Goal: Information Seeking & Learning: Learn about a topic

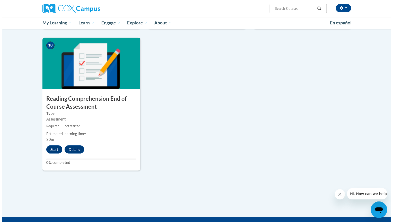
scroll to position [540, 0]
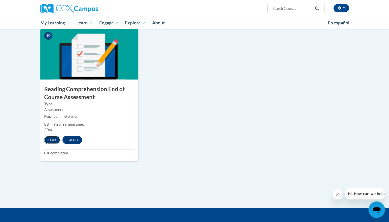
click at [54, 138] on button "Start" at bounding box center [52, 140] width 16 height 8
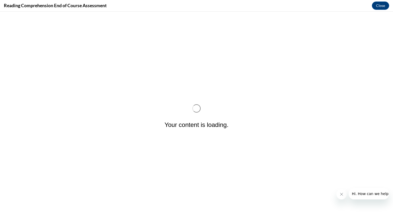
scroll to position [0, 0]
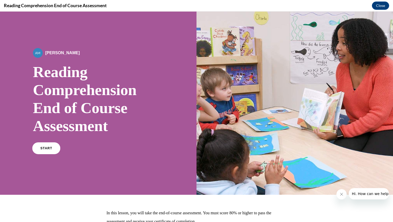
click at [48, 148] on span "START" at bounding box center [46, 149] width 12 height 4
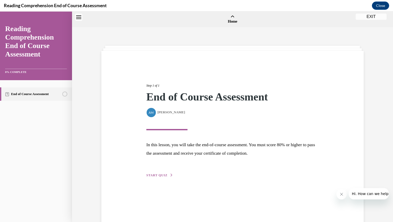
scroll to position [16, 0]
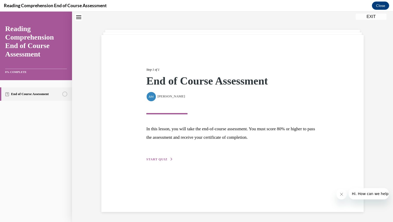
click at [162, 158] on span "START QUIZ" at bounding box center [156, 160] width 21 height 4
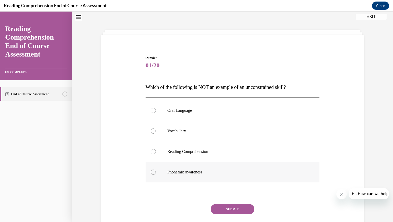
click at [151, 171] on div at bounding box center [153, 172] width 5 height 5
click at [151, 171] on input "Phonemic Awareness" at bounding box center [153, 172] width 5 height 5
radio input "true"
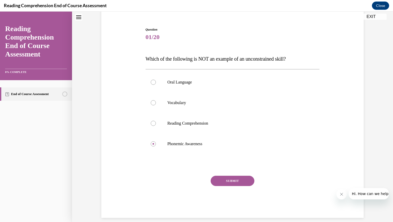
scroll to position [50, 0]
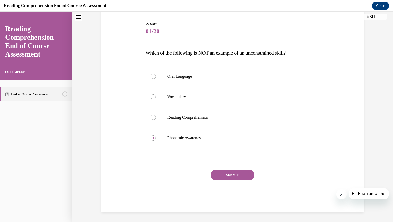
click at [240, 174] on button "SUBMIT" at bounding box center [233, 175] width 44 height 10
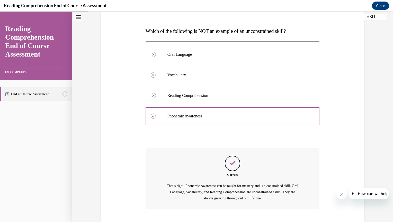
scroll to position [104, 0]
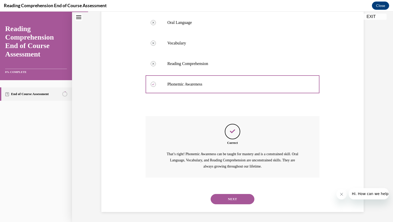
click at [235, 200] on button "NEXT" at bounding box center [233, 199] width 44 height 10
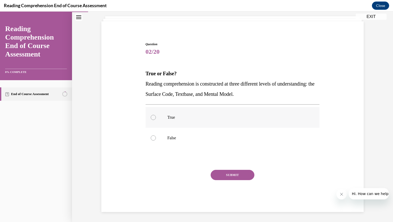
click at [152, 116] on div at bounding box center [153, 117] width 5 height 5
click at [152, 116] on input "True" at bounding box center [153, 117] width 5 height 5
radio input "true"
click at [231, 175] on button "SUBMIT" at bounding box center [233, 175] width 44 height 10
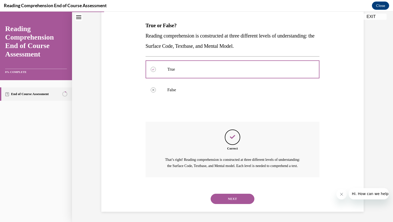
scroll to position [83, 0]
click at [229, 199] on button "NEXT" at bounding box center [233, 199] width 44 height 10
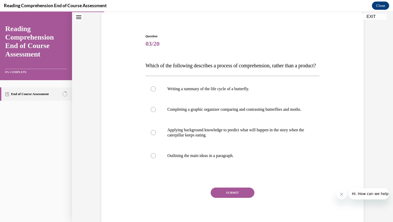
scroll to position [38, 0]
click at [152, 135] on div at bounding box center [153, 132] width 5 height 5
click at [152, 135] on input "Applying background knowledge to predict what will happen in the story when the…" at bounding box center [153, 132] width 5 height 5
radio input "true"
click at [230, 197] on button "SUBMIT" at bounding box center [233, 192] width 44 height 10
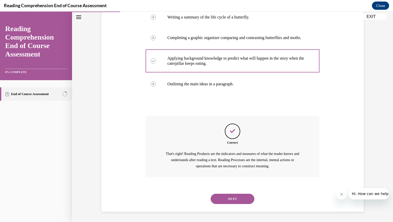
scroll to position [124, 0]
click at [229, 198] on button "NEXT" at bounding box center [233, 199] width 44 height 10
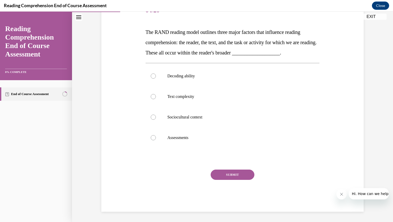
scroll to position [57, 0]
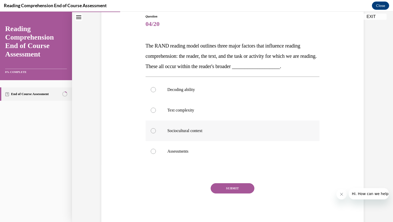
click at [152, 130] on div at bounding box center [153, 130] width 5 height 5
click at [152, 130] on input "Sociocultural context" at bounding box center [153, 130] width 5 height 5
radio input "true"
click at [228, 187] on button "SUBMIT" at bounding box center [233, 188] width 44 height 10
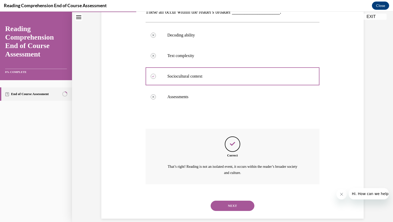
scroll to position [118, 0]
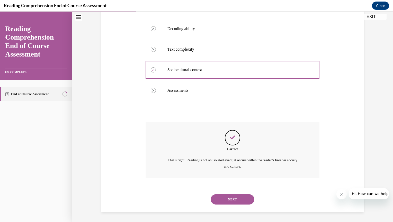
click at [226, 199] on button "NEXT" at bounding box center [233, 199] width 44 height 10
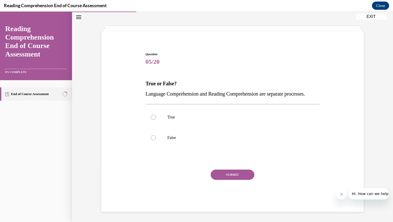
scroll to position [30, 0]
click at [151, 137] on div at bounding box center [153, 137] width 5 height 5
click at [151, 137] on input "False" at bounding box center [153, 137] width 5 height 5
radio input "true"
click at [235, 174] on button "SUBMIT" at bounding box center [233, 175] width 44 height 10
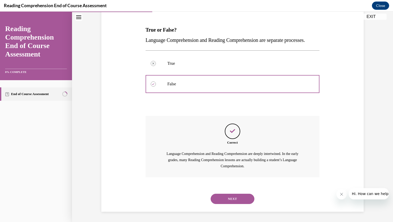
scroll to position [83, 0]
click at [224, 197] on button "NEXT" at bounding box center [233, 199] width 44 height 10
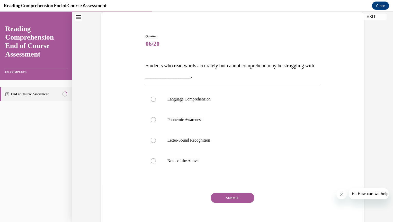
scroll to position [38, 0]
click at [151, 97] on div at bounding box center [153, 98] width 5 height 5
click at [151, 97] on input "Language Comprehension" at bounding box center [153, 98] width 5 height 5
radio input "true"
click at [217, 195] on button "SUBMIT" at bounding box center [233, 197] width 44 height 10
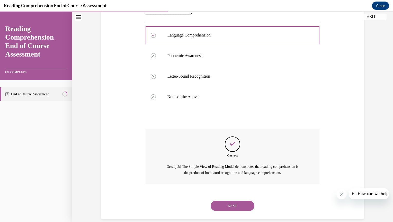
scroll to position [108, 0]
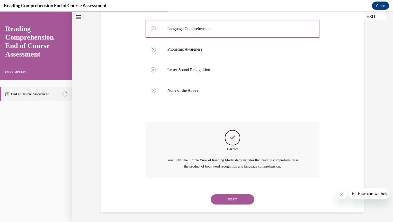
click at [217, 198] on button "NEXT" at bounding box center [233, 199] width 44 height 10
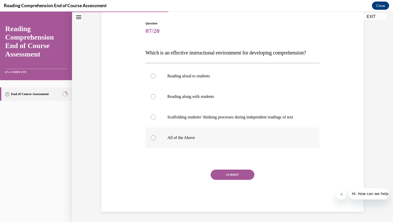
click at [152, 140] on div at bounding box center [153, 137] width 5 height 5
click at [152, 140] on input "All of the Above" at bounding box center [153, 137] width 5 height 5
radio input "true"
click at [229, 179] on button "SUBMIT" at bounding box center [233, 175] width 44 height 10
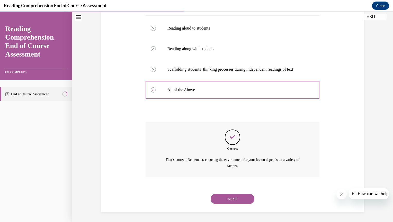
scroll to position [108, 0]
click at [227, 199] on button "NEXT" at bounding box center [233, 199] width 44 height 10
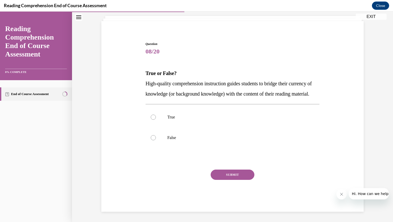
scroll to position [40, 0]
click at [151, 116] on div at bounding box center [153, 117] width 5 height 5
click at [151, 116] on input "True" at bounding box center [153, 117] width 5 height 5
radio input "true"
click at [221, 174] on button "SUBMIT" at bounding box center [233, 175] width 44 height 10
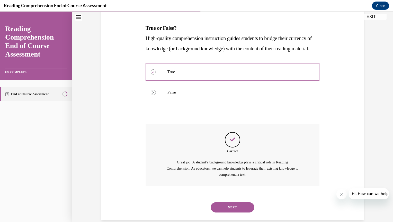
scroll to position [94, 0]
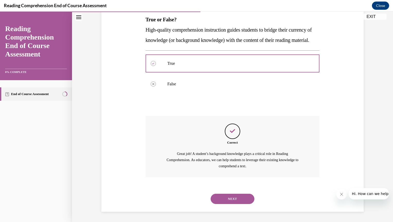
click at [220, 197] on button "NEXT" at bounding box center [233, 199] width 44 height 10
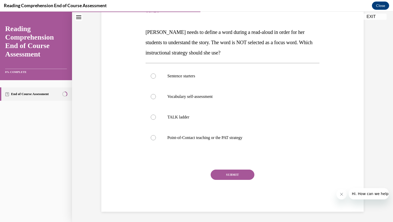
scroll to position [57, 0]
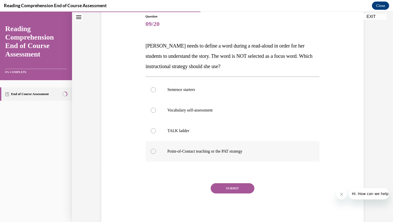
click at [152, 150] on div at bounding box center [153, 151] width 5 height 5
click at [152, 150] on input "Point-of-Contact teaching or the PAT strategy" at bounding box center [153, 151] width 5 height 5
radio input "true"
click at [233, 187] on button "SUBMIT" at bounding box center [233, 188] width 44 height 10
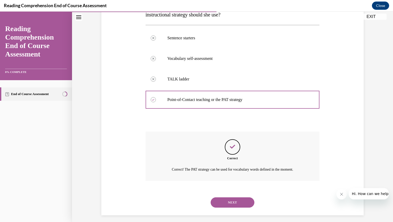
scroll to position [112, 0]
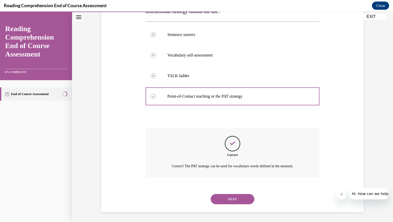
click at [229, 197] on button "NEXT" at bounding box center [233, 199] width 44 height 10
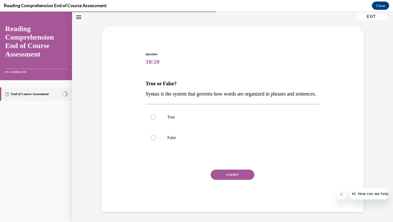
scroll to position [30, 0]
click at [151, 117] on div at bounding box center [153, 117] width 5 height 5
click at [151, 117] on input "True" at bounding box center [153, 117] width 5 height 5
radio input "true"
click at [223, 174] on button "SUBMIT" at bounding box center [233, 175] width 44 height 10
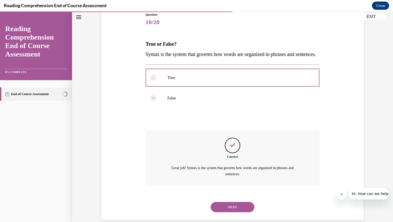
scroll to position [77, 0]
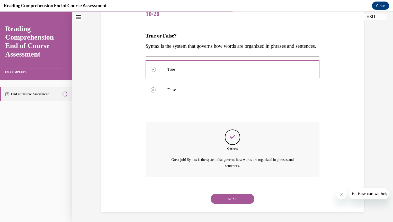
click at [223, 198] on button "NEXT" at bounding box center [233, 199] width 44 height 10
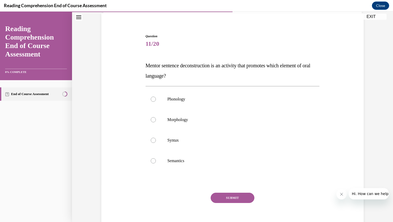
scroll to position [38, 0]
click at [151, 138] on div at bounding box center [153, 139] width 5 height 5
click at [151, 138] on input "Syntax" at bounding box center [153, 139] width 5 height 5
radio input "true"
click at [219, 196] on button "SUBMIT" at bounding box center [233, 197] width 44 height 10
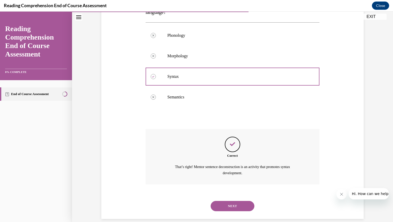
scroll to position [108, 0]
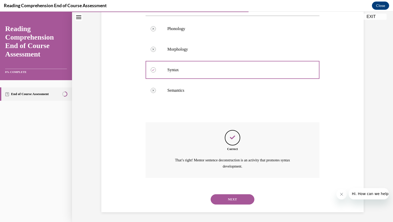
click at [223, 197] on button "NEXT" at bounding box center [233, 199] width 44 height 10
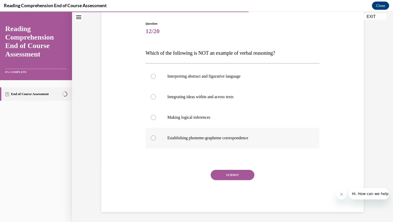
drag, startPoint x: 151, startPoint y: 137, endPoint x: 158, endPoint y: 140, distance: 8.1
click at [151, 137] on div at bounding box center [153, 137] width 5 height 5
click at [151, 137] on input "Establishing phoneme-grapheme correspondence" at bounding box center [153, 137] width 5 height 5
radio input "true"
click at [225, 174] on button "SUBMIT" at bounding box center [233, 175] width 44 height 10
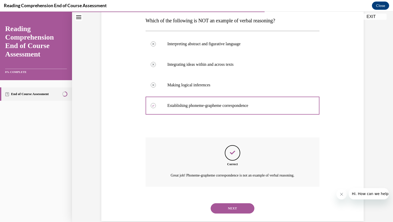
scroll to position [92, 0]
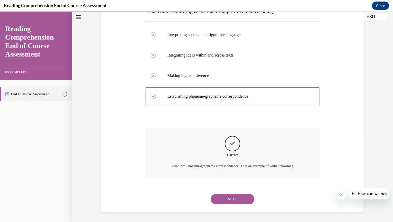
click at [226, 198] on button "NEXT" at bounding box center [233, 199] width 44 height 10
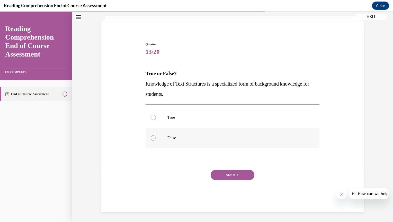
drag, startPoint x: 150, startPoint y: 138, endPoint x: 153, endPoint y: 131, distance: 6.9
click at [151, 137] on div at bounding box center [153, 137] width 5 height 5
click at [151, 137] on input "False" at bounding box center [153, 137] width 5 height 5
radio input "true"
click at [151, 116] on div at bounding box center [153, 117] width 5 height 5
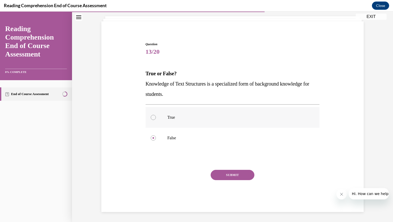
click at [151, 116] on input "True" at bounding box center [153, 117] width 5 height 5
radio input "true"
click at [226, 174] on button "SUBMIT" at bounding box center [233, 175] width 44 height 10
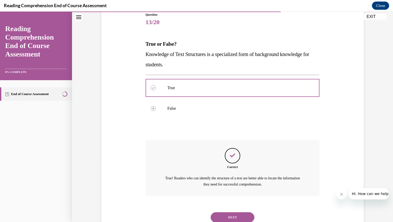
scroll to position [77, 0]
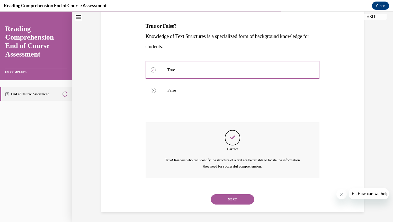
click at [228, 197] on button "NEXT" at bounding box center [233, 199] width 44 height 10
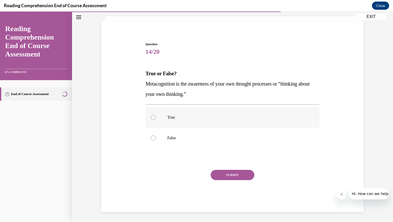
click at [151, 116] on div at bounding box center [153, 117] width 5 height 5
click at [151, 116] on input "True" at bounding box center [153, 117] width 5 height 5
radio input "true"
click at [229, 175] on button "SUBMIT" at bounding box center [233, 175] width 44 height 10
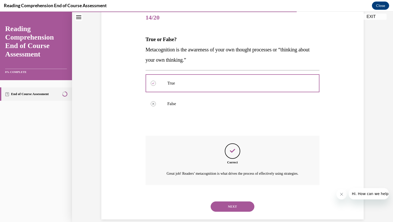
scroll to position [77, 0]
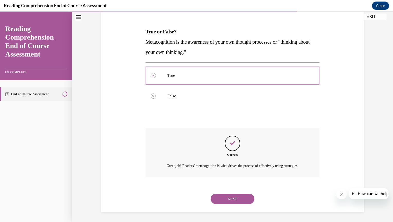
click at [225, 198] on button "NEXT" at bounding box center [233, 199] width 44 height 10
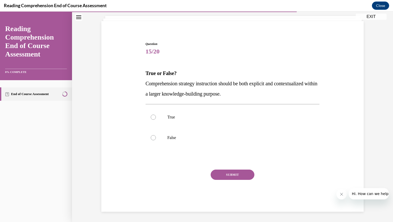
scroll to position [30, 0]
click at [152, 116] on div at bounding box center [153, 117] width 5 height 5
click at [152, 116] on input "True" at bounding box center [153, 117] width 5 height 5
radio input "true"
click at [239, 175] on button "SUBMIT" at bounding box center [233, 175] width 44 height 10
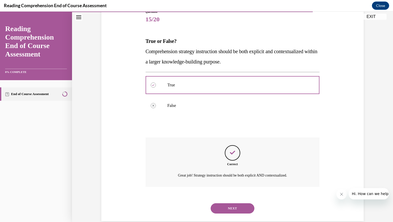
scroll to position [71, 0]
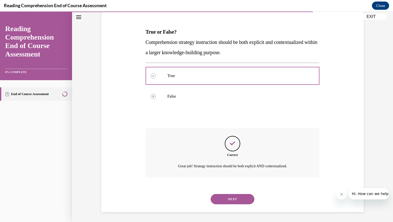
click at [226, 198] on button "NEXT" at bounding box center [233, 199] width 44 height 10
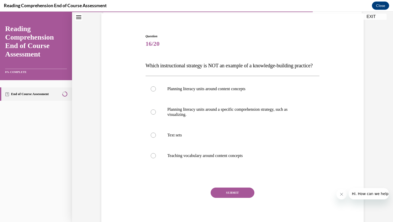
scroll to position [38, 0]
click at [152, 114] on div at bounding box center [153, 111] width 5 height 5
click at [152, 114] on input "Planning literacy units around a specific comprehension strategy, such as visua…" at bounding box center [153, 111] width 5 height 5
radio input "true"
click at [235, 197] on button "SUBMIT" at bounding box center [233, 192] width 44 height 10
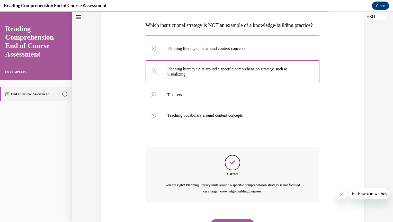
scroll to position [62, 0]
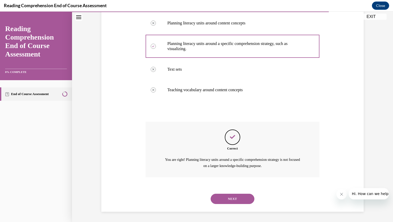
click at [235, 198] on button "NEXT" at bounding box center [233, 199] width 44 height 10
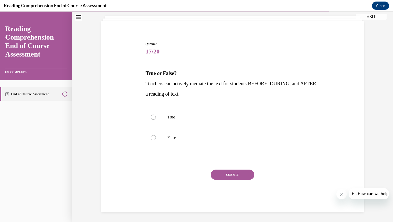
scroll to position [30, 0]
click at [151, 118] on div at bounding box center [153, 117] width 5 height 5
click at [151, 118] on input "True" at bounding box center [153, 117] width 5 height 5
radio input "true"
click at [235, 174] on button "SUBMIT" at bounding box center [233, 175] width 44 height 10
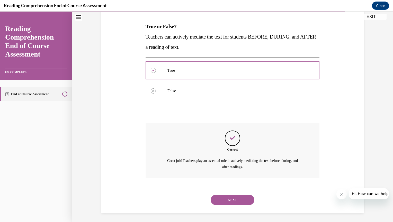
scroll to position [77, 0]
click at [227, 198] on button "NEXT" at bounding box center [233, 199] width 44 height 10
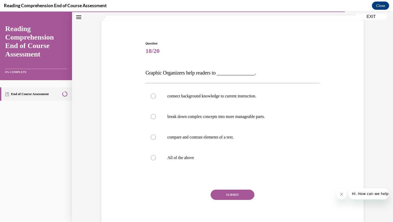
scroll to position [31, 0]
click at [152, 156] on div at bounding box center [153, 157] width 5 height 5
click at [152, 156] on input "All of the above" at bounding box center [153, 157] width 5 height 5
radio input "true"
click at [233, 193] on button "SUBMIT" at bounding box center [233, 194] width 44 height 10
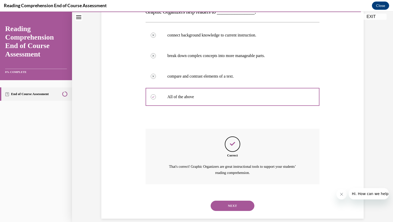
scroll to position [98, 0]
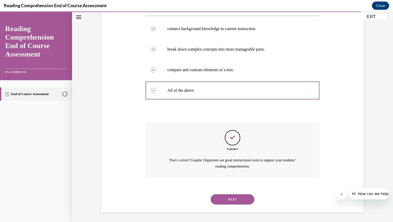
click at [232, 198] on button "NEXT" at bounding box center [233, 199] width 44 height 10
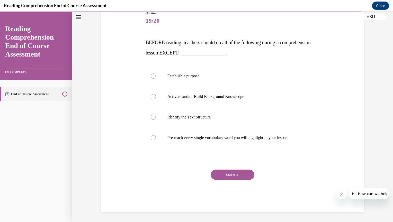
scroll to position [57, 0]
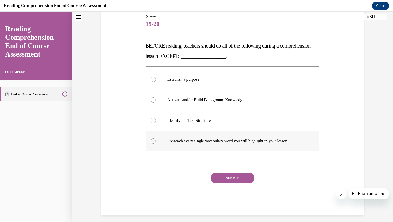
click at [152, 140] on div at bounding box center [153, 141] width 5 height 5
click at [152, 140] on input "Pre-teach every single vocabulary word you will highlight in your lesson" at bounding box center [153, 141] width 5 height 5
radio input "true"
click at [221, 176] on button "SUBMIT" at bounding box center [233, 178] width 44 height 10
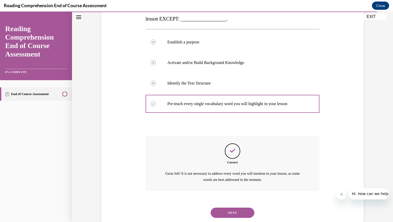
scroll to position [108, 0]
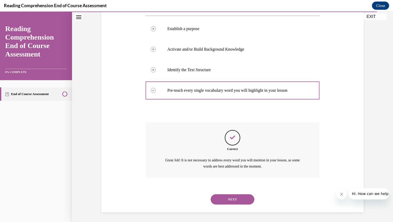
click at [220, 197] on button "NEXT" at bounding box center [233, 199] width 44 height 10
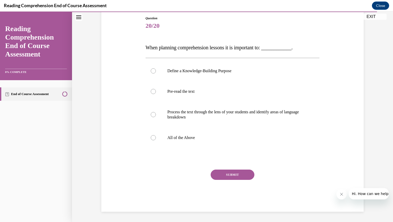
scroll to position [55, 0]
click at [151, 138] on div at bounding box center [153, 137] width 5 height 5
click at [151, 138] on input "All of the Above" at bounding box center [153, 137] width 5 height 5
radio input "true"
click at [217, 173] on button "SUBMIT" at bounding box center [233, 175] width 44 height 10
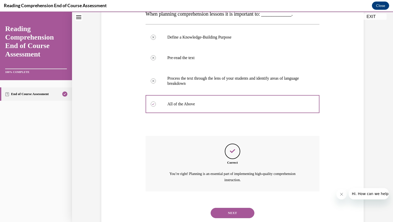
scroll to position [103, 0]
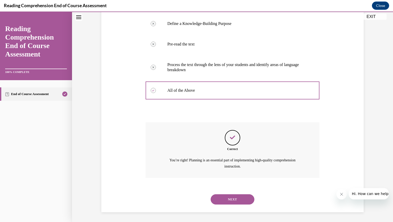
click at [234, 198] on button "NEXT" at bounding box center [233, 199] width 44 height 10
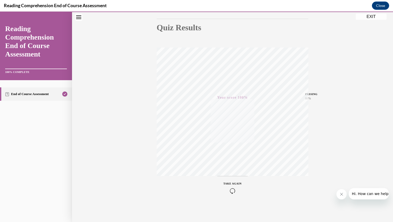
click at [370, 15] on button "EXIT" at bounding box center [371, 17] width 31 height 6
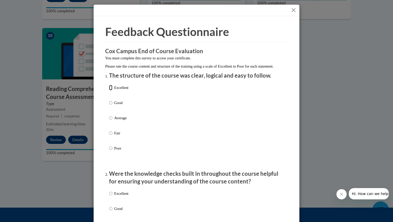
click at [110, 90] on input "Excellent" at bounding box center [110, 88] width 3 height 6
radio input "true"
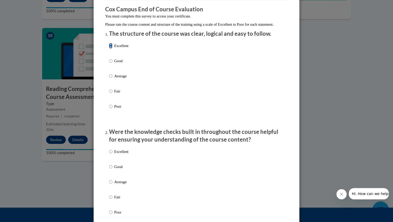
scroll to position [51, 0]
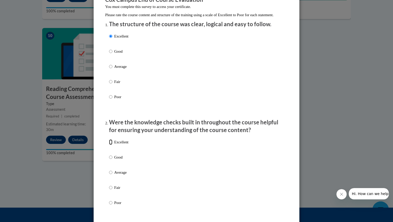
click at [109, 145] on input "Excellent" at bounding box center [110, 142] width 3 height 6
radio input "true"
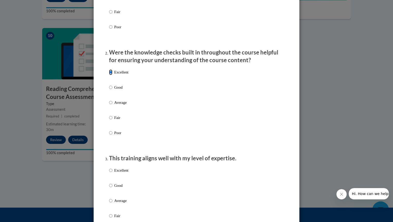
scroll to position [129, 0]
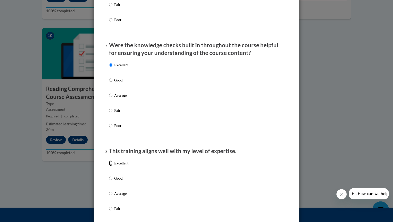
click at [109, 166] on input "Excellent" at bounding box center [110, 163] width 3 height 6
radio input "true"
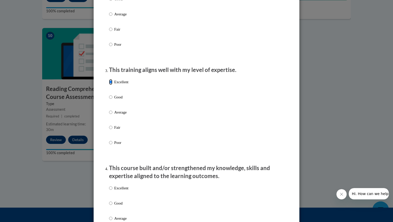
scroll to position [231, 0]
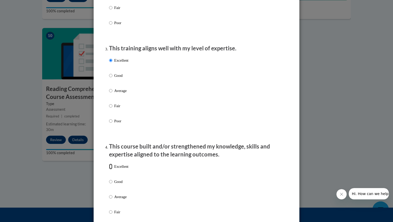
click at [109, 169] on input "Excellent" at bounding box center [110, 167] width 3 height 6
radio input "true"
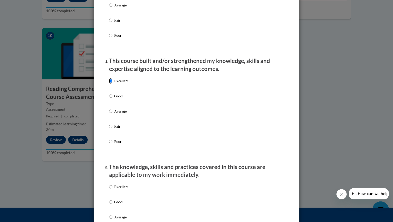
scroll to position [334, 0]
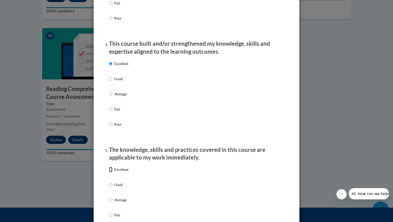
click at [110, 173] on input "Excellent" at bounding box center [110, 170] width 3 height 6
radio input "true"
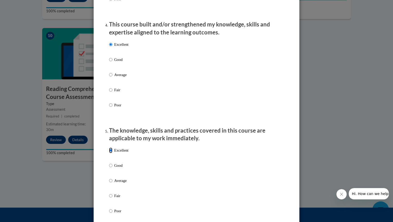
scroll to position [437, 0]
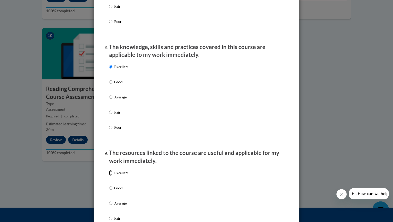
click at [109, 176] on input "Excellent" at bounding box center [110, 173] width 3 height 6
radio input "true"
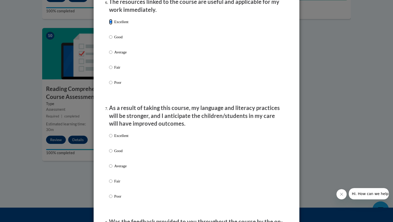
scroll to position [591, 0]
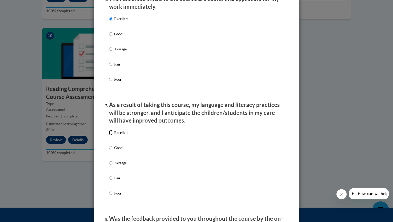
click at [109, 135] on input "Excellent" at bounding box center [110, 133] width 3 height 6
radio input "true"
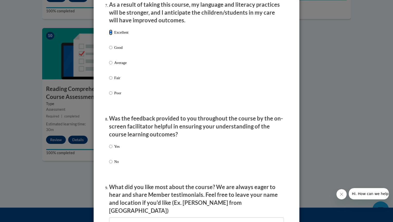
scroll to position [694, 0]
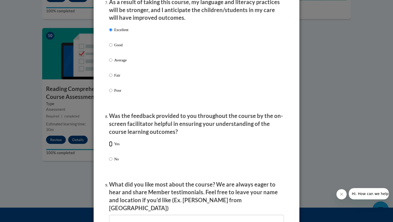
click at [109, 147] on input "Yes" at bounding box center [110, 144] width 3 height 6
radio input "true"
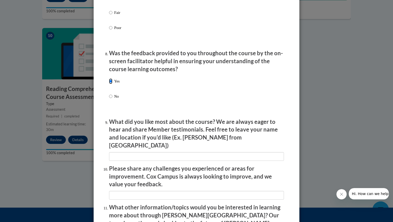
scroll to position [797, 0]
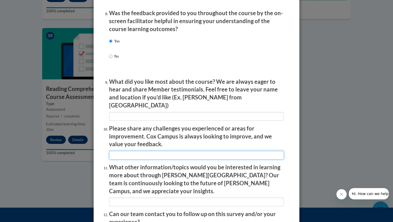
click at [128, 151] on input "textbox" at bounding box center [196, 155] width 175 height 9
type input "videos from classroom"
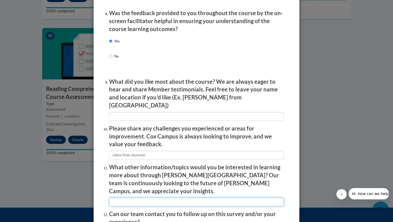
click at [122, 198] on input "textbox" at bounding box center [196, 202] width 175 height 9
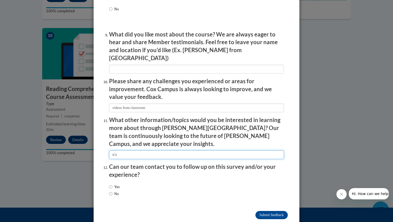
scroll to position [847, 0]
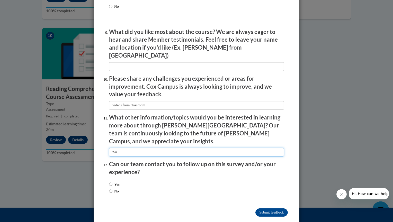
type input "n/a"
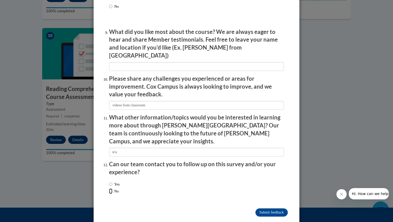
click at [110, 188] on input "No" at bounding box center [110, 191] width 3 height 6
radio input "true"
click at [268, 209] on input "Submit feedback" at bounding box center [271, 213] width 32 height 8
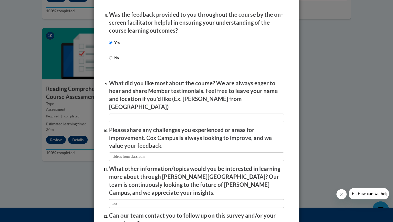
scroll to position [770, 0]
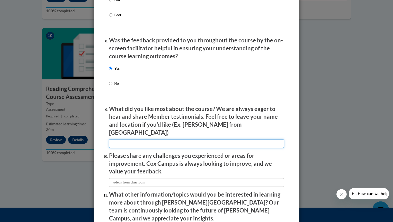
click at [137, 139] on input "textbox" at bounding box center [196, 143] width 175 height 9
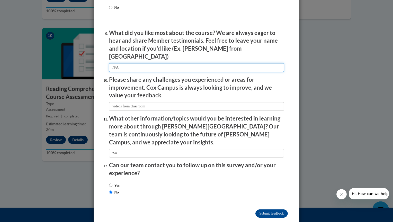
scroll to position [847, 0]
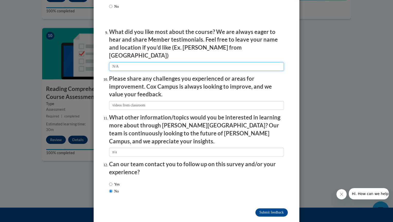
type input "N/A"
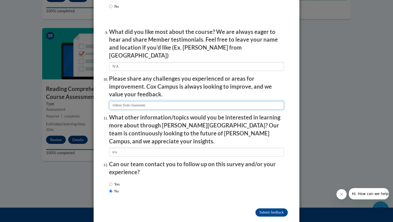
drag, startPoint x: 148, startPoint y: 102, endPoint x: 110, endPoint y: 102, distance: 38.3
click at [109, 102] on input "textbox" at bounding box center [196, 105] width 175 height 9
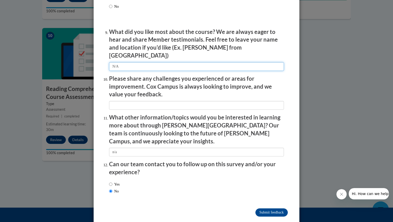
click at [122, 64] on input "textbox" at bounding box center [196, 66] width 175 height 9
type input "N"
paste input "videos from classroom"
type input "videos from classroom"
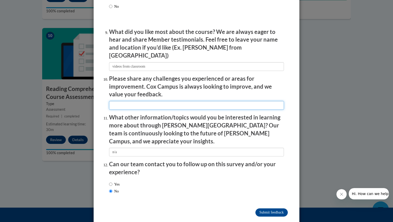
click at [113, 104] on input "textbox" at bounding box center [196, 105] width 175 height 9
type input "n/a"
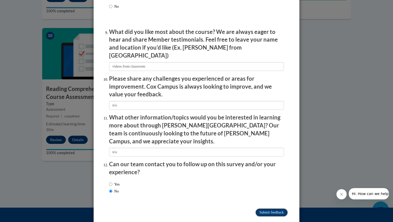
click at [257, 209] on input "Submitting" at bounding box center [271, 213] width 32 height 8
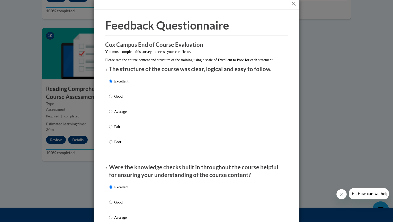
scroll to position [0, 0]
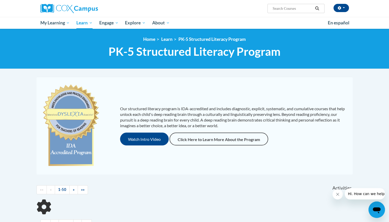
click at [94, 58] on h1 "PK-5 Structured Literacy Program PK-5 Structured Literacy Program" at bounding box center [195, 52] width 316 height 14
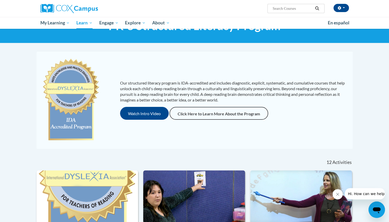
scroll to position [103, 0]
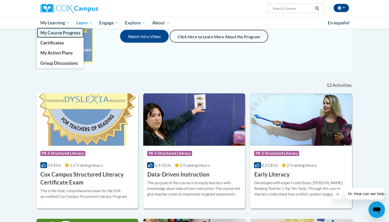
click at [67, 33] on span "My Course Progress" at bounding box center [60, 32] width 40 height 5
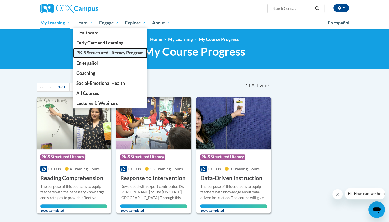
click at [95, 53] on span "PK-5 Structured Literacy Program" at bounding box center [109, 52] width 67 height 5
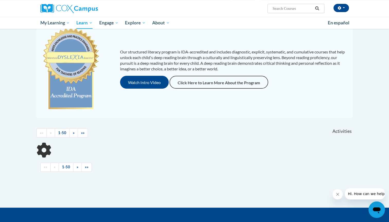
scroll to position [103, 0]
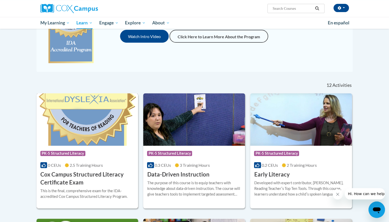
click at [73, 119] on img at bounding box center [88, 119] width 102 height 52
click at [74, 152] on span "PK-5 Structured Literacy" at bounding box center [62, 153] width 45 height 5
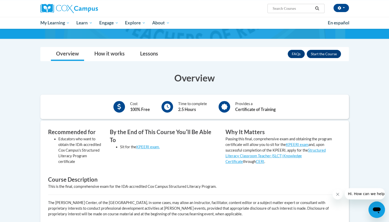
scroll to position [51, 0]
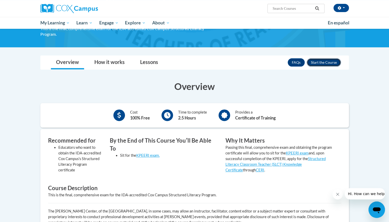
click at [314, 62] on button "Enroll" at bounding box center [324, 62] width 34 height 8
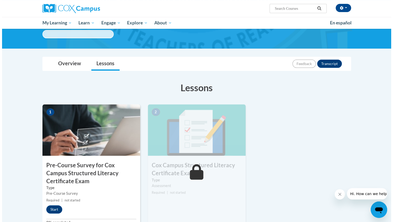
scroll to position [77, 0]
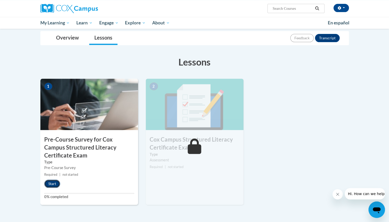
click at [55, 181] on button "Start" at bounding box center [52, 184] width 16 height 8
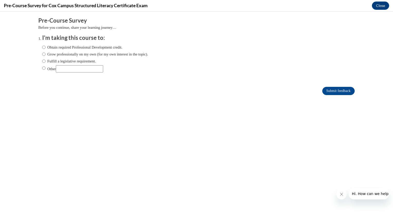
scroll to position [0, 0]
click at [42, 47] on input "Obtain required Professional Development credit." at bounding box center [43, 47] width 3 height 6
radio input "true"
click at [343, 91] on input "Submit feedback" at bounding box center [338, 91] width 32 height 8
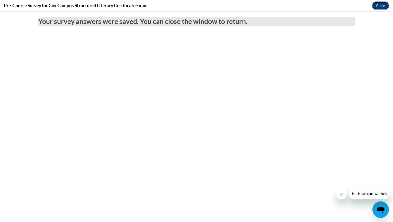
click at [380, 5] on button "Close" at bounding box center [380, 6] width 17 height 8
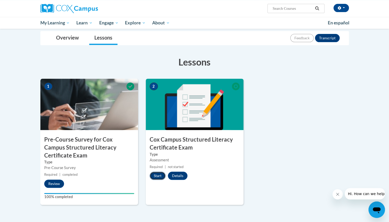
click at [157, 175] on button "Start" at bounding box center [158, 176] width 16 height 8
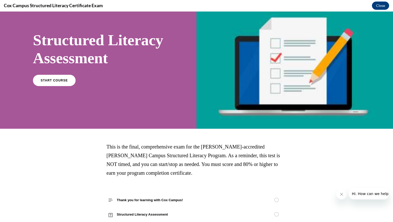
scroll to position [26, 0]
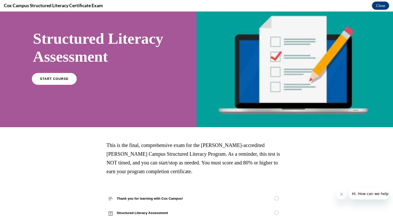
click at [60, 81] on span "START COURSE" at bounding box center [54, 79] width 29 height 4
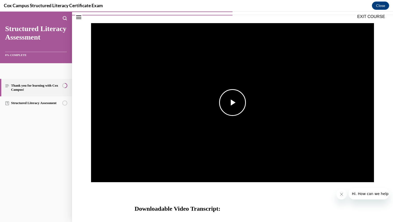
scroll to position [67, 0]
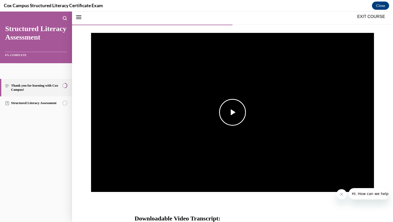
click at [232, 112] on span "Video player" at bounding box center [232, 112] width 0 height 0
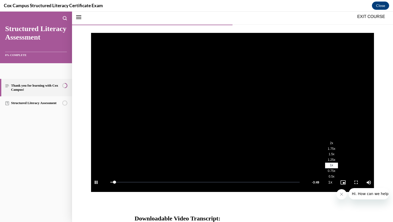
click at [329, 158] on span "1.25x" at bounding box center [331, 160] width 7 height 4
click at [329, 154] on span "1.5x" at bounding box center [332, 154] width 6 height 4
click at [329, 147] on span "1.75x" at bounding box center [331, 149] width 7 height 4
click at [330, 142] on span "2x" at bounding box center [331, 143] width 3 height 4
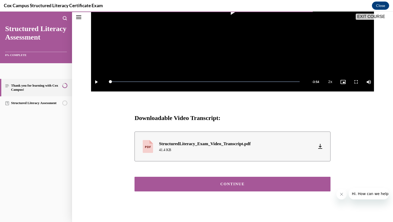
scroll to position [169, 0]
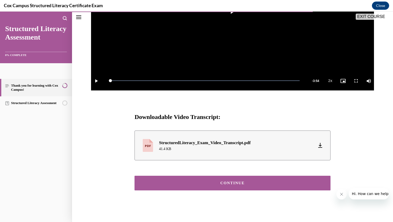
click at [242, 181] on div "CONTINUE" at bounding box center [232, 183] width 180 height 4
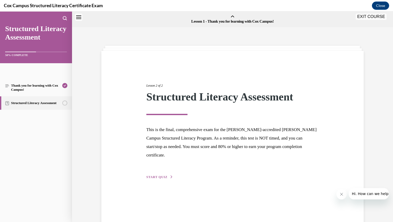
scroll to position [16, 0]
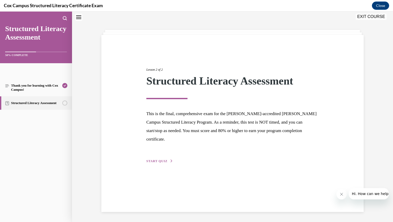
click at [162, 159] on span "START QUIZ" at bounding box center [156, 161] width 21 height 4
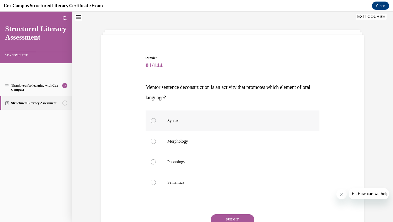
click at [151, 119] on div at bounding box center [153, 120] width 5 height 5
click at [151, 119] on input "Syntax" at bounding box center [153, 120] width 5 height 5
radio input "true"
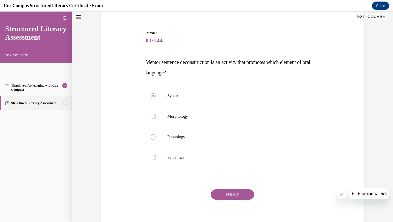
scroll to position [42, 0]
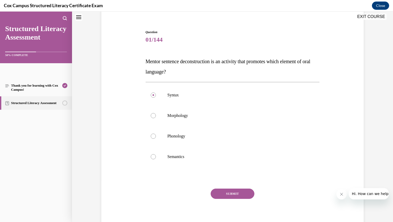
click at [232, 194] on button "SUBMIT" at bounding box center [233, 194] width 44 height 10
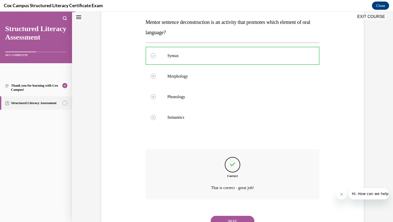
scroll to position [103, 0]
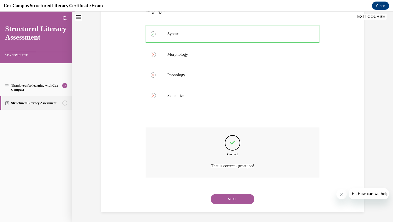
click at [231, 197] on button "NEXT" at bounding box center [233, 199] width 44 height 10
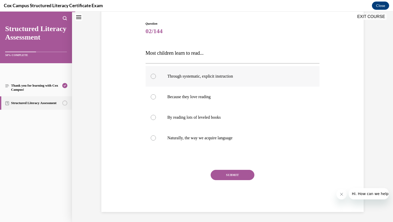
click at [152, 75] on div at bounding box center [153, 76] width 5 height 5
click at [152, 75] on input "Through systematic, explicit instruction" at bounding box center [153, 76] width 5 height 5
radio input "true"
click at [235, 173] on button "SUBMIT" at bounding box center [233, 175] width 44 height 10
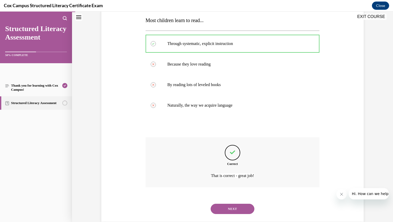
scroll to position [93, 0]
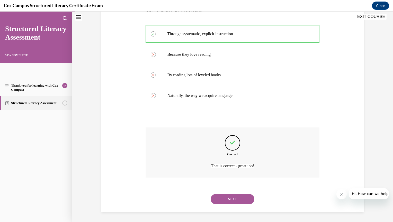
click at [237, 200] on button "NEXT" at bounding box center [233, 199] width 44 height 10
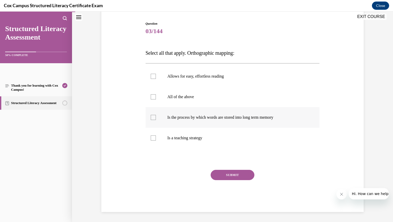
click at [151, 117] on div at bounding box center [153, 117] width 5 height 5
click at [151, 117] on input "Is the process by which words are stored into long term memory" at bounding box center [153, 117] width 5 height 5
checkbox input "true"
click at [225, 173] on button "SUBMIT" at bounding box center [233, 175] width 44 height 10
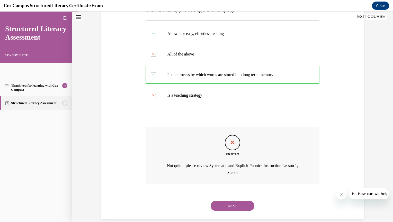
scroll to position [100, 0]
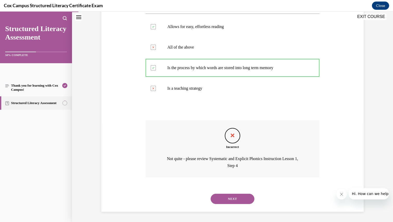
click at [235, 199] on button "NEXT" at bounding box center [233, 199] width 44 height 10
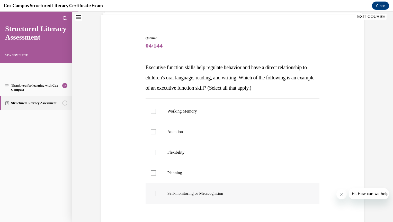
scroll to position [51, 0]
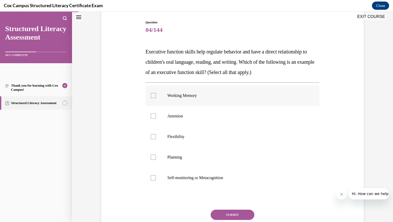
click at [152, 95] on div at bounding box center [153, 95] width 5 height 5
click at [152, 95] on input "Working Memory" at bounding box center [153, 95] width 5 height 5
checkbox input "true"
click at [153, 115] on div at bounding box center [153, 116] width 5 height 5
click at [153, 115] on input "Attention" at bounding box center [153, 116] width 5 height 5
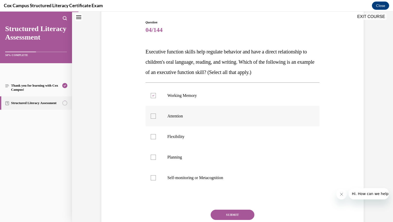
checkbox input "true"
click at [152, 156] on div at bounding box center [153, 157] width 5 height 5
click at [152, 156] on input "Planning" at bounding box center [153, 157] width 5 height 5
checkbox input "true"
click at [151, 177] on div at bounding box center [153, 177] width 5 height 5
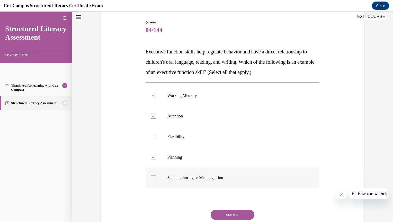
click at [151, 177] on input "Self-monitoring or Metacognition" at bounding box center [153, 177] width 5 height 5
checkbox input "true"
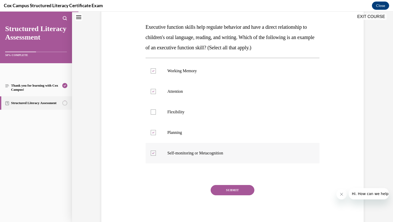
scroll to position [77, 0]
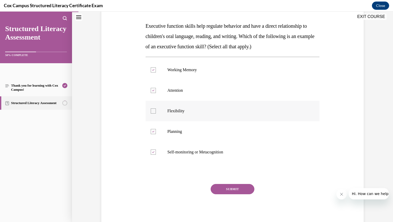
click at [151, 110] on div at bounding box center [153, 110] width 5 height 5
click at [151, 110] on input "Flexibility" at bounding box center [153, 110] width 5 height 5
checkbox input "true"
click at [228, 188] on button "SUBMIT" at bounding box center [233, 189] width 44 height 10
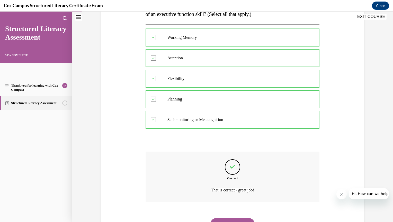
scroll to position [108, 0]
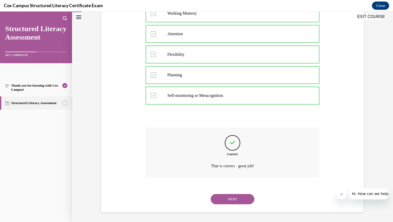
click at [240, 200] on button "NEXT" at bounding box center [233, 199] width 44 height 10
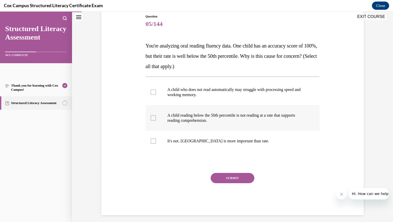
click at [151, 117] on div at bounding box center [153, 117] width 5 height 5
click at [151, 117] on input "A child reading below the 50th percentile is not reading at a rate that support…" at bounding box center [153, 117] width 5 height 5
checkbox input "true"
click at [227, 176] on button "SUBMIT" at bounding box center [233, 178] width 44 height 10
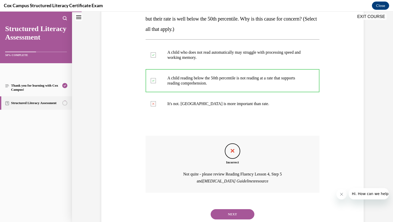
scroll to position [110, 0]
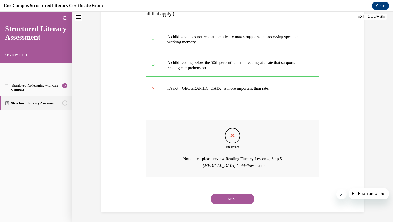
click at [231, 198] on button "NEXT" at bounding box center [233, 199] width 44 height 10
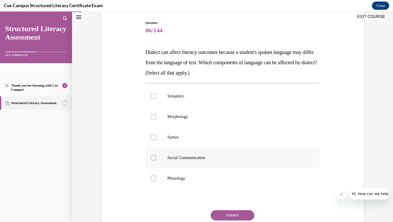
scroll to position [51, 0]
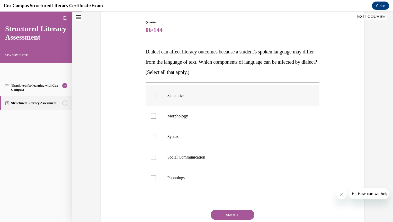
click at [152, 95] on div at bounding box center [153, 95] width 5 height 5
click at [152, 95] on input "Semantics" at bounding box center [153, 95] width 5 height 5
checkbox input "true"
click at [151, 115] on div at bounding box center [153, 116] width 5 height 5
click at [151, 115] on input "Morphology" at bounding box center [153, 116] width 5 height 5
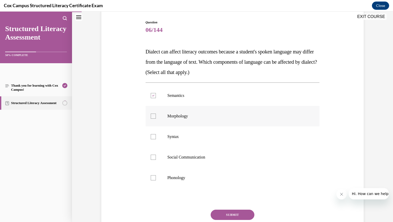
checkbox input "true"
click at [153, 136] on div at bounding box center [153, 136] width 5 height 5
click at [153, 136] on input "Syntax" at bounding box center [153, 136] width 5 height 5
checkbox input "true"
click at [151, 156] on div at bounding box center [153, 157] width 5 height 5
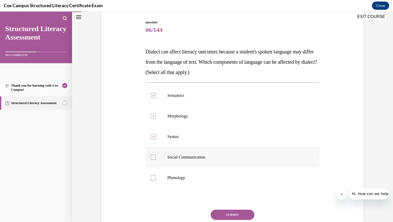
click at [151, 156] on input "Social Communication" at bounding box center [153, 157] width 5 height 5
checkbox input "true"
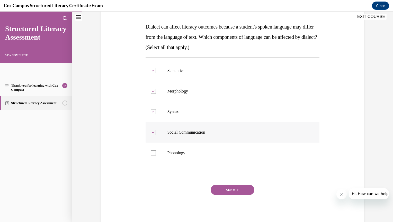
scroll to position [77, 0]
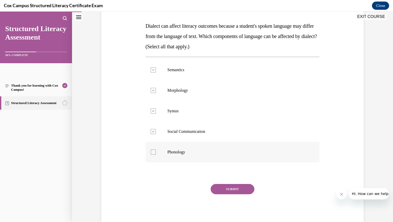
click at [152, 153] on div at bounding box center [153, 152] width 5 height 5
click at [152, 153] on input "Phonology" at bounding box center [153, 152] width 5 height 5
checkbox input "true"
click at [231, 190] on button "SUBMIT" at bounding box center [233, 189] width 44 height 10
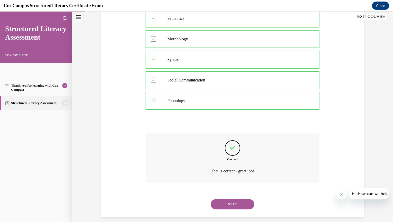
scroll to position [134, 0]
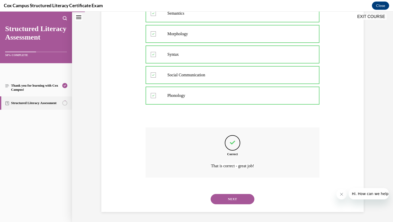
click at [235, 199] on button "NEXT" at bounding box center [233, 199] width 44 height 10
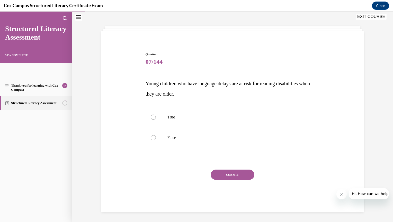
scroll to position [19, 0]
click at [151, 118] on div at bounding box center [153, 117] width 5 height 5
click at [151, 118] on input "True" at bounding box center [153, 117] width 5 height 5
radio input "true"
click at [223, 175] on button "SUBMIT" at bounding box center [233, 175] width 44 height 10
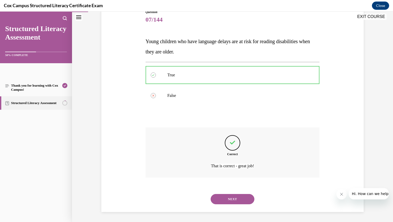
scroll to position [62, 0]
click at [233, 199] on button "NEXT" at bounding box center [233, 199] width 44 height 10
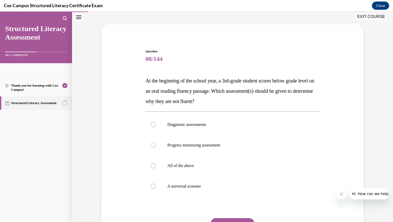
scroll to position [26, 0]
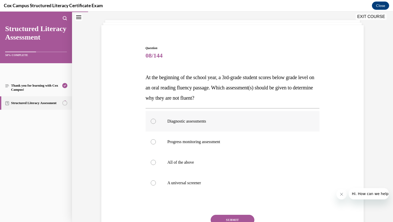
click at [151, 121] on div at bounding box center [153, 121] width 5 height 5
click at [151, 121] on input "Diagnostic assessments" at bounding box center [153, 121] width 5 height 5
radio input "true"
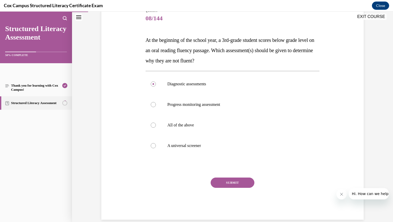
scroll to position [71, 0]
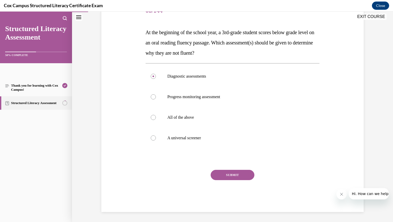
click at [224, 173] on button "SUBMIT" at bounding box center [233, 175] width 44 height 10
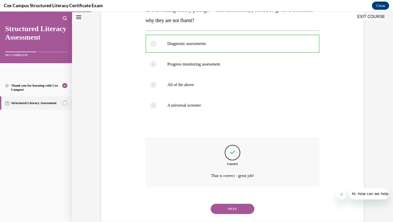
scroll to position [113, 0]
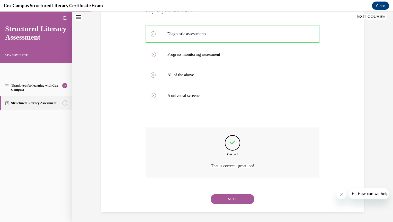
click at [237, 198] on button "NEXT" at bounding box center [233, 199] width 44 height 10
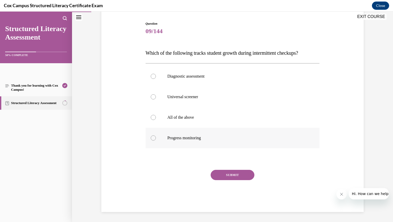
click at [151, 138] on div at bounding box center [153, 137] width 5 height 5
click at [151, 138] on input "Progress monitoring" at bounding box center [153, 137] width 5 height 5
radio input "true"
click at [234, 175] on button "SUBMIT" at bounding box center [233, 175] width 44 height 10
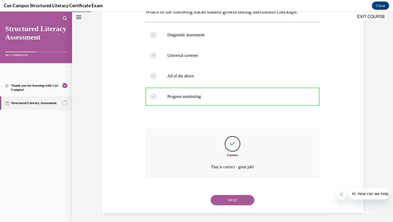
scroll to position [93, 0]
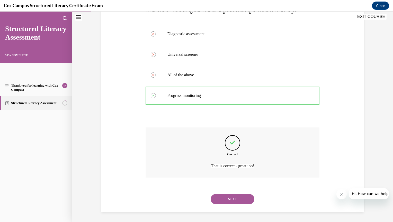
click at [232, 199] on button "NEXT" at bounding box center [233, 199] width 44 height 10
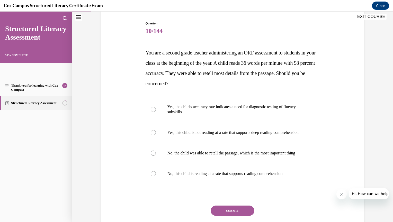
scroll to position [51, 0]
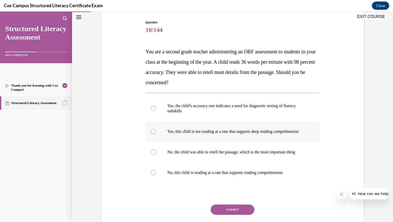
click at [151, 133] on div at bounding box center [153, 131] width 5 height 5
click at [151, 133] on input "Yes, this child is not reading at a rate that supports deep reading comprehensi…" at bounding box center [153, 131] width 5 height 5
radio input "true"
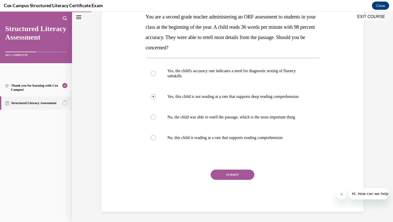
click at [235, 173] on button "SUBMIT" at bounding box center [233, 175] width 44 height 10
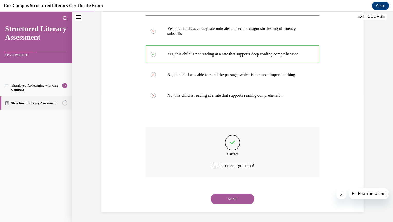
scroll to position [139, 0]
click at [238, 197] on button "NEXT" at bounding box center [233, 199] width 44 height 10
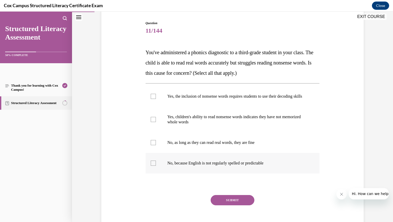
scroll to position [51, 0]
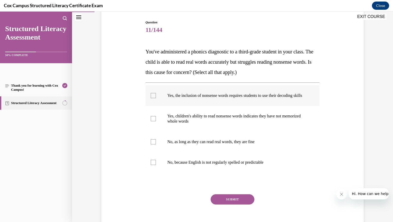
click at [152, 97] on div at bounding box center [153, 95] width 5 height 5
click at [152, 97] on input "Yes, the inclusion of nonsense words requires students to use their decoding sk…" at bounding box center [153, 95] width 5 height 5
checkbox input "true"
click at [225, 203] on button "SUBMIT" at bounding box center [233, 199] width 44 height 10
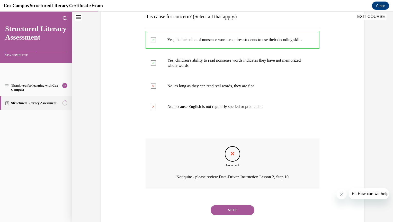
scroll to position [107, 0]
click at [241, 215] on button "NEXT" at bounding box center [233, 210] width 44 height 10
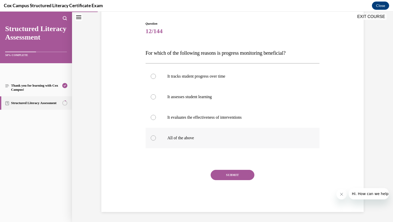
click at [151, 138] on div at bounding box center [153, 137] width 5 height 5
click at [151, 138] on input "All of the above" at bounding box center [153, 137] width 5 height 5
radio input "true"
click at [232, 174] on button "SUBMIT" at bounding box center [233, 175] width 44 height 10
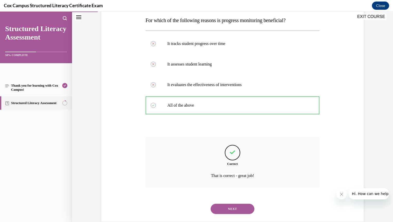
scroll to position [93, 0]
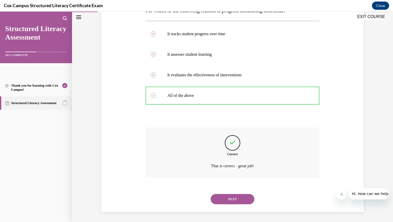
click at [234, 199] on button "NEXT" at bounding box center [233, 199] width 44 height 10
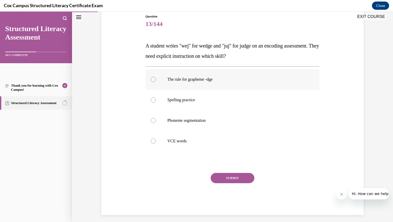
click at [152, 78] on div at bounding box center [153, 79] width 5 height 5
click at [152, 78] on input "The rule for grapheme -dge" at bounding box center [153, 79] width 5 height 5
radio input "true"
click at [226, 177] on button "SUBMIT" at bounding box center [233, 178] width 44 height 10
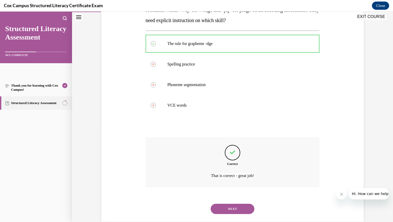
scroll to position [103, 0]
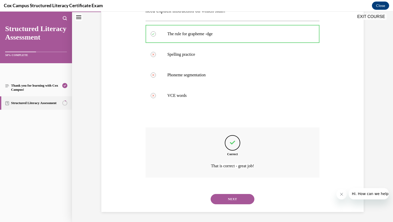
click at [230, 197] on button "NEXT" at bounding box center [233, 199] width 44 height 10
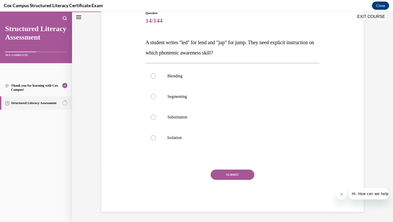
scroll to position [57, 0]
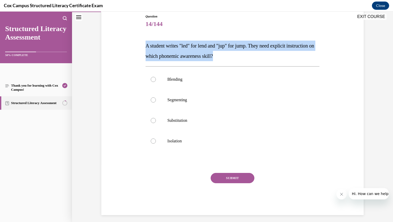
drag, startPoint x: 144, startPoint y: 45, endPoint x: 248, endPoint y: 56, distance: 104.2
click at [248, 56] on p "A student writes "led" for lend and "jup" for jump. They need explicit instruct…" at bounding box center [233, 51] width 174 height 21
copy span "A student writes "led" for lend and "jup" for jump. They need explicit instruct…"
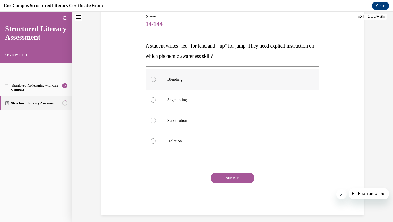
click at [152, 78] on div at bounding box center [153, 79] width 5 height 5
click at [152, 78] on input "Blending" at bounding box center [153, 79] width 5 height 5
radio input "true"
click at [227, 178] on button "SUBMIT" at bounding box center [233, 178] width 44 height 10
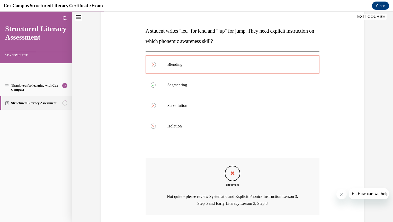
scroll to position [110, 0]
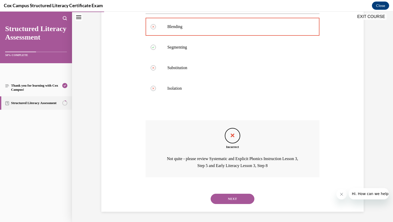
click at [233, 202] on button "NEXT" at bounding box center [233, 199] width 44 height 10
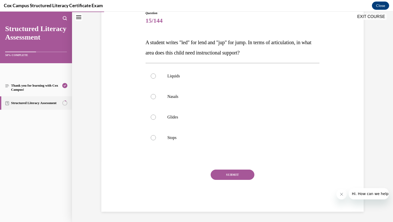
scroll to position [57, 0]
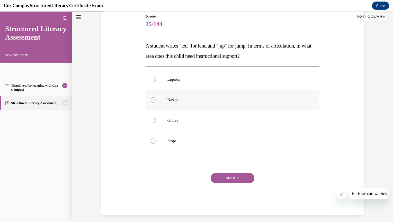
click at [151, 99] on div at bounding box center [153, 99] width 5 height 5
click at [151, 99] on input "Nasals" at bounding box center [153, 99] width 5 height 5
radio input "true"
click at [225, 176] on button "SUBMIT" at bounding box center [233, 178] width 44 height 10
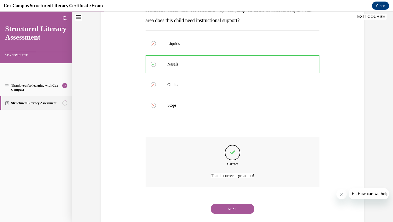
scroll to position [103, 0]
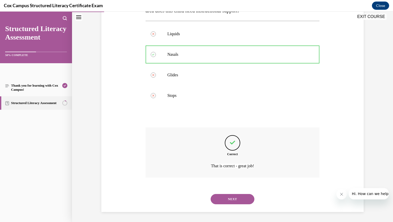
click at [234, 197] on button "NEXT" at bounding box center [233, 199] width 44 height 10
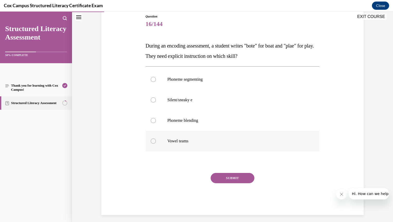
click at [151, 140] on div at bounding box center [153, 141] width 5 height 5
click at [151, 140] on input "Vowel teams" at bounding box center [153, 141] width 5 height 5
radio input "true"
click at [228, 178] on button "SUBMIT" at bounding box center [233, 178] width 44 height 10
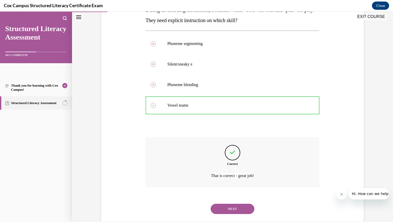
scroll to position [103, 0]
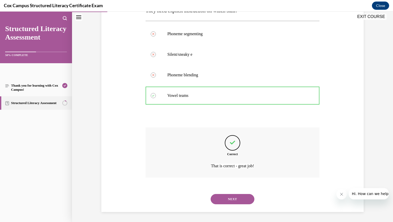
click at [230, 200] on button "NEXT" at bounding box center [233, 199] width 44 height 10
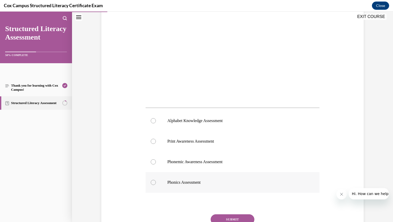
scroll to position [129, 0]
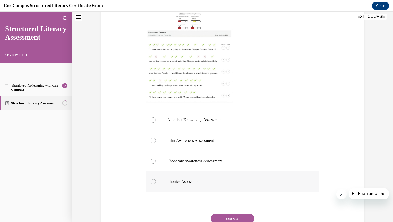
click at [151, 182] on div at bounding box center [153, 181] width 5 height 5
click at [151, 182] on input "Phonics Assessment" at bounding box center [153, 181] width 5 height 5
radio input "true"
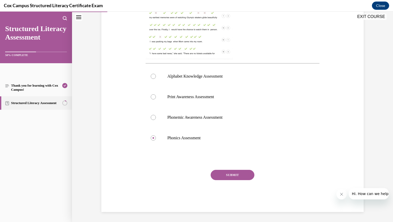
click at [225, 176] on button "SUBMIT" at bounding box center [233, 175] width 44 height 10
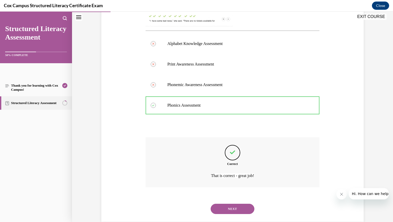
scroll to position [215, 0]
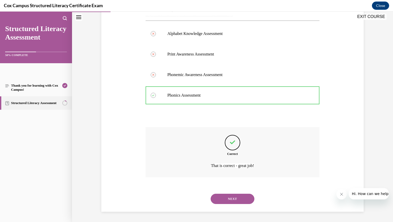
click at [233, 199] on button "NEXT" at bounding box center [233, 199] width 44 height 10
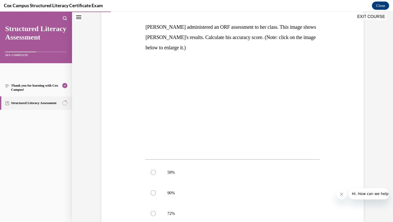
scroll to position [77, 0]
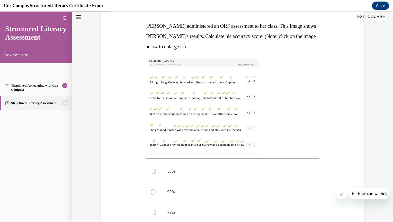
click at [257, 131] on img at bounding box center [203, 106] width 115 height 98
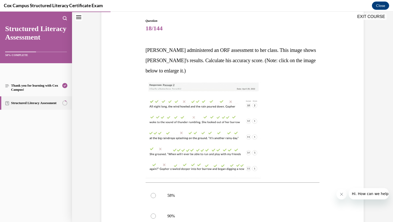
scroll to position [51, 0]
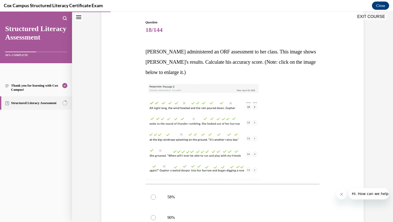
click at [252, 131] on img at bounding box center [203, 132] width 115 height 98
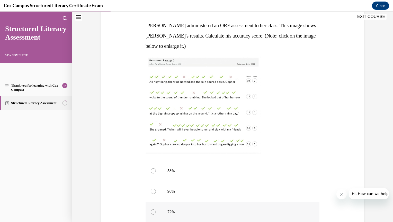
scroll to position [77, 0]
click at [151, 192] on div at bounding box center [153, 191] width 5 height 5
click at [151, 192] on input "90%" at bounding box center [153, 191] width 5 height 5
radio input "true"
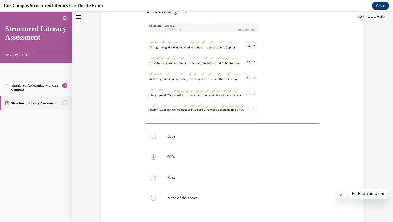
scroll to position [172, 0]
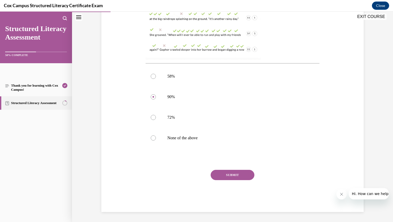
click at [225, 174] on button "SUBMIT" at bounding box center [233, 175] width 44 height 10
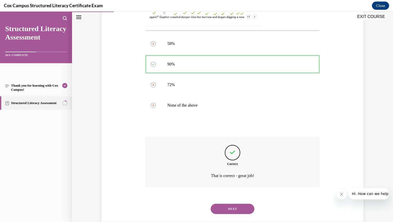
scroll to position [215, 0]
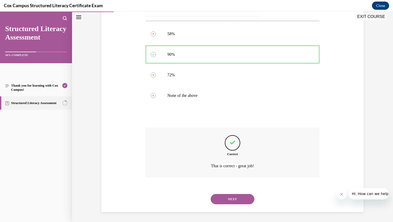
click at [228, 200] on button "NEXT" at bounding box center [233, 199] width 44 height 10
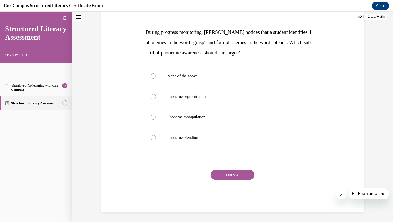
scroll to position [57, 0]
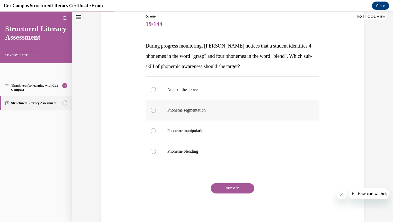
click at [152, 110] on div at bounding box center [153, 110] width 5 height 5
click at [152, 110] on input "Phoneme segmentation" at bounding box center [153, 110] width 5 height 5
radio input "true"
click at [230, 185] on button "SUBMIT" at bounding box center [233, 188] width 44 height 10
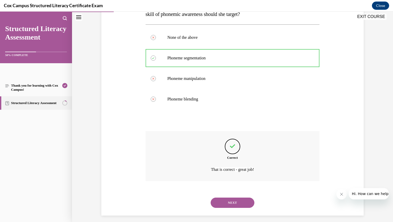
scroll to position [113, 0]
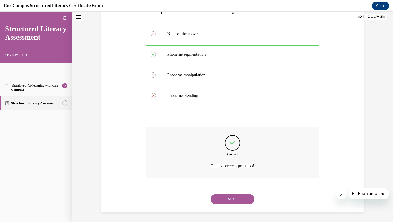
click at [231, 196] on button "NEXT" at bounding box center [233, 199] width 44 height 10
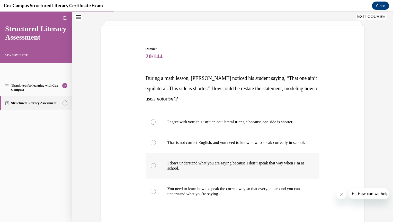
scroll to position [26, 0]
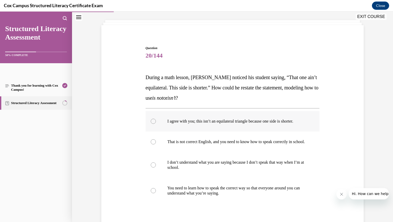
click at [151, 120] on div at bounding box center [153, 121] width 5 height 5
click at [151, 120] on input "I agree with you; this isn’t an equilateral triangle because one side is shorte…" at bounding box center [153, 121] width 5 height 5
radio input "true"
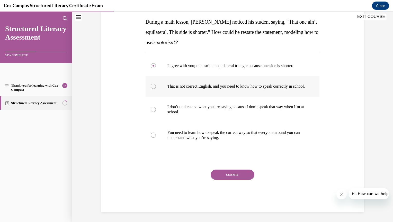
scroll to position [86, 0]
click at [234, 176] on button "SUBMIT" at bounding box center [233, 175] width 44 height 10
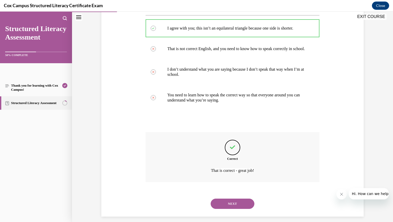
scroll to position [129, 0]
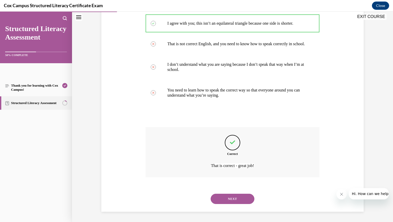
click at [229, 198] on button "NEXT" at bounding box center [233, 199] width 44 height 10
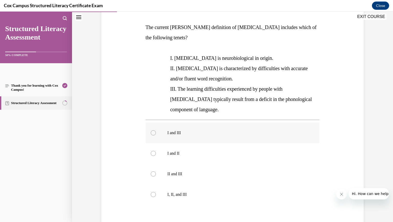
scroll to position [77, 0]
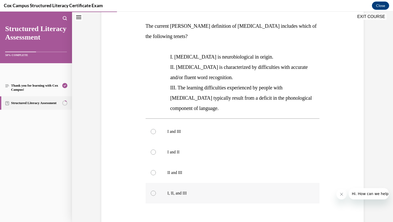
click at [151, 191] on div at bounding box center [153, 193] width 5 height 5
click at [151, 191] on input "I, II, and III" at bounding box center [153, 193] width 5 height 5
radio input "true"
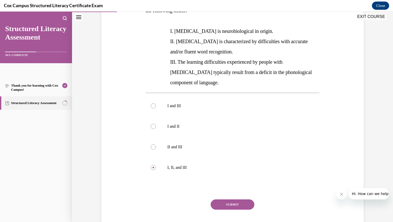
click at [232, 200] on button "SUBMIT" at bounding box center [233, 205] width 44 height 10
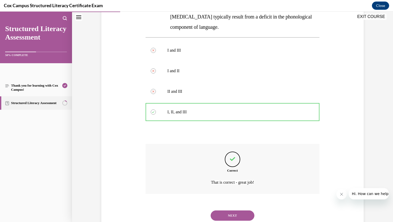
scroll to position [165, 0]
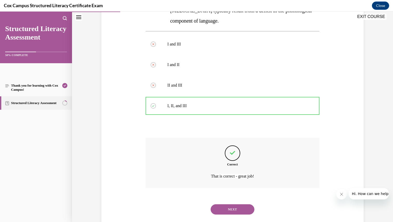
click at [231, 204] on button "NEXT" at bounding box center [233, 209] width 44 height 10
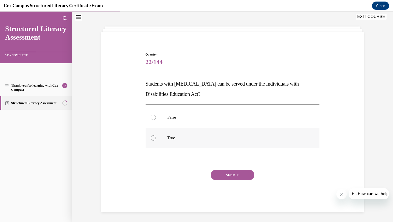
click at [152, 137] on div at bounding box center [153, 137] width 5 height 5
click at [152, 137] on input "True" at bounding box center [153, 137] width 5 height 5
radio input "true"
click at [228, 173] on button "SUBMIT" at bounding box center [233, 175] width 44 height 10
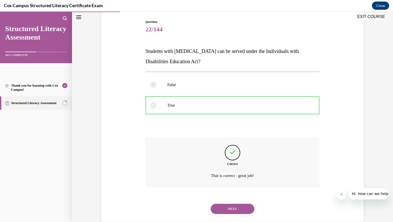
scroll to position [62, 0]
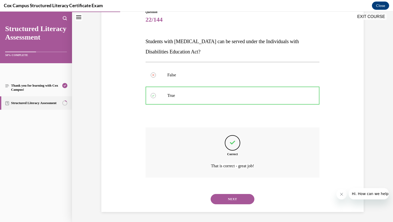
click at [228, 198] on button "NEXT" at bounding box center [233, 199] width 44 height 10
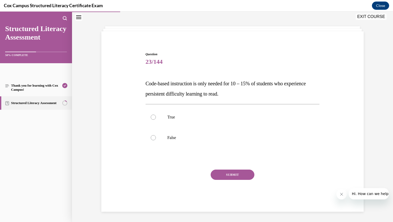
scroll to position [19, 0]
click at [151, 137] on div at bounding box center [153, 137] width 5 height 5
click at [151, 137] on input "False" at bounding box center [153, 137] width 5 height 5
radio input "true"
click at [230, 175] on button "SUBMIT" at bounding box center [233, 175] width 44 height 10
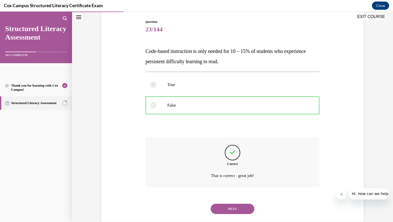
scroll to position [62, 0]
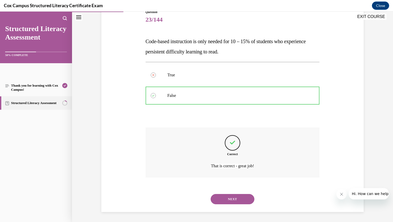
click at [226, 197] on button "NEXT" at bounding box center [233, 199] width 44 height 10
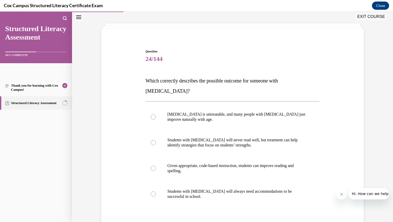
scroll to position [26, 0]
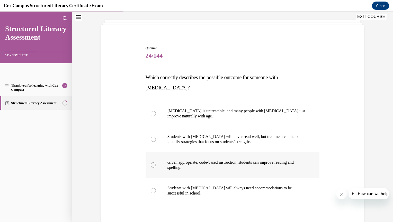
drag, startPoint x: 152, startPoint y: 154, endPoint x: 166, endPoint y: 155, distance: 14.5
click at [152, 162] on div at bounding box center [153, 164] width 5 height 5
click at [152, 162] on input "Given appropriate, code-based instruction, students can improve reading and spe…" at bounding box center [153, 164] width 5 height 5
radio input "true"
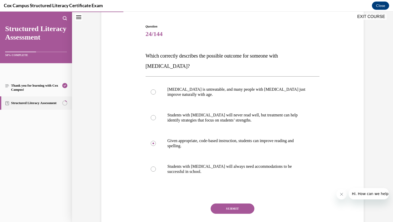
scroll to position [45, 0]
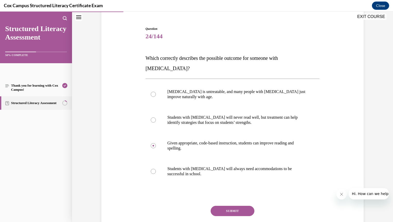
click at [232, 206] on button "SUBMIT" at bounding box center [233, 211] width 44 height 10
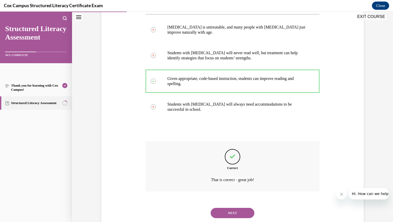
scroll to position [113, 0]
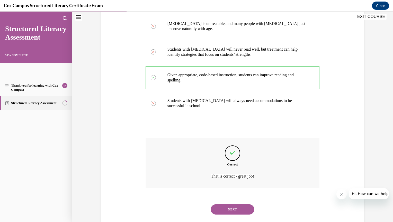
click at [232, 204] on button "NEXT" at bounding box center [233, 209] width 44 height 10
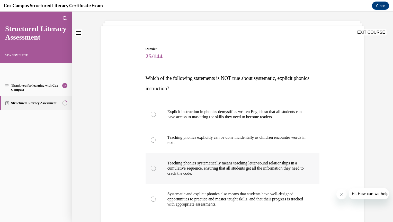
scroll to position [26, 0]
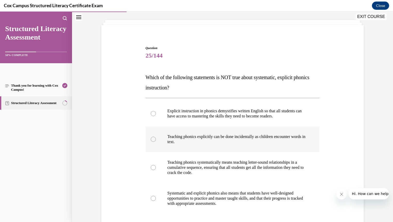
click at [151, 139] on div at bounding box center [153, 139] width 5 height 5
click at [151, 139] on input "Teaching phonics explicitly can be done incidentally as children encounter word…" at bounding box center [153, 139] width 5 height 5
radio input "true"
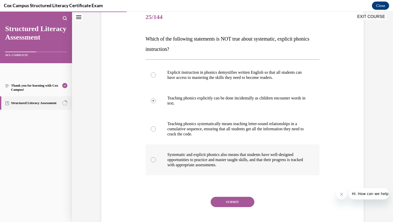
scroll to position [77, 0]
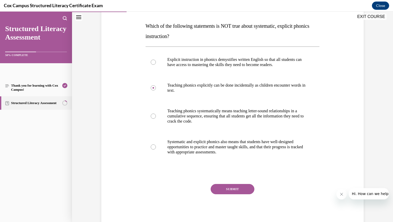
click at [231, 189] on button "SUBMIT" at bounding box center [233, 189] width 44 height 10
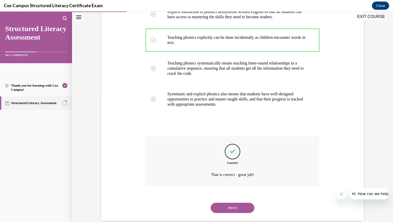
scroll to position [82, 0]
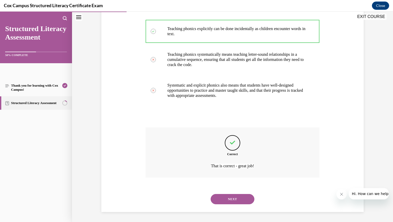
click at [240, 198] on button "NEXT" at bounding box center [233, 199] width 44 height 10
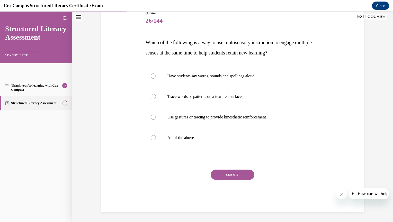
scroll to position [57, 0]
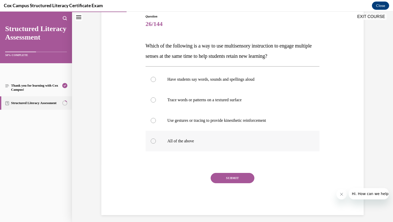
click at [151, 140] on div at bounding box center [153, 141] width 5 height 5
click at [151, 140] on input "All of the above" at bounding box center [153, 141] width 5 height 5
radio input "true"
click at [227, 178] on button "SUBMIT" at bounding box center [233, 178] width 44 height 10
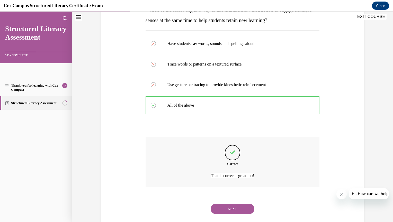
scroll to position [103, 0]
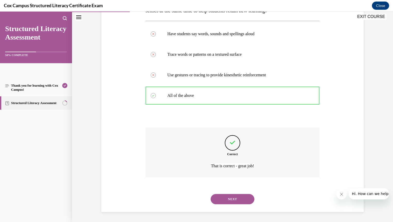
click at [238, 197] on button "NEXT" at bounding box center [233, 199] width 44 height 10
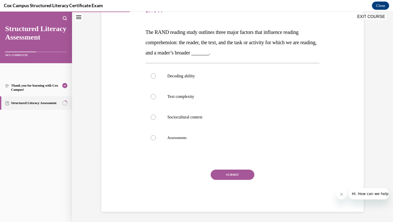
scroll to position [57, 0]
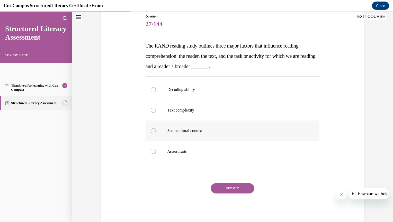
click at [151, 131] on div at bounding box center [153, 130] width 5 height 5
click at [151, 131] on input "Sociocultural context" at bounding box center [153, 130] width 5 height 5
radio input "true"
click at [227, 189] on button "SUBMIT" at bounding box center [233, 188] width 44 height 10
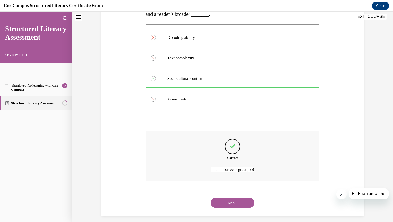
scroll to position [113, 0]
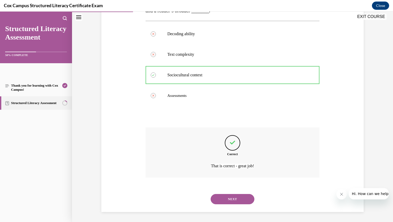
click at [228, 197] on button "NEXT" at bounding box center [233, 199] width 44 height 10
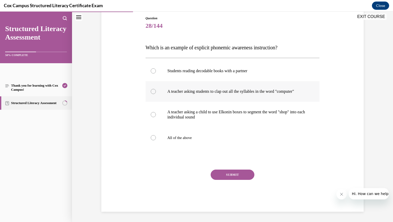
click at [152, 92] on div at bounding box center [153, 91] width 5 height 5
click at [152, 92] on input "A teacher asking students to clap out all the syllables in the word "computer"" at bounding box center [153, 91] width 5 height 5
radio input "true"
click at [231, 177] on button "SUBMIT" at bounding box center [233, 175] width 44 height 10
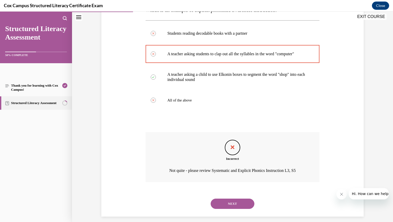
scroll to position [103, 0]
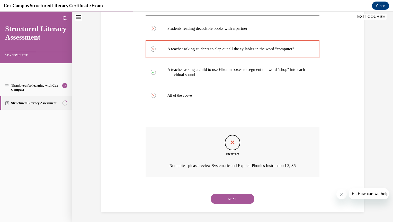
click at [243, 197] on button "NEXT" at bounding box center [233, 199] width 44 height 10
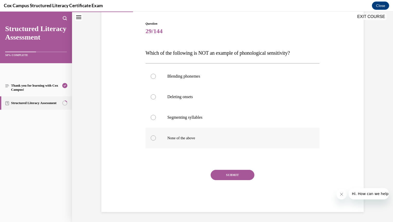
click at [151, 138] on div at bounding box center [153, 137] width 5 height 5
click at [151, 138] on input "None of the above" at bounding box center [153, 137] width 5 height 5
radio input "true"
click at [152, 137] on icon at bounding box center [153, 138] width 2 height 2
click at [152, 137] on input "None of the above" at bounding box center [153, 137] width 5 height 5
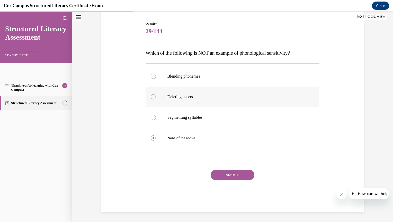
click at [152, 96] on div at bounding box center [153, 96] width 5 height 5
click at [152, 96] on input "Deleting onsets" at bounding box center [153, 96] width 5 height 5
radio input "true"
click at [234, 173] on button "SUBMIT" at bounding box center [233, 175] width 44 height 10
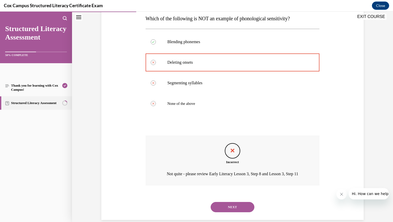
scroll to position [100, 0]
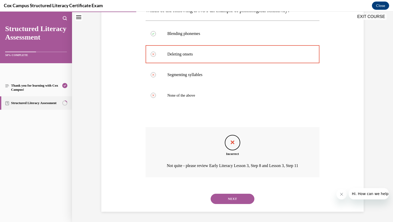
click at [237, 197] on button "NEXT" at bounding box center [233, 199] width 44 height 10
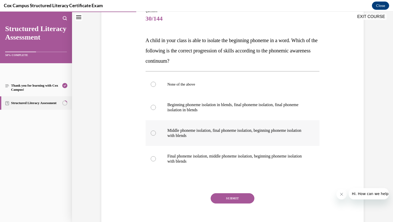
scroll to position [77, 0]
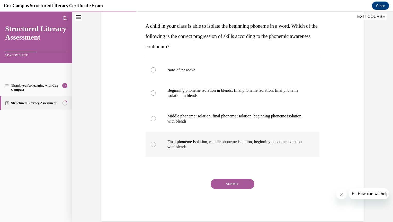
click at [151, 142] on div at bounding box center [153, 144] width 5 height 5
click at [151, 142] on input "Final phoneme isolation, middle phoneme isolation, beginning phoneme isolation …" at bounding box center [153, 144] width 5 height 5
radio input "true"
click at [229, 184] on button "SUBMIT" at bounding box center [233, 184] width 44 height 10
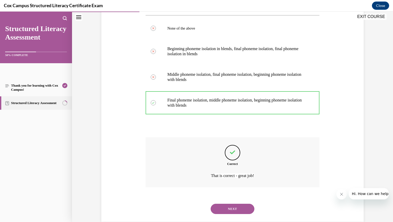
scroll to position [129, 0]
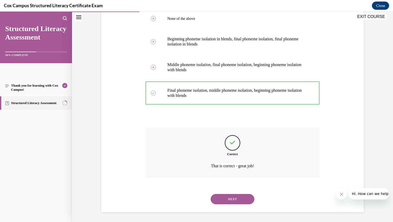
click at [239, 196] on button "NEXT" at bounding box center [233, 199] width 44 height 10
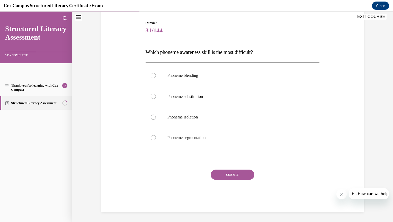
scroll to position [50, 0]
click at [152, 76] on div at bounding box center [153, 76] width 5 height 5
click at [152, 76] on input "Phoneme blending" at bounding box center [153, 76] width 5 height 5
radio input "true"
click at [231, 175] on button "SUBMIT" at bounding box center [233, 175] width 44 height 10
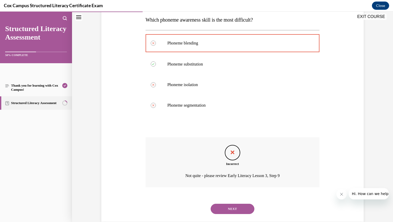
scroll to position [93, 0]
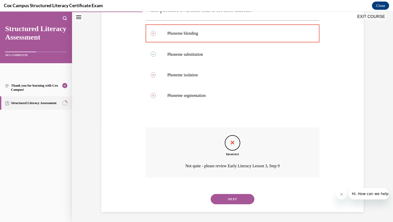
click at [234, 197] on button "NEXT" at bounding box center [233, 199] width 44 height 10
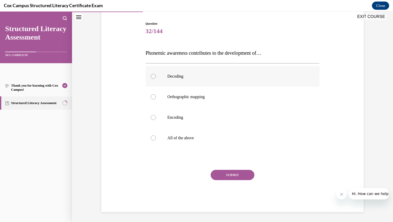
click at [152, 76] on div at bounding box center [153, 76] width 5 height 5
click at [152, 76] on input "Decoding" at bounding box center [153, 76] width 5 height 5
radio input "true"
click at [152, 138] on div at bounding box center [153, 137] width 5 height 5
click at [152, 138] on input "All of the above" at bounding box center [153, 137] width 5 height 5
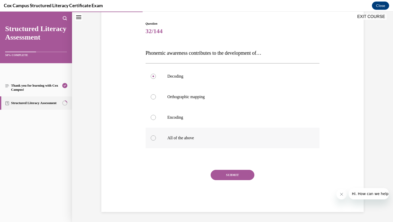
radio input "true"
click at [232, 176] on button "SUBMIT" at bounding box center [233, 175] width 44 height 10
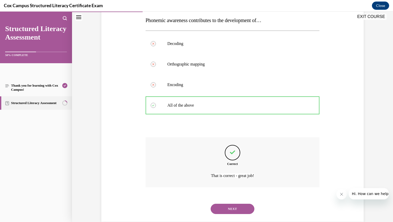
scroll to position [93, 0]
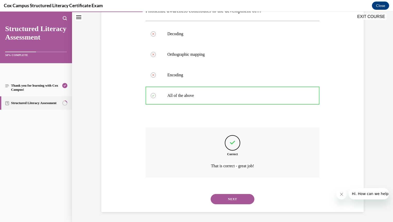
click at [230, 198] on button "NEXT" at bounding box center [233, 199] width 44 height 10
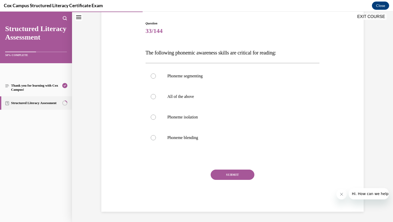
scroll to position [50, 0]
click at [151, 95] on div at bounding box center [153, 96] width 5 height 5
click at [151, 95] on input "All of the above" at bounding box center [153, 96] width 5 height 5
radio input "true"
click at [233, 173] on button "SUBMIT" at bounding box center [233, 175] width 44 height 10
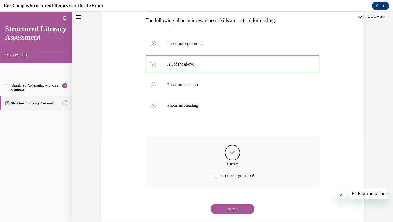
scroll to position [93, 0]
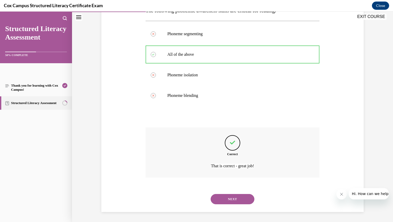
click at [236, 197] on button "NEXT" at bounding box center [233, 199] width 44 height 10
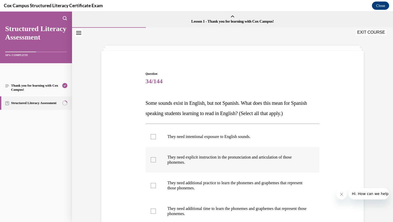
click at [151, 160] on div at bounding box center [153, 159] width 5 height 5
click at [151, 160] on input "They need explicit instruction in the pronunciation and articulation of those p…" at bounding box center [153, 159] width 5 height 5
checkbox input "true"
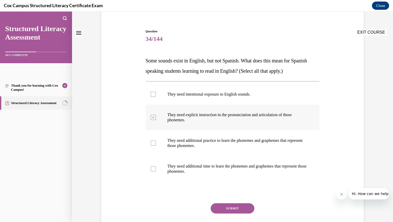
scroll to position [51, 0]
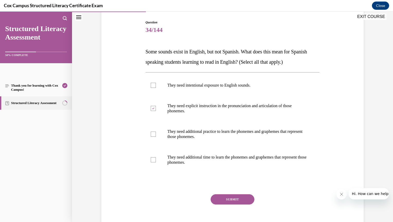
click at [234, 199] on button "SUBMIT" at bounding box center [233, 199] width 44 height 10
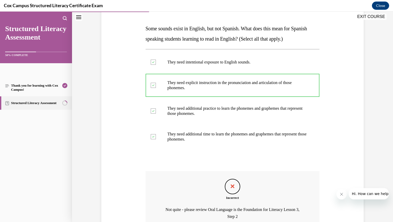
scroll to position [74, 0]
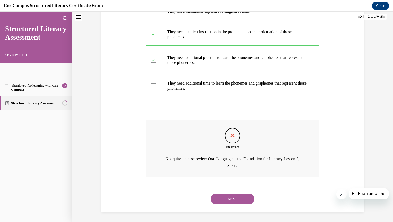
click at [232, 197] on button "NEXT" at bounding box center [233, 199] width 44 height 10
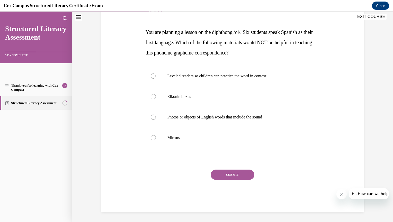
scroll to position [57, 0]
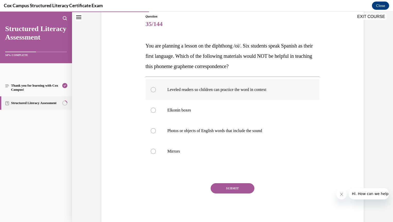
click at [151, 89] on div at bounding box center [153, 89] width 5 height 5
click at [151, 89] on input "Leveled readers so children can practice the word in context" at bounding box center [153, 89] width 5 height 5
radio input "true"
click at [233, 189] on button "SUBMIT" at bounding box center [233, 188] width 44 height 10
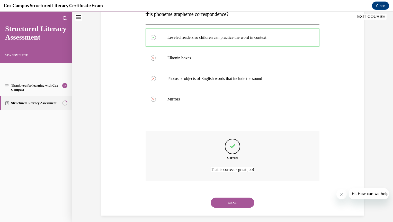
scroll to position [113, 0]
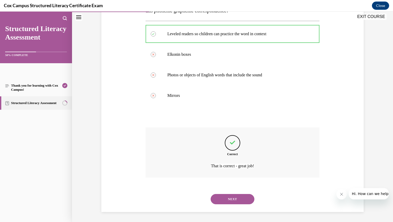
click at [232, 198] on button "NEXT" at bounding box center [233, 199] width 44 height 10
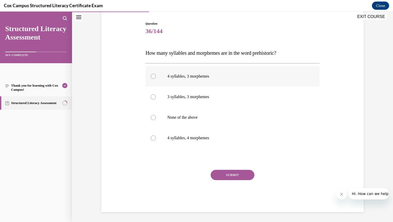
click at [152, 75] on div at bounding box center [153, 76] width 5 height 5
click at [152, 75] on input "4 syllables, 3 morphemes" at bounding box center [153, 76] width 5 height 5
radio input "true"
click at [241, 173] on button "SUBMIT" at bounding box center [233, 175] width 44 height 10
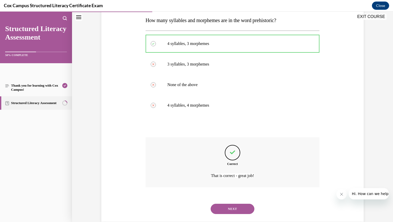
scroll to position [93, 0]
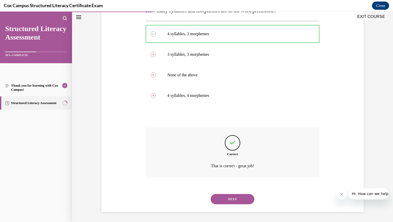
click at [232, 198] on button "NEXT" at bounding box center [233, 199] width 44 height 10
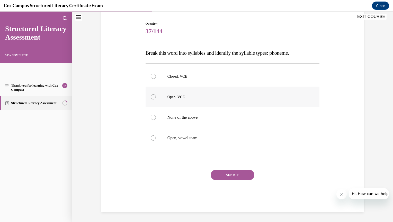
click at [151, 96] on div at bounding box center [153, 96] width 5 height 5
click at [151, 96] on input "Open, VCE" at bounding box center [153, 96] width 5 height 5
radio input "true"
click at [239, 174] on button "SUBMIT" at bounding box center [233, 175] width 44 height 10
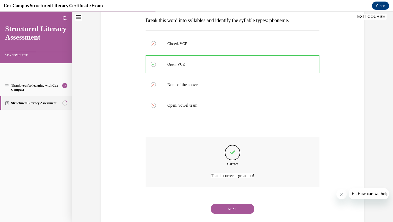
scroll to position [93, 0]
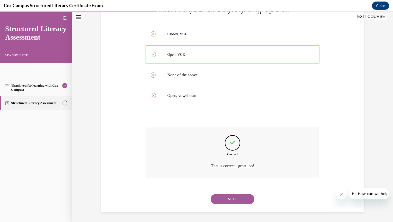
click at [239, 199] on button "NEXT" at bounding box center [233, 199] width 44 height 10
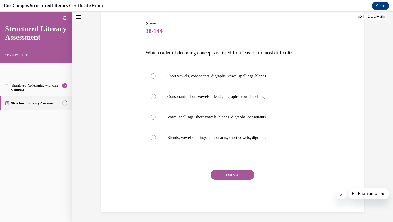
scroll to position [50, 0]
click at [151, 95] on div at bounding box center [153, 96] width 5 height 5
click at [151, 95] on input "Consonants, short vowels, blends, digraphs, vowel spellings" at bounding box center [153, 96] width 5 height 5
radio input "true"
click at [234, 173] on button "SUBMIT" at bounding box center [233, 175] width 44 height 10
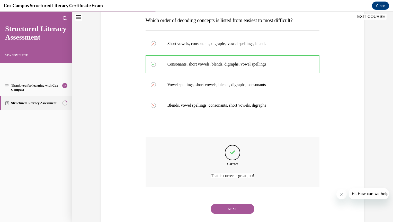
scroll to position [93, 0]
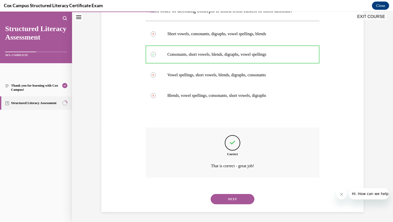
click at [234, 199] on button "NEXT" at bounding box center [233, 199] width 44 height 10
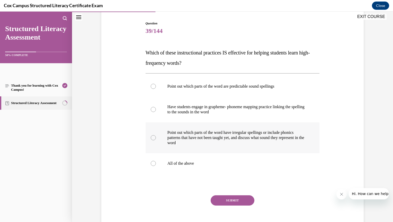
scroll to position [51, 0]
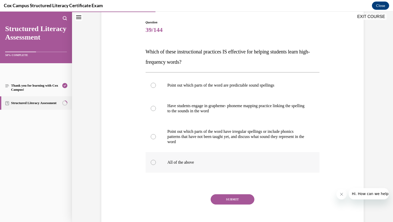
click at [151, 163] on div at bounding box center [153, 162] width 5 height 5
click at [151, 163] on input "All of the above" at bounding box center [153, 162] width 5 height 5
radio input "true"
click at [231, 199] on button "SUBMIT" at bounding box center [233, 199] width 44 height 10
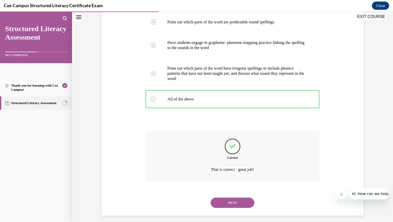
scroll to position [118, 0]
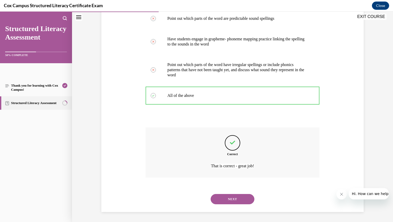
click at [224, 200] on button "NEXT" at bounding box center [233, 199] width 44 height 10
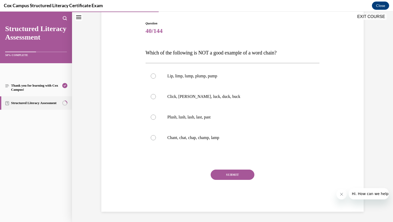
scroll to position [50, 0]
click at [152, 137] on div at bounding box center [153, 137] width 5 height 5
click at [152, 137] on input "Chant, chat, chap, champ, lamp" at bounding box center [153, 137] width 5 height 5
radio input "true"
click at [232, 174] on button "SUBMIT" at bounding box center [233, 175] width 44 height 10
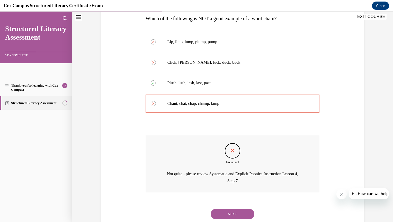
scroll to position [100, 0]
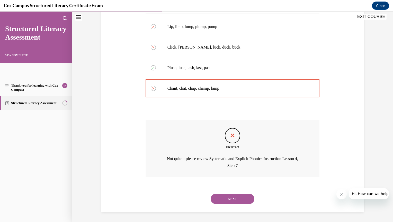
click at [237, 198] on button "NEXT" at bounding box center [233, 199] width 44 height 10
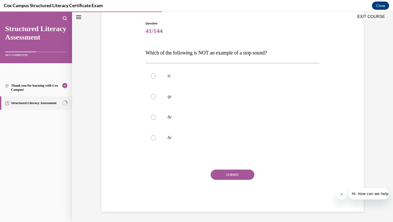
scroll to position [50, 0]
click at [151, 117] on div at bounding box center [153, 117] width 5 height 5
click at [151, 117] on input "/h/" at bounding box center [153, 117] width 5 height 5
radio input "true"
click at [227, 175] on button "SUBMIT" at bounding box center [233, 175] width 44 height 10
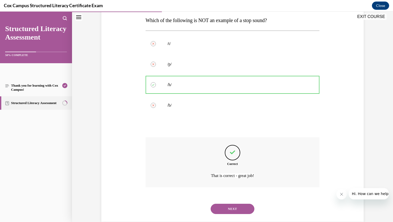
scroll to position [93, 0]
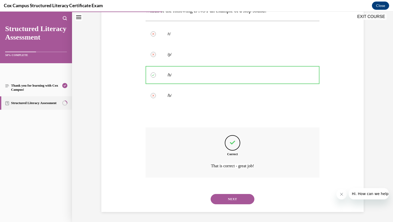
click at [235, 198] on button "NEXT" at bounding box center [233, 199] width 44 height 10
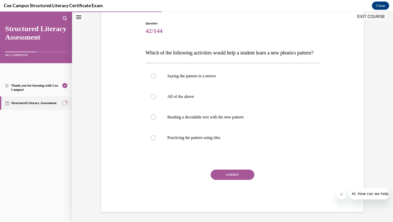
scroll to position [57, 0]
click at [151, 99] on div at bounding box center [153, 96] width 5 height 5
click at [151, 99] on input "All of the above" at bounding box center [153, 96] width 5 height 5
radio input "true"
click at [228, 176] on button "SUBMIT" at bounding box center [233, 175] width 44 height 10
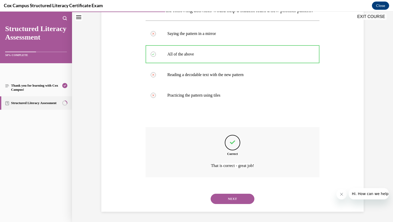
scroll to position [103, 0]
click at [224, 197] on button "NEXT" at bounding box center [233, 199] width 44 height 10
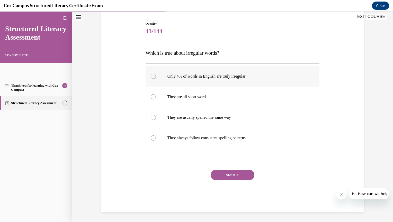
click at [151, 75] on div at bounding box center [153, 76] width 5 height 5
click at [151, 75] on input "Only 4% of words in English are truly irregular" at bounding box center [153, 76] width 5 height 5
radio input "true"
click at [242, 174] on button "SUBMIT" at bounding box center [233, 175] width 44 height 10
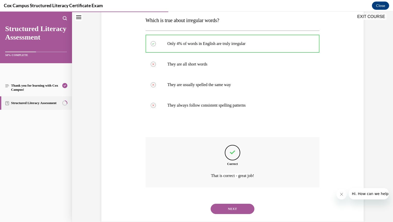
scroll to position [93, 0]
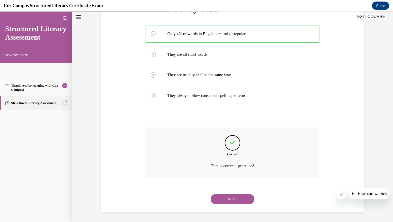
click at [236, 197] on button "NEXT" at bounding box center [233, 199] width 44 height 10
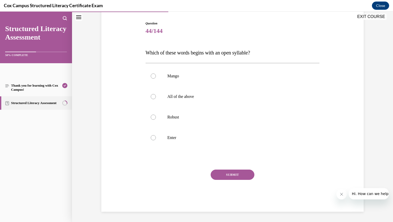
scroll to position [50, 0]
click at [151, 138] on div at bounding box center [153, 137] width 5 height 5
click at [151, 138] on input "Enter" at bounding box center [153, 137] width 5 height 5
radio input "true"
click at [227, 176] on button "SUBMIT" at bounding box center [233, 175] width 44 height 10
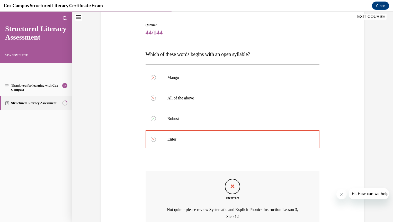
scroll to position [48, 0]
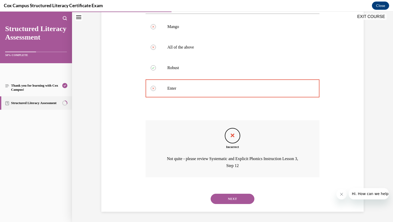
click at [243, 199] on button "NEXT" at bounding box center [233, 199] width 44 height 10
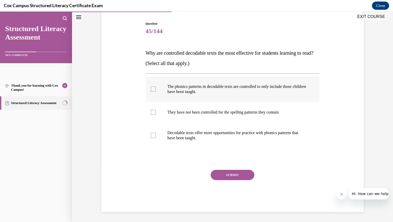
click at [151, 88] on div at bounding box center [153, 89] width 5 height 5
click at [151, 88] on input "The phonics patterns in decodable texts are controlled to only include those ch…" at bounding box center [153, 89] width 5 height 5
checkbox input "true"
click at [152, 134] on div at bounding box center [153, 135] width 5 height 5
click at [152, 134] on input "Decodable texts offer more opportunities for practice with phonics patterns tha…" at bounding box center [153, 135] width 5 height 5
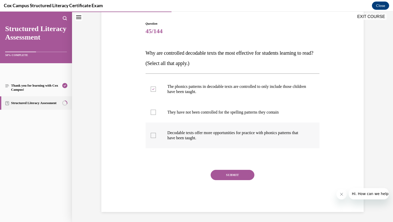
checkbox input "true"
click at [230, 174] on button "SUBMIT" at bounding box center [233, 175] width 44 height 10
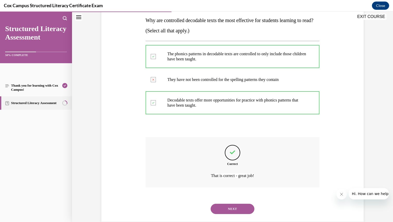
scroll to position [93, 0]
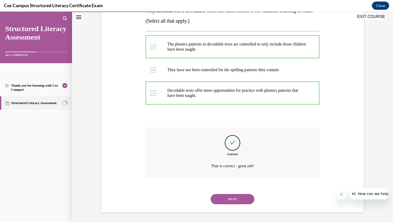
click at [230, 197] on button "NEXT" at bounding box center [233, 199] width 44 height 10
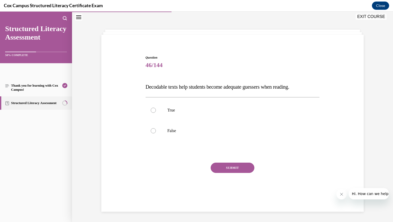
scroll to position [16, 0]
click at [151, 130] on div at bounding box center [153, 130] width 5 height 5
click at [151, 130] on input "False" at bounding box center [153, 130] width 5 height 5
radio input "true"
click at [228, 165] on button "SUBMIT" at bounding box center [233, 168] width 44 height 10
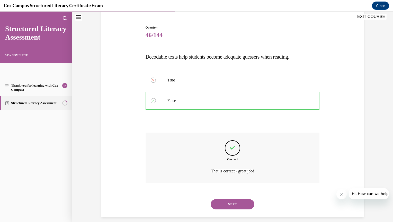
scroll to position [51, 0]
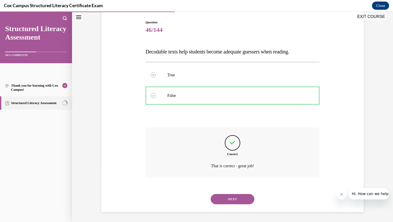
click at [225, 197] on button "NEXT" at bounding box center [233, 199] width 44 height 10
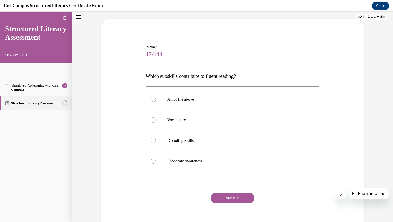
scroll to position [25, 0]
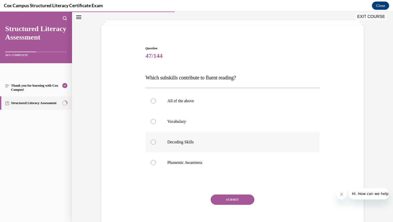
click at [152, 142] on div at bounding box center [153, 142] width 5 height 5
click at [152, 142] on input "Decoding Skills" at bounding box center [153, 142] width 5 height 5
radio input "true"
click at [152, 161] on div at bounding box center [153, 162] width 5 height 5
click at [152, 161] on input "Phonemic Awareness" at bounding box center [153, 162] width 5 height 5
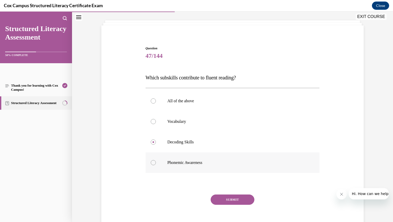
radio input "true"
click at [151, 141] on div at bounding box center [153, 142] width 5 height 5
click at [151, 141] on input "Decoding Skills" at bounding box center [153, 142] width 5 height 5
radio input "true"
click at [151, 101] on div at bounding box center [153, 100] width 5 height 5
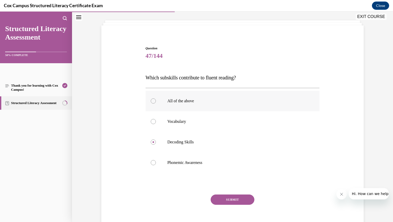
click at [151, 101] on input "All of the above" at bounding box center [153, 100] width 5 height 5
radio input "true"
click at [226, 198] on button "SUBMIT" at bounding box center [233, 200] width 44 height 10
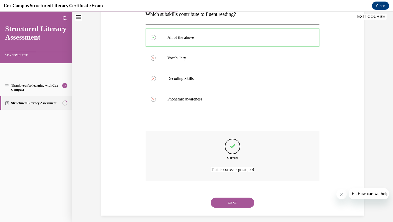
scroll to position [93, 0]
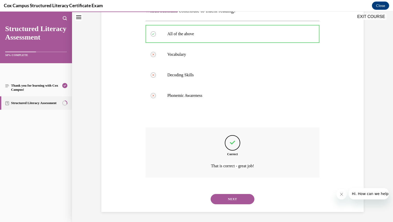
drag, startPoint x: 233, startPoint y: 200, endPoint x: 215, endPoint y: 190, distance: 20.9
click at [231, 197] on button "NEXT" at bounding box center [233, 199] width 44 height 10
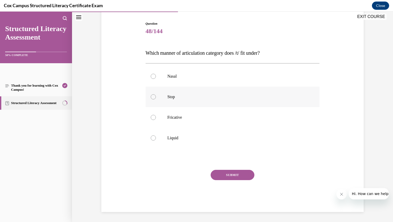
click at [151, 97] on div at bounding box center [153, 96] width 5 height 5
click at [151, 97] on input "Stop" at bounding box center [153, 96] width 5 height 5
radio input "true"
click at [227, 174] on button "SUBMIT" at bounding box center [233, 175] width 44 height 10
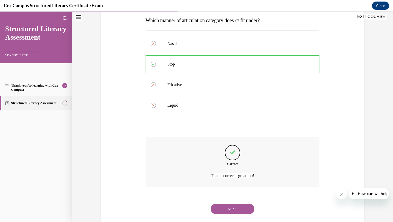
scroll to position [93, 0]
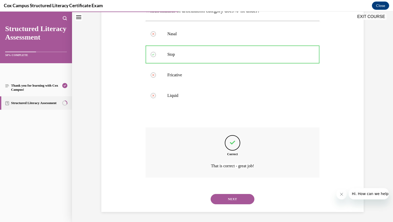
click at [238, 200] on button "NEXT" at bounding box center [233, 199] width 44 height 10
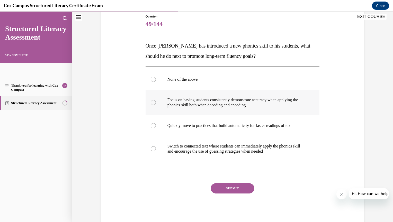
click at [151, 101] on div at bounding box center [153, 102] width 5 height 5
click at [151, 101] on input "Focus on having students consistently demonstrate accuracy when applying the ph…" at bounding box center [153, 102] width 5 height 5
radio input "true"
click at [232, 187] on button "SUBMIT" at bounding box center [233, 188] width 44 height 10
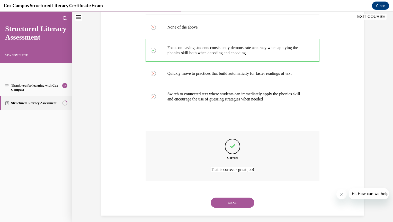
scroll to position [113, 0]
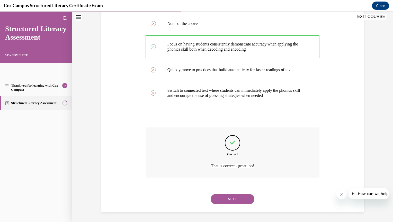
click at [242, 197] on button "NEXT" at bounding box center [233, 199] width 44 height 10
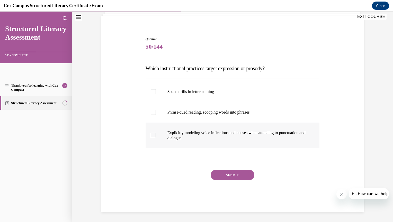
click at [152, 134] on div at bounding box center [153, 135] width 5 height 5
click at [152, 134] on input "Explicitly modeling voice inflections and pauses when attending to punctuation …" at bounding box center [153, 135] width 5 height 5
checkbox input "true"
click at [152, 111] on div at bounding box center [153, 112] width 5 height 5
click at [152, 111] on input "Phrase-cued reading, scooping words into phrases" at bounding box center [153, 112] width 5 height 5
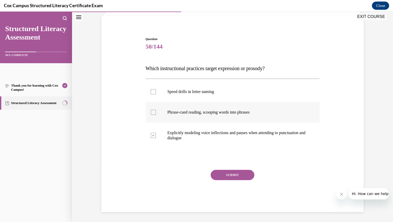
checkbox input "true"
click at [151, 91] on div at bounding box center [153, 91] width 5 height 5
click at [151, 91] on input "Speed drills in letter naming" at bounding box center [153, 91] width 5 height 5
checkbox input "true"
click at [229, 175] on button "SUBMIT" at bounding box center [233, 175] width 44 height 10
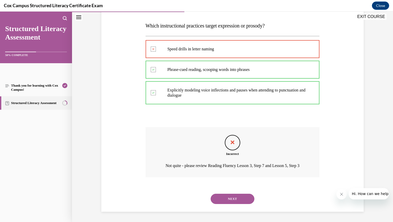
scroll to position [84, 0]
click at [238, 196] on button "NEXT" at bounding box center [233, 199] width 44 height 10
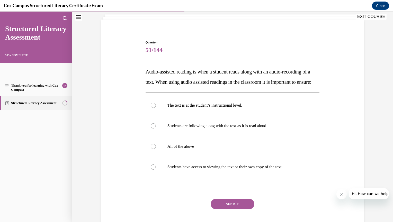
scroll to position [38, 0]
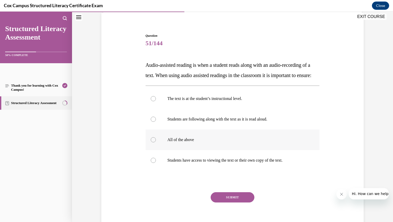
click at [151, 142] on div at bounding box center [153, 139] width 5 height 5
click at [151, 142] on input "All of the above" at bounding box center [153, 139] width 5 height 5
radio input "true"
click at [228, 203] on button "SUBMIT" at bounding box center [233, 197] width 44 height 10
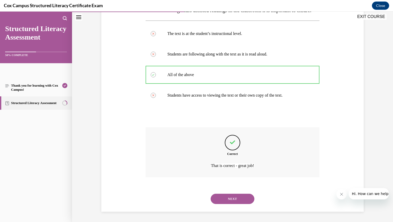
scroll to position [113, 0]
click at [239, 199] on button "NEXT" at bounding box center [233, 199] width 44 height 10
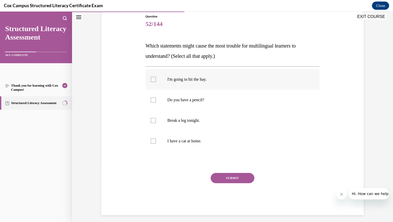
click at [152, 79] on div at bounding box center [153, 79] width 5 height 5
click at [152, 79] on input "I'm going to hit the hay." at bounding box center [153, 79] width 5 height 5
checkbox input "true"
click at [151, 119] on div at bounding box center [153, 120] width 5 height 5
click at [151, 119] on input "Break a leg tonight." at bounding box center [153, 120] width 5 height 5
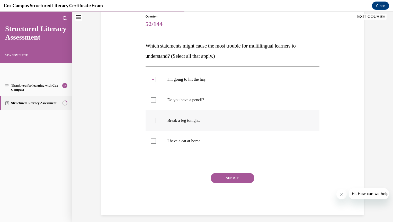
checkbox input "true"
click at [230, 177] on button "SUBMIT" at bounding box center [233, 178] width 44 height 10
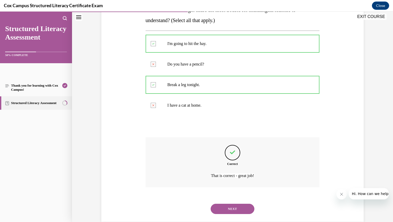
scroll to position [103, 0]
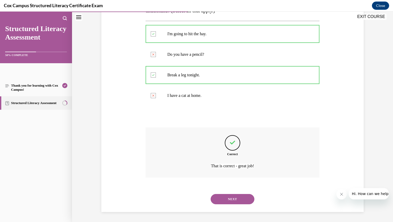
click at [222, 197] on button "NEXT" at bounding box center [233, 199] width 44 height 10
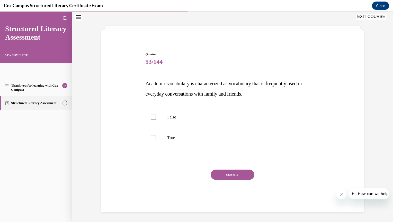
scroll to position [19, 0]
click at [151, 117] on div at bounding box center [153, 117] width 5 height 5
click at [151, 117] on input "False" at bounding box center [153, 117] width 5 height 5
checkbox input "true"
click at [226, 173] on button "SUBMIT" at bounding box center [233, 175] width 44 height 10
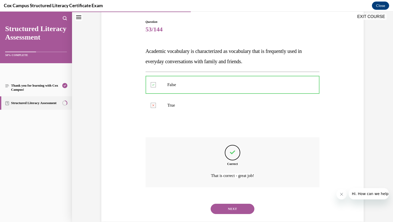
scroll to position [62, 0]
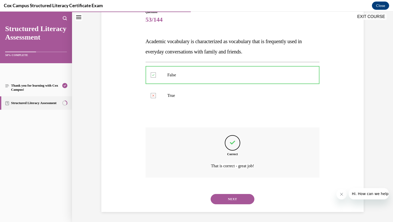
click at [237, 198] on button "NEXT" at bounding box center [233, 199] width 44 height 10
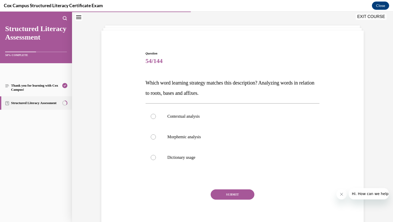
scroll to position [21, 0]
click at [151, 135] on div at bounding box center [153, 136] width 5 height 5
click at [151, 135] on input "Morphemic analysis" at bounding box center [153, 136] width 5 height 5
radio input "true"
click at [228, 192] on button "SUBMIT" at bounding box center [233, 194] width 44 height 10
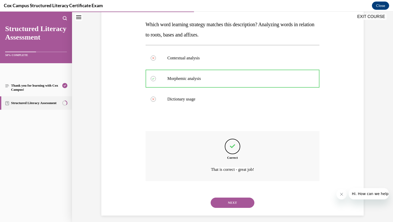
scroll to position [82, 0]
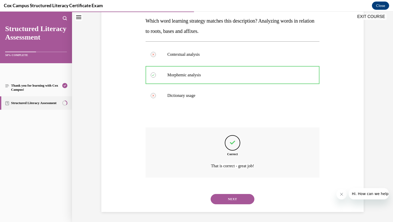
click at [236, 197] on button "NEXT" at bounding box center [233, 199] width 44 height 10
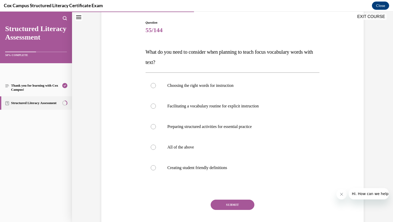
scroll to position [51, 0]
click at [152, 145] on div at bounding box center [153, 146] width 5 height 5
click at [152, 145] on input "All of the above" at bounding box center [153, 146] width 5 height 5
radio input "true"
click at [231, 205] on button "SUBMIT" at bounding box center [233, 205] width 44 height 10
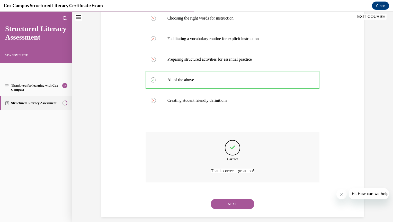
scroll to position [123, 0]
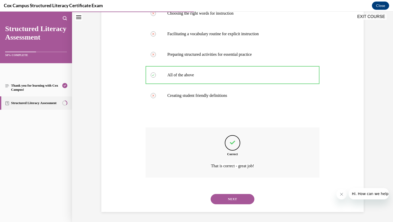
click at [232, 199] on button "NEXT" at bounding box center [233, 199] width 44 height 10
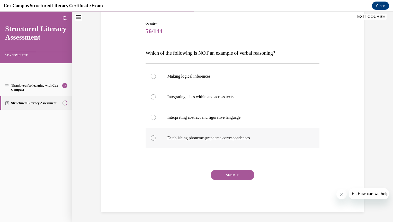
click at [151, 138] on div at bounding box center [153, 137] width 5 height 5
click at [151, 138] on input "Establishing phoneme-grapheme correspondences" at bounding box center [153, 137] width 5 height 5
radio input "true"
click at [220, 175] on button "SUBMIT" at bounding box center [233, 175] width 44 height 10
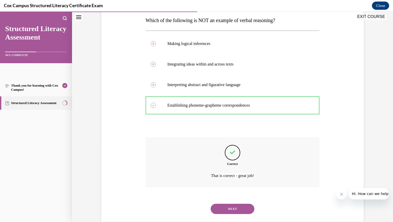
scroll to position [93, 0]
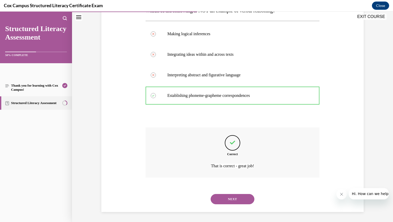
click at [235, 195] on button "NEXT" at bounding box center [233, 199] width 44 height 10
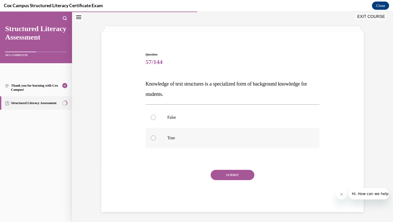
click at [153, 136] on div at bounding box center [153, 137] width 5 height 5
click at [153, 136] on input "True" at bounding box center [153, 137] width 5 height 5
radio input "true"
click at [224, 174] on button "SUBMIT" at bounding box center [233, 175] width 44 height 10
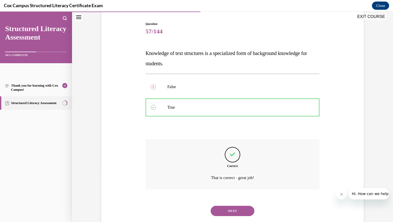
scroll to position [62, 0]
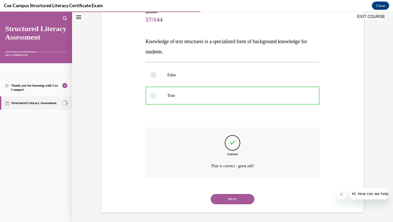
click at [240, 196] on button "NEXT" at bounding box center [233, 199] width 44 height 10
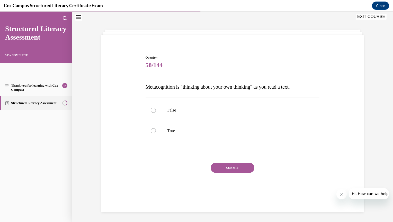
scroll to position [16, 0]
click at [151, 130] on div at bounding box center [153, 130] width 5 height 5
click at [151, 130] on input "True" at bounding box center [153, 130] width 5 height 5
radio input "true"
click at [230, 167] on button "SUBMIT" at bounding box center [233, 168] width 44 height 10
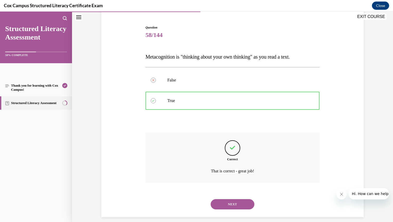
scroll to position [51, 0]
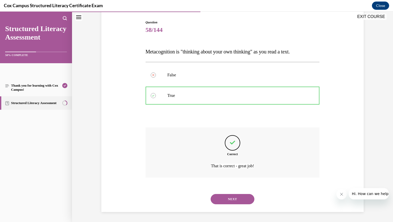
click at [231, 197] on button "NEXT" at bounding box center [233, 199] width 44 height 10
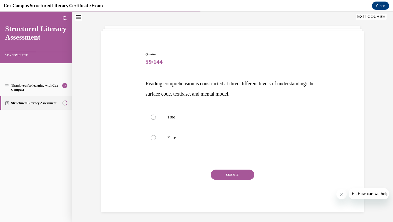
scroll to position [19, 0]
click at [151, 117] on div at bounding box center [153, 117] width 5 height 5
click at [151, 117] on input "True" at bounding box center [153, 117] width 5 height 5
radio input "true"
click at [228, 175] on button "SUBMIT" at bounding box center [233, 175] width 44 height 10
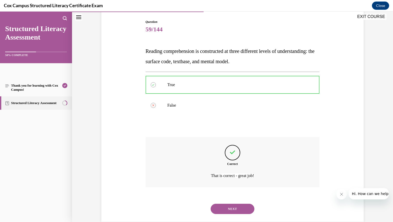
scroll to position [62, 0]
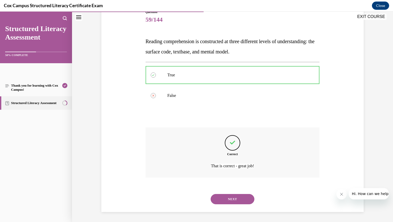
click at [229, 201] on button "NEXT" at bounding box center [233, 199] width 44 height 10
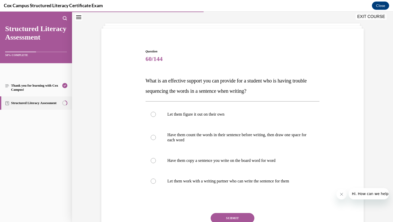
scroll to position [26, 0]
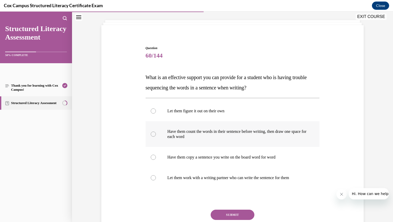
click at [150, 137] on label "Have them count the words in their sentence before writing, then draw one space…" at bounding box center [233, 134] width 174 height 26
click at [151, 137] on input "Have them count the words in their sentence before writing, then draw one space…" at bounding box center [153, 134] width 5 height 5
radio input "true"
click at [221, 215] on button "SUBMIT" at bounding box center [233, 215] width 44 height 10
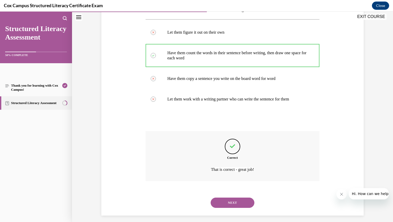
scroll to position [108, 0]
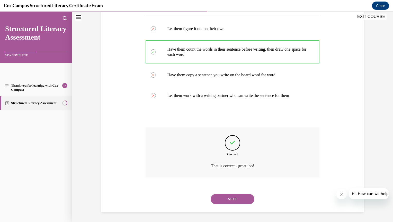
click at [221, 203] on button "NEXT" at bounding box center [233, 199] width 44 height 10
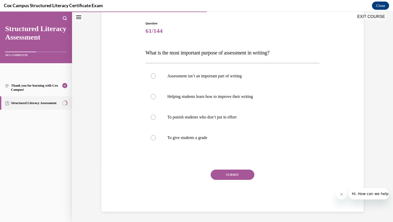
scroll to position [50, 0]
click at [153, 101] on label "Helping students learn how to improve their writing" at bounding box center [233, 97] width 174 height 21
click at [153, 99] on input "Helping students learn how to improve their writing" at bounding box center [153, 96] width 5 height 5
radio input "true"
click at [221, 178] on button "SUBMIT" at bounding box center [233, 175] width 44 height 10
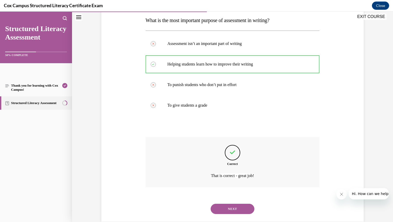
scroll to position [93, 0]
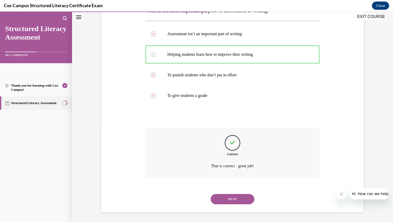
click at [220, 203] on button "NEXT" at bounding box center [233, 199] width 44 height 10
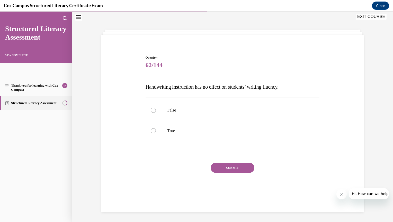
scroll to position [16, 0]
click at [149, 113] on label "False" at bounding box center [233, 110] width 174 height 21
click at [151, 113] on input "False" at bounding box center [153, 110] width 5 height 5
radio input "true"
click at [217, 170] on button "SUBMIT" at bounding box center [233, 168] width 44 height 10
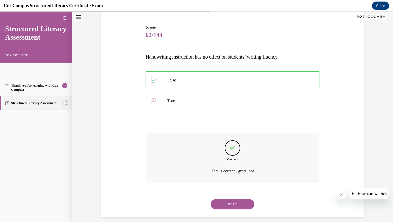
scroll to position [51, 0]
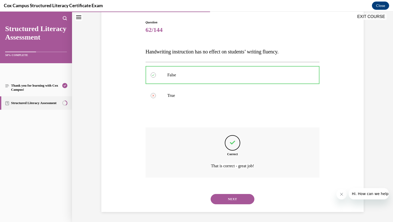
click at [221, 201] on button "NEXT" at bounding box center [233, 199] width 44 height 10
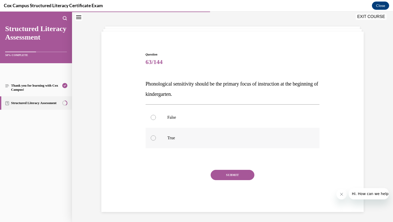
click at [150, 142] on label "True" at bounding box center [233, 138] width 174 height 21
click at [151, 141] on input "True" at bounding box center [153, 137] width 5 height 5
radio input "true"
click at [221, 177] on button "SUBMIT" at bounding box center [233, 175] width 44 height 10
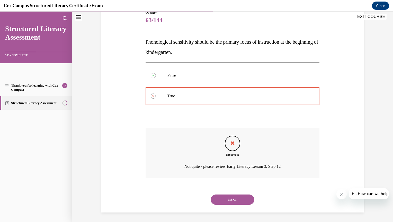
scroll to position [62, 0]
click at [224, 201] on button "NEXT" at bounding box center [233, 199] width 44 height 10
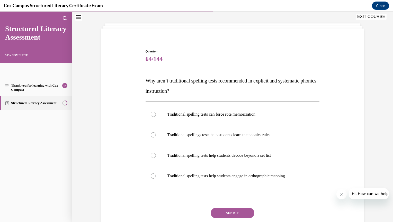
scroll to position [26, 0]
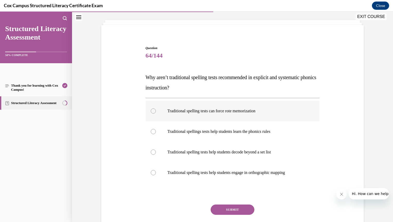
click at [150, 117] on label "Traditional spelling tests can force rote memorization" at bounding box center [233, 111] width 174 height 21
click at [151, 114] on input "Traditional spelling tests can force rote memorization" at bounding box center [153, 110] width 5 height 5
radio input "true"
click at [226, 209] on button "SUBMIT" at bounding box center [233, 210] width 44 height 10
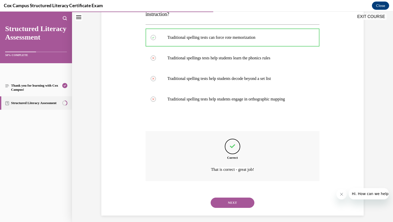
scroll to position [103, 0]
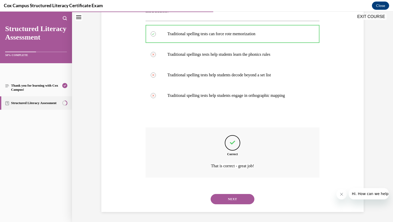
click at [226, 202] on button "NEXT" at bounding box center [233, 199] width 44 height 10
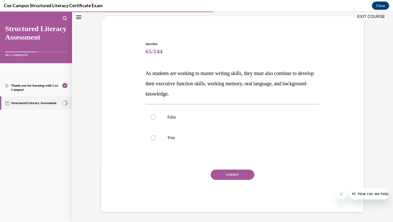
scroll to position [30, 0]
click at [151, 140] on label "True" at bounding box center [233, 138] width 174 height 21
click at [151, 140] on input "True" at bounding box center [153, 137] width 5 height 5
radio input "true"
click at [222, 178] on button "SUBMIT" at bounding box center [233, 175] width 44 height 10
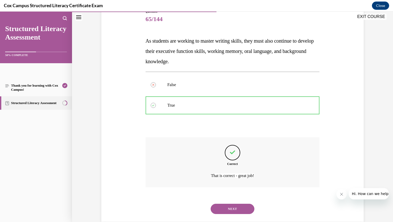
scroll to position [72, 0]
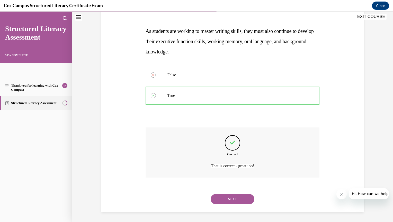
click at [226, 202] on button "NEXT" at bounding box center [233, 199] width 44 height 10
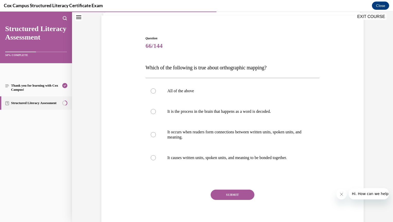
scroll to position [36, 0]
click at [151, 92] on div at bounding box center [153, 90] width 5 height 5
click at [151, 92] on input "All of the above" at bounding box center [153, 90] width 5 height 5
radio input "true"
click at [230, 194] on button "SUBMIT" at bounding box center [233, 194] width 44 height 10
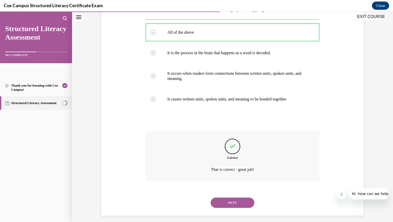
scroll to position [98, 0]
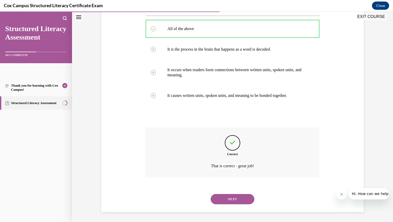
click at [232, 202] on button "NEXT" at bounding box center [233, 199] width 44 height 10
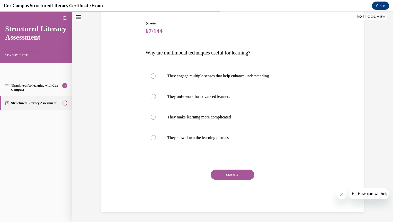
scroll to position [50, 0]
click at [151, 77] on div at bounding box center [153, 76] width 5 height 5
click at [151, 77] on input "They engage multiple senses that help enhance understanding" at bounding box center [153, 76] width 5 height 5
radio input "true"
click at [232, 178] on button "SUBMIT" at bounding box center [233, 175] width 44 height 10
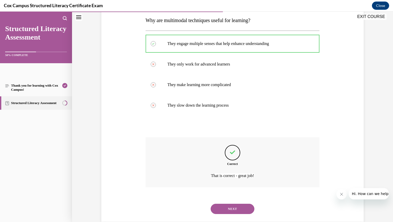
scroll to position [93, 0]
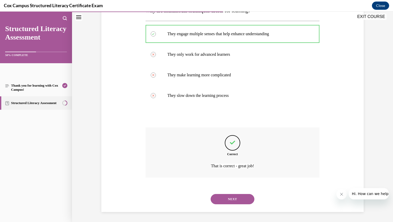
click at [233, 201] on button "NEXT" at bounding box center [233, 199] width 44 height 10
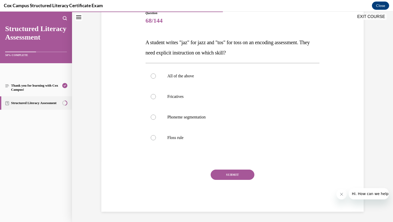
scroll to position [57, 0]
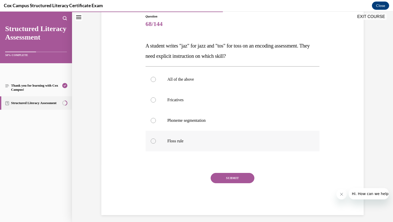
click at [153, 146] on label "Floss rule" at bounding box center [233, 141] width 174 height 21
click at [153, 144] on input "Floss rule" at bounding box center [153, 141] width 5 height 5
radio input "true"
click at [222, 177] on button "SUBMIT" at bounding box center [233, 178] width 44 height 10
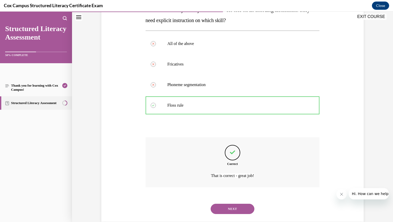
scroll to position [103, 0]
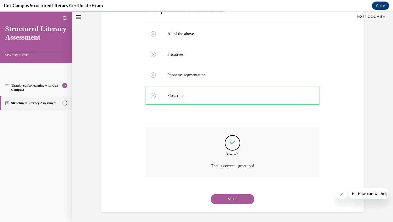
click at [232, 201] on button "NEXT" at bounding box center [233, 199] width 44 height 10
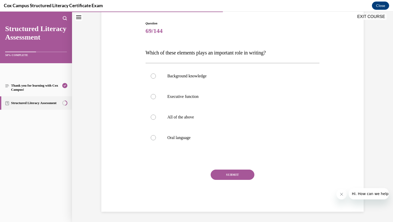
scroll to position [50, 0]
click at [151, 122] on label "All of the above" at bounding box center [233, 117] width 174 height 21
click at [151, 120] on input "All of the above" at bounding box center [153, 117] width 5 height 5
radio input "true"
click at [221, 175] on button "SUBMIT" at bounding box center [233, 175] width 44 height 10
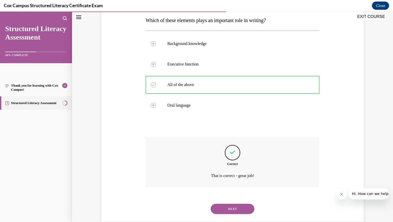
scroll to position [93, 0]
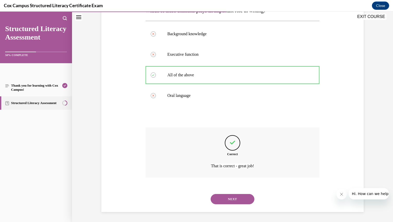
click at [228, 198] on button "NEXT" at bounding box center [233, 199] width 44 height 10
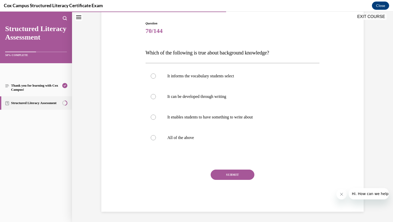
scroll to position [50, 0]
click at [151, 140] on div at bounding box center [153, 137] width 5 height 5
click at [151, 140] on input "All of the above" at bounding box center [153, 137] width 5 height 5
radio input "true"
click at [228, 175] on button "SUBMIT" at bounding box center [233, 175] width 44 height 10
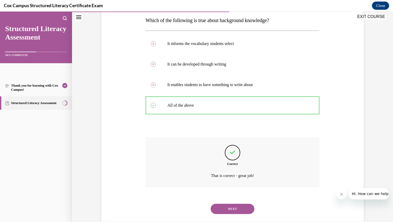
scroll to position [93, 0]
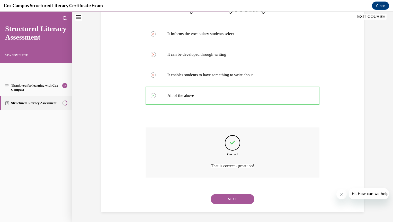
click at [232, 197] on button "NEXT" at bounding box center [233, 199] width 44 height 10
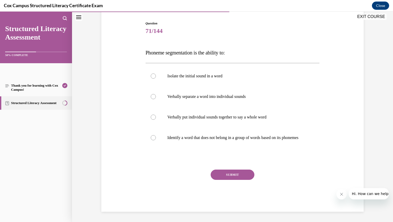
scroll to position [55, 0]
click at [153, 95] on label "Verbally separate a word into individual sounds" at bounding box center [233, 96] width 174 height 21
click at [153, 95] on input "Verbally separate a word into individual sounds" at bounding box center [153, 96] width 5 height 5
radio input "true"
click at [229, 175] on button "SUBMIT" at bounding box center [233, 175] width 44 height 10
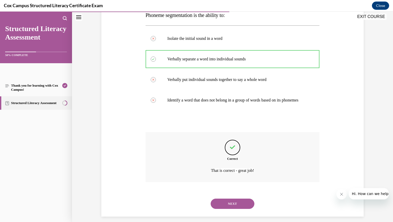
scroll to position [98, 0]
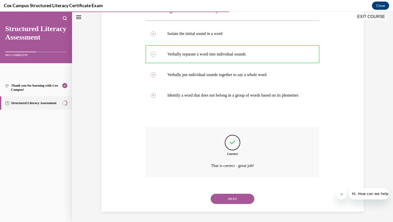
click at [228, 199] on button "NEXT" at bounding box center [233, 199] width 44 height 10
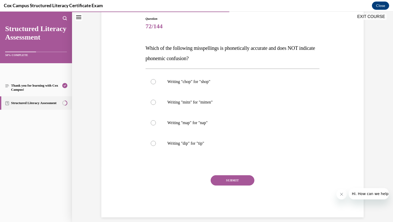
scroll to position [55, 0]
click at [151, 106] on label "Writing "mitn" for "mitten"" at bounding box center [233, 102] width 174 height 21
click at [151, 105] on input "Writing "mitn" for "mitten"" at bounding box center [153, 102] width 5 height 5
radio input "true"
click at [223, 180] on button "SUBMIT" at bounding box center [233, 180] width 44 height 10
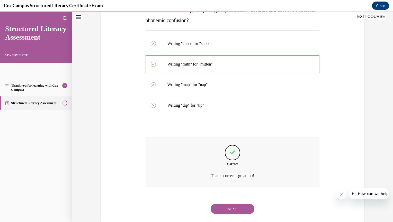
scroll to position [103, 0]
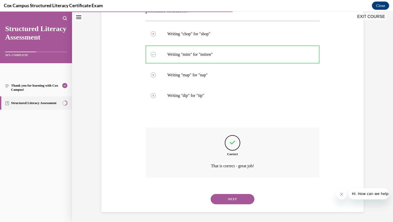
click at [224, 197] on button "NEXT" at bounding box center [233, 199] width 44 height 10
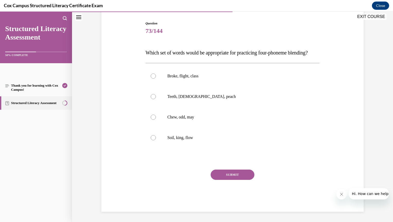
scroll to position [57, 0]
click at [151, 84] on label "Broke, flight, class" at bounding box center [233, 76] width 174 height 21
click at [151, 79] on input "Broke, flight, class" at bounding box center [153, 76] width 5 height 5
radio input "true"
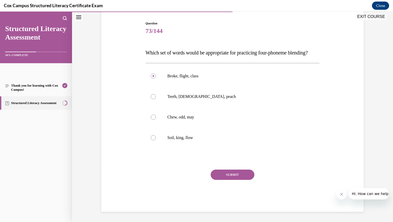
click at [223, 180] on button "SUBMIT" at bounding box center [233, 175] width 44 height 10
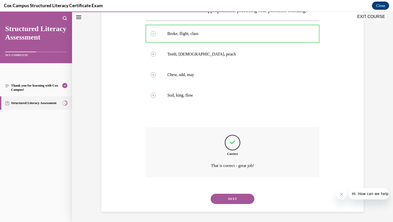
scroll to position [103, 0]
click at [227, 204] on button "NEXT" at bounding box center [233, 199] width 44 height 10
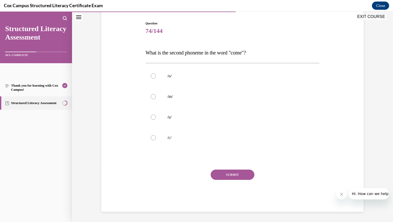
scroll to position [50, 0]
click at [150, 120] on label "/u/" at bounding box center [233, 117] width 174 height 21
click at [151, 120] on input "/u/" at bounding box center [153, 117] width 5 height 5
radio input "true"
click at [228, 176] on button "SUBMIT" at bounding box center [233, 175] width 44 height 10
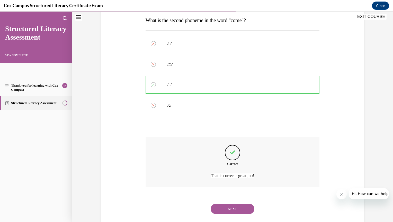
scroll to position [93, 0]
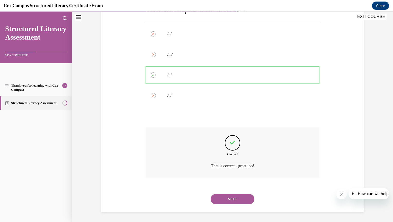
click at [229, 200] on button "NEXT" at bounding box center [233, 199] width 44 height 10
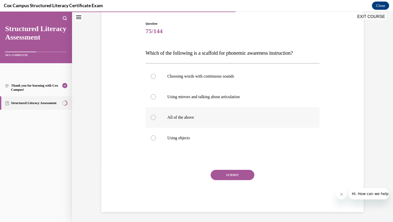
click at [154, 123] on label "All of the above" at bounding box center [233, 117] width 174 height 21
click at [154, 120] on input "All of the above" at bounding box center [153, 117] width 5 height 5
radio input "true"
click at [224, 175] on button "SUBMIT" at bounding box center [233, 175] width 44 height 10
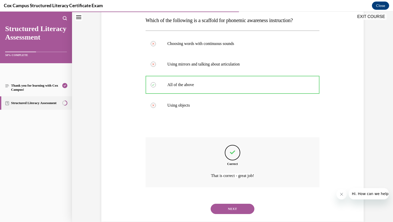
scroll to position [93, 0]
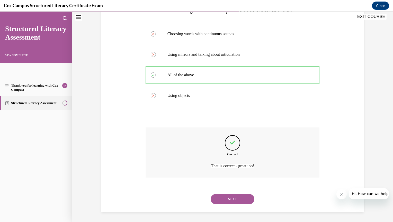
click at [224, 202] on button "NEXT" at bounding box center [233, 199] width 44 height 10
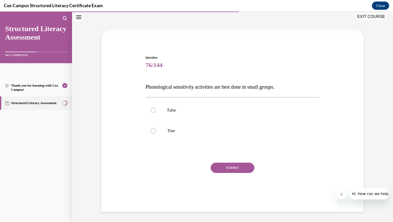
scroll to position [16, 0]
click at [156, 137] on label "True" at bounding box center [233, 131] width 174 height 21
click at [156, 133] on input "True" at bounding box center [153, 130] width 5 height 5
radio input "true"
click at [225, 169] on button "SUBMIT" at bounding box center [233, 168] width 44 height 10
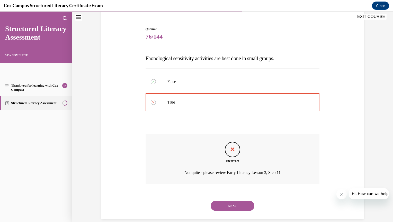
scroll to position [51, 0]
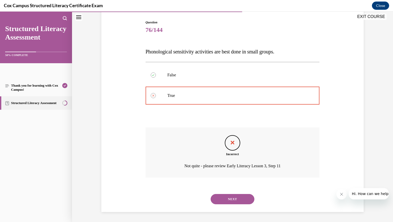
click at [226, 200] on button "NEXT" at bounding box center [233, 199] width 44 height 10
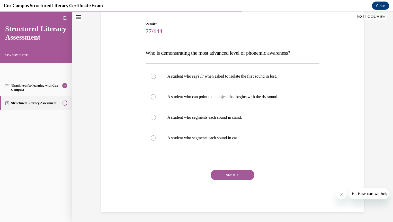
scroll to position [25, 0]
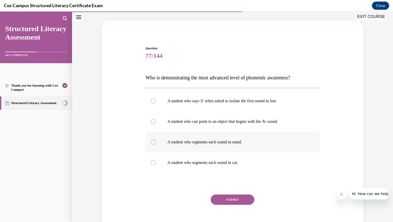
click at [152, 146] on label "A student who segments each sound in stand." at bounding box center [233, 142] width 174 height 21
click at [152, 145] on input "A student who segments each sound in stand." at bounding box center [153, 142] width 5 height 5
radio input "true"
click at [224, 196] on button "SUBMIT" at bounding box center [233, 200] width 44 height 10
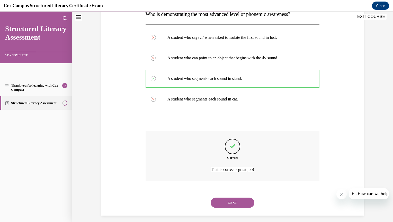
scroll to position [93, 0]
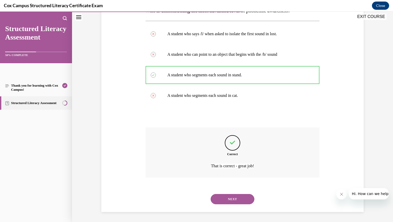
click at [224, 200] on button "NEXT" at bounding box center [233, 199] width 44 height 10
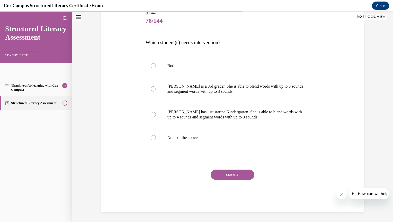
scroll to position [57, 0]
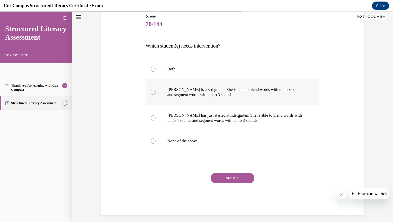
click at [153, 96] on label "Ella is a 3rd grader. She is able to blend words with up to 3 sounds and segmen…" at bounding box center [233, 92] width 174 height 26
click at [153, 95] on input "Ella is a 3rd grader. She is able to blend words with up to 3 sounds and segmen…" at bounding box center [153, 92] width 5 height 5
radio input "true"
click at [229, 181] on button "SUBMIT" at bounding box center [233, 178] width 44 height 10
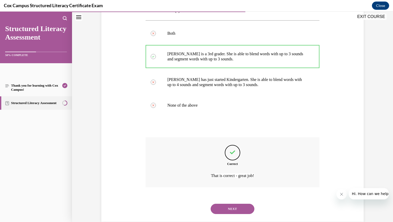
scroll to position [103, 0]
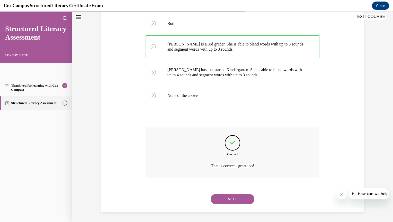
click at [228, 198] on button "NEXT" at bounding box center [233, 199] width 44 height 10
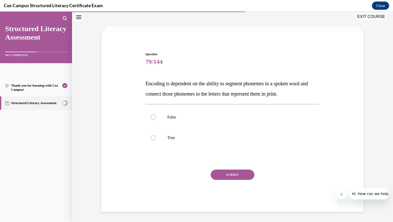
scroll to position [19, 0]
click at [148, 140] on label "True" at bounding box center [233, 138] width 174 height 21
click at [151, 140] on input "True" at bounding box center [153, 137] width 5 height 5
radio input "true"
click at [227, 176] on button "SUBMIT" at bounding box center [233, 175] width 44 height 10
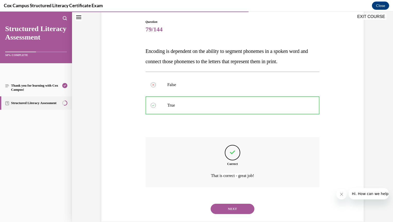
scroll to position [62, 0]
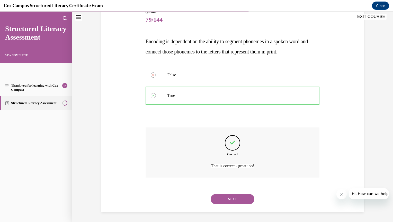
click at [230, 202] on button "NEXT" at bounding box center [233, 199] width 44 height 10
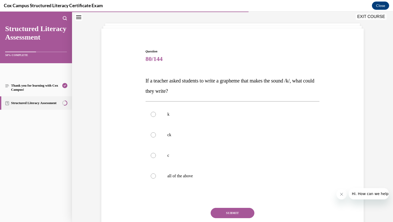
scroll to position [26, 0]
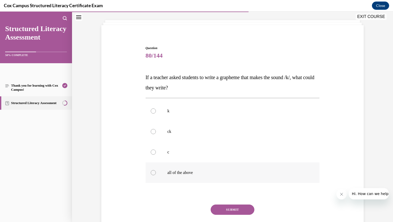
click at [151, 175] on div at bounding box center [153, 172] width 5 height 5
click at [151, 175] on input "all of the above" at bounding box center [153, 172] width 5 height 5
radio input "true"
click at [230, 214] on button "SUBMIT" at bounding box center [233, 210] width 44 height 10
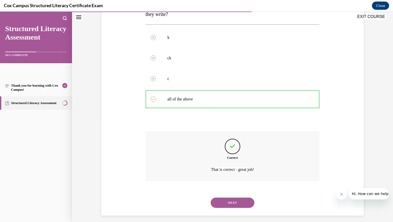
scroll to position [103, 0]
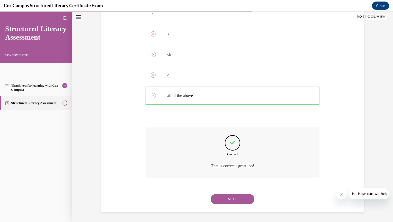
click at [226, 200] on button "NEXT" at bounding box center [233, 199] width 44 height 10
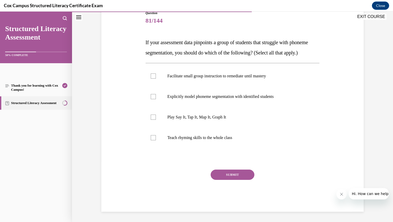
scroll to position [57, 0]
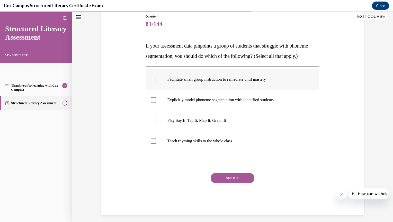
click at [151, 82] on div at bounding box center [153, 79] width 5 height 5
click at [151, 82] on input "Facilitate small group instruction to remediate until mastery" at bounding box center [153, 79] width 5 height 5
checkbox input "true"
click at [224, 183] on button "SUBMIT" at bounding box center [233, 178] width 44 height 10
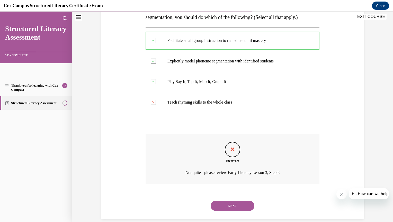
scroll to position [113, 0]
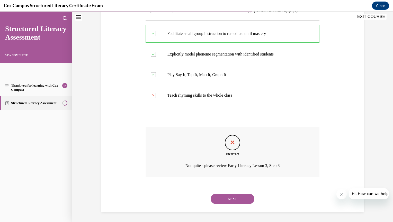
click at [228, 201] on button "NEXT" at bounding box center [233, 199] width 44 height 10
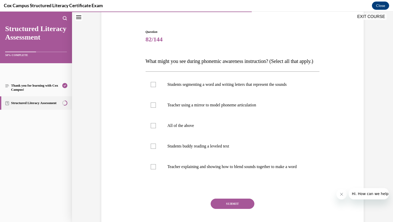
scroll to position [43, 0]
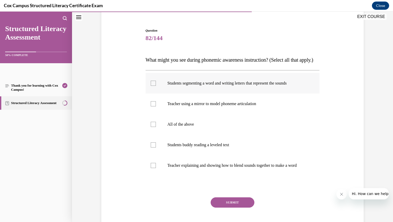
click at [147, 94] on label "Students segmenting a word and writing letters that represent the sounds" at bounding box center [233, 83] width 174 height 21
click at [151, 86] on input "Students segmenting a word and writing letters that represent the sounds" at bounding box center [153, 83] width 5 height 5
checkbox input "true"
click at [150, 114] on label "Teacher using a mirror to model phoneme articulation" at bounding box center [233, 104] width 174 height 21
click at [151, 106] on input "Teacher using a mirror to model phoneme articulation" at bounding box center [153, 103] width 5 height 5
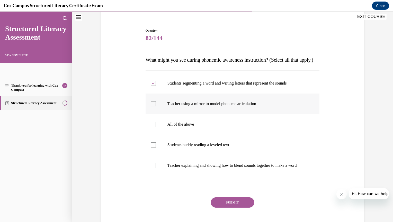
checkbox input "true"
click at [148, 176] on label "Teacher explaining and showing how to blend sounds together to make a word" at bounding box center [233, 165] width 174 height 21
click at [151, 168] on input "Teacher explaining and showing how to blend sounds together to make a word" at bounding box center [153, 165] width 5 height 5
checkbox input "true"
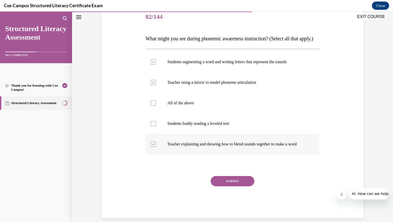
scroll to position [66, 0]
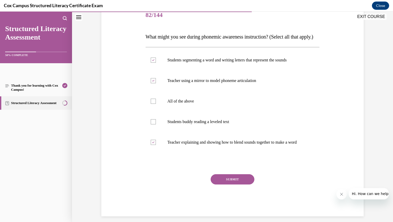
click at [225, 185] on button "SUBMIT" at bounding box center [233, 179] width 44 height 10
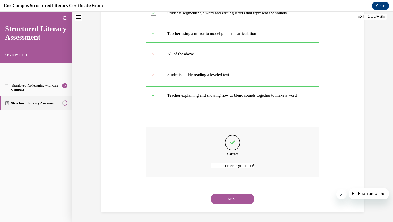
scroll to position [129, 0]
click at [229, 203] on button "NEXT" at bounding box center [233, 199] width 44 height 10
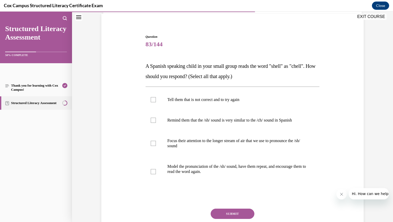
scroll to position [37, 0]
click at [151, 122] on div at bounding box center [153, 119] width 5 height 5
click at [151, 122] on input "Remind them that the /sh/ sound is very similar to the /ch/ sound in Spanish" at bounding box center [153, 119] width 5 height 5
checkbox input "true"
click at [150, 148] on label "Focus their attention to the longer stream of air that we use to pronounce the …" at bounding box center [233, 143] width 174 height 26
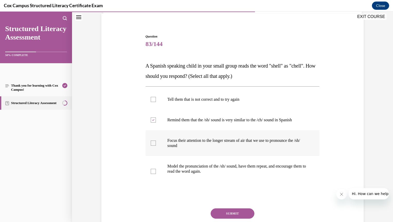
click at [151, 146] on input "Focus their attention to the longer stream of air that we use to pronounce the …" at bounding box center [153, 143] width 5 height 5
checkbox input "true"
click at [148, 171] on label "Model the pronunciation of the /sh/ sound, have them repeat, and encourage them…" at bounding box center [233, 171] width 174 height 31
click at [151, 171] on input "Model the pronunciation of the /sh/ sound, have them repeat, and encourage them…" at bounding box center [153, 171] width 5 height 5
checkbox input "true"
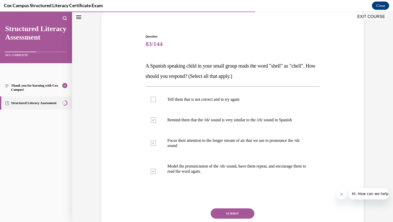
click at [216, 211] on button "SUBMIT" at bounding box center [233, 214] width 44 height 10
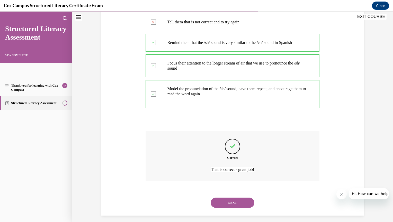
scroll to position [118, 0]
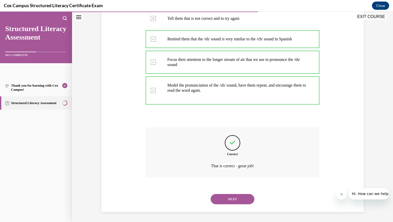
click at [230, 203] on button "NEXT" at bounding box center [233, 199] width 44 height 10
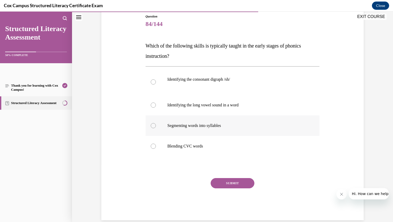
click at [151, 128] on div at bounding box center [153, 125] width 5 height 5
click at [151, 128] on input "Segmenting words into syllables" at bounding box center [153, 125] width 5 height 5
radio input "true"
click at [224, 186] on button "SUBMIT" at bounding box center [233, 183] width 44 height 10
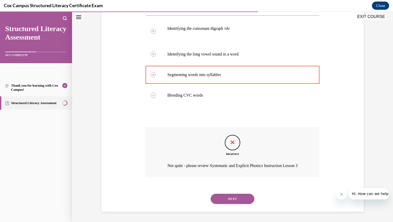
scroll to position [115, 0]
click at [228, 204] on button "NEXT" at bounding box center [233, 199] width 44 height 10
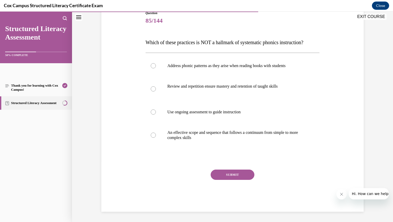
scroll to position [57, 0]
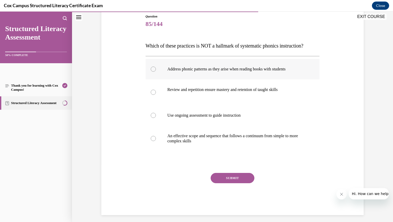
click at [151, 72] on div at bounding box center [153, 69] width 5 height 5
click at [151, 72] on input "Address phonic patterns as they arise when reading books with students" at bounding box center [153, 69] width 5 height 5
radio input "true"
click at [224, 183] on button "SUBMIT" at bounding box center [233, 178] width 44 height 10
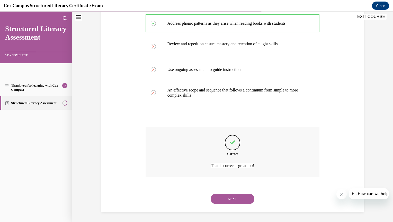
scroll to position [113, 0]
click at [226, 197] on button "NEXT" at bounding box center [233, 199] width 44 height 10
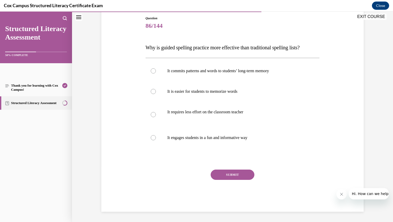
scroll to position [55, 0]
click at [151, 72] on div at bounding box center [153, 71] width 5 height 5
click at [151, 72] on input "It commits patterns and words to students’ long-term memory" at bounding box center [153, 71] width 5 height 5
radio input "true"
click at [225, 176] on button "SUBMIT" at bounding box center [233, 175] width 44 height 10
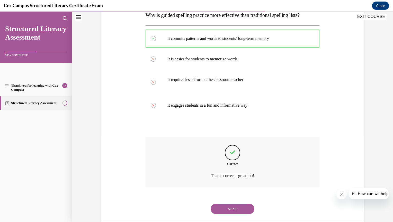
scroll to position [98, 0]
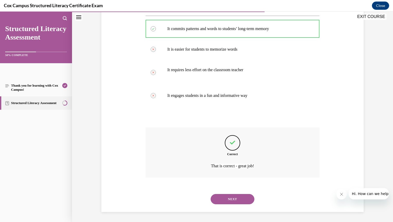
click at [230, 199] on button "NEXT" at bounding box center [233, 199] width 44 height 10
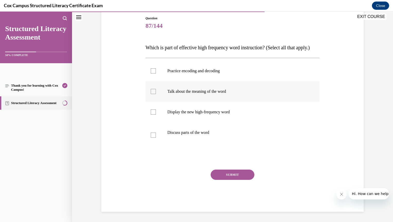
click at [153, 94] on div at bounding box center [153, 91] width 5 height 5
click at [153, 94] on input "Talk about the meaning of the word" at bounding box center [153, 91] width 5 height 5
checkbox input "true"
click at [153, 115] on div at bounding box center [153, 112] width 5 height 5
click at [153, 115] on input "Display the new high-frequency word" at bounding box center [153, 112] width 5 height 5
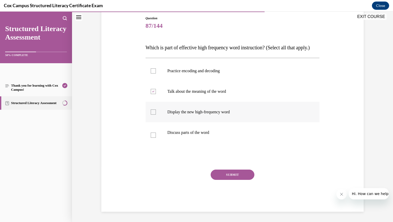
checkbox input "true"
click at [156, 80] on label "Practice encoding and decoding" at bounding box center [233, 71] width 174 height 21
click at [156, 74] on input "Practice encoding and decoding" at bounding box center [153, 70] width 5 height 5
checkbox input "true"
click at [155, 144] on label "Discuss parts of the word" at bounding box center [233, 135] width 174 height 26
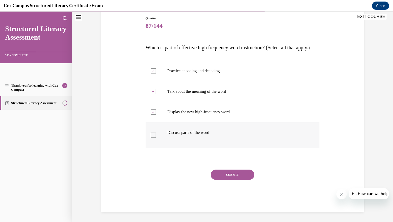
click at [155, 138] on input "Discuss parts of the word" at bounding box center [153, 135] width 5 height 5
checkbox input "true"
click at [226, 180] on button "SUBMIT" at bounding box center [233, 175] width 44 height 10
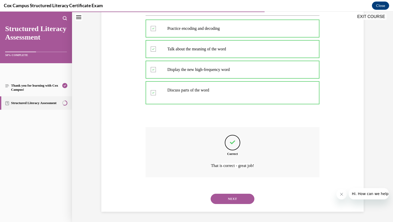
scroll to position [108, 0]
click at [227, 203] on button "NEXT" at bounding box center [233, 199] width 44 height 10
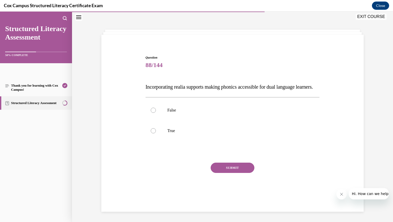
scroll to position [19, 0]
click at [153, 141] on label "True" at bounding box center [233, 131] width 174 height 21
click at [153, 133] on input "True" at bounding box center [153, 130] width 5 height 5
radio input "true"
click at [226, 173] on button "SUBMIT" at bounding box center [233, 168] width 44 height 10
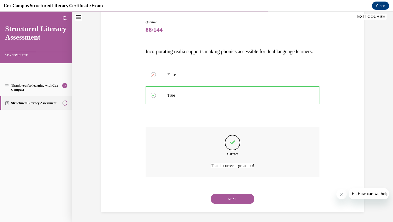
scroll to position [62, 0]
click at [227, 200] on button "NEXT" at bounding box center [233, 199] width 44 height 10
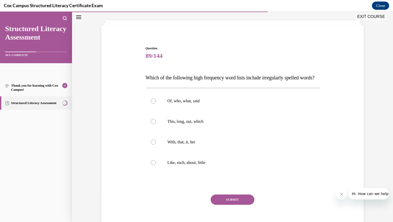
scroll to position [26, 0]
click at [151, 111] on label "Of, who, what, said" at bounding box center [233, 100] width 174 height 21
click at [151, 103] on input "Of, who, what, said" at bounding box center [153, 100] width 5 height 5
radio input "true"
click at [227, 205] on button "SUBMIT" at bounding box center [233, 199] width 44 height 10
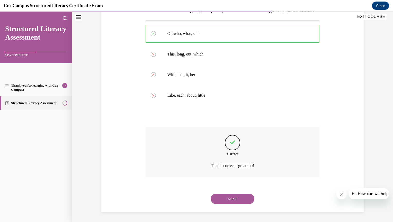
scroll to position [103, 0]
click at [227, 201] on button "NEXT" at bounding box center [233, 199] width 44 height 10
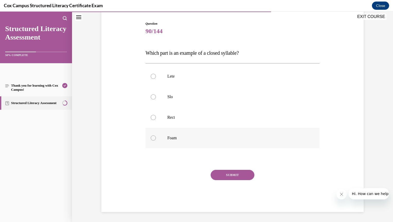
click at [150, 141] on label "Foam" at bounding box center [233, 138] width 174 height 21
click at [151, 141] on input "Foam" at bounding box center [153, 137] width 5 height 5
radio input "true"
click at [225, 174] on button "SUBMIT" at bounding box center [233, 175] width 44 height 10
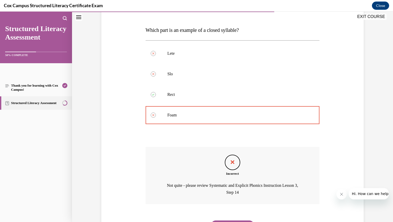
scroll to position [100, 0]
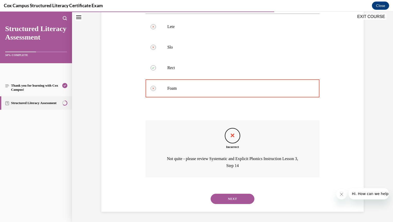
click at [229, 199] on button "NEXT" at bounding box center [233, 199] width 44 height 10
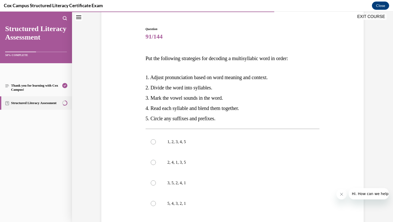
scroll to position [45, 0]
click at [151, 165] on label "2, 4, 1, 3, 5" at bounding box center [233, 162] width 174 height 21
click at [151, 165] on input "2, 4, 1, 3, 5" at bounding box center [153, 162] width 5 height 5
radio input "true"
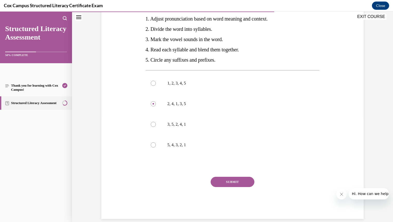
click at [230, 182] on button "SUBMIT" at bounding box center [233, 182] width 44 height 10
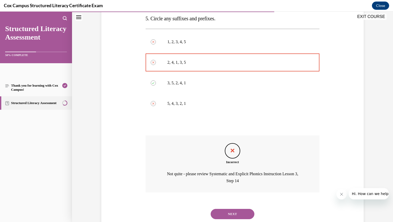
scroll to position [160, 0]
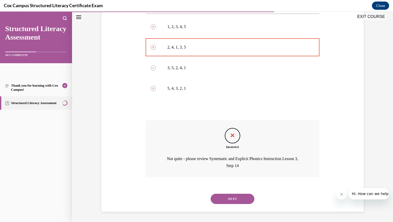
click at [221, 198] on button "NEXT" at bounding box center [233, 199] width 44 height 10
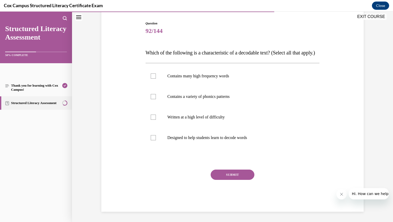
scroll to position [57, 0]
click at [151, 83] on label "Contains many high frequency words" at bounding box center [233, 76] width 174 height 21
click at [151, 79] on input "Contains many high frequency words" at bounding box center [153, 76] width 5 height 5
checkbox input "true"
click at [149, 147] on label "Designed to help students learn to decode words" at bounding box center [233, 138] width 174 height 21
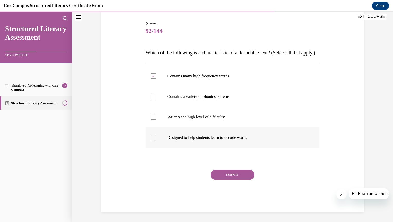
click at [151, 140] on input "Designed to help students learn to decode words" at bounding box center [153, 137] width 5 height 5
checkbox input "true"
click at [226, 180] on button "SUBMIT" at bounding box center [233, 175] width 44 height 10
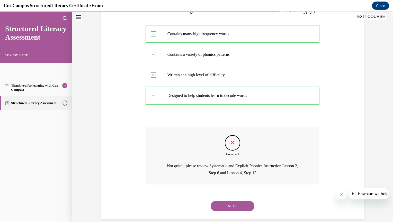
scroll to position [110, 0]
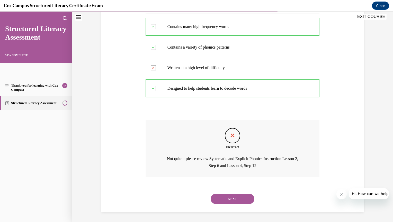
click at [230, 202] on button "NEXT" at bounding box center [233, 199] width 44 height 10
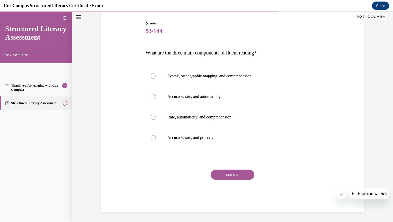
scroll to position [50, 0]
click at [153, 100] on label "Accuracy, rate, and automaticity" at bounding box center [233, 97] width 174 height 21
click at [153, 99] on input "Accuracy, rate, and automaticity" at bounding box center [153, 96] width 5 height 5
radio input "true"
click at [222, 177] on button "SUBMIT" at bounding box center [233, 175] width 44 height 10
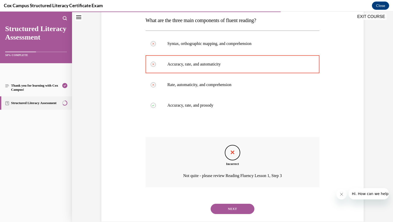
scroll to position [93, 0]
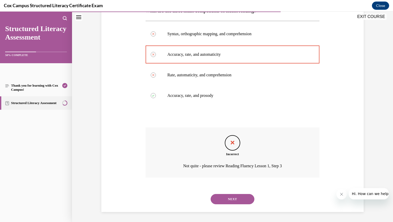
click at [223, 196] on button "NEXT" at bounding box center [233, 199] width 44 height 10
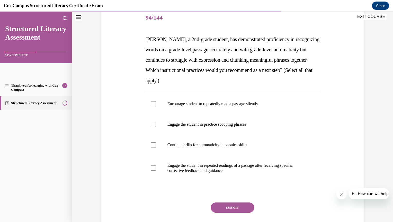
scroll to position [64, 0]
click at [148, 127] on label "Engage the student in practice scooping phrases" at bounding box center [233, 124] width 174 height 21
click at [151, 127] on input "Engage the student in practice scooping phrases" at bounding box center [153, 124] width 5 height 5
checkbox input "true"
click at [151, 173] on label "Engage the student in repeated readings of a passage after receiving specific c…" at bounding box center [233, 169] width 174 height 26
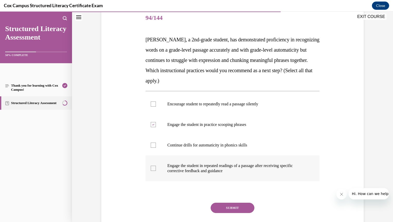
click at [151, 171] on input "Engage the student in repeated readings of a passage after receiving specific c…" at bounding box center [153, 168] width 5 height 5
checkbox input "true"
click at [225, 207] on button "SUBMIT" at bounding box center [233, 208] width 44 height 10
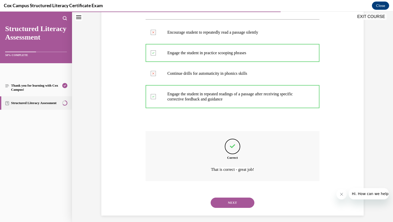
scroll to position [139, 0]
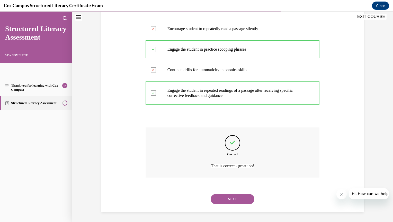
click at [224, 198] on button "NEXT" at bounding box center [233, 199] width 44 height 10
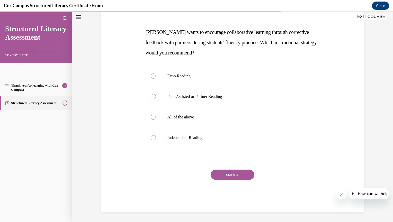
scroll to position [57, 0]
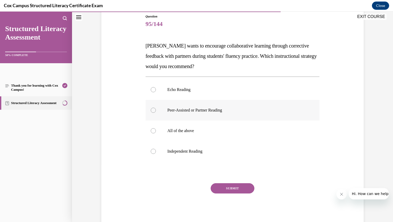
click at [152, 113] on label "Peer-Assisted or Partner Reading" at bounding box center [233, 110] width 174 height 21
click at [152, 113] on input "Peer-Assisted or Partner Reading" at bounding box center [153, 110] width 5 height 5
radio input "true"
click at [219, 189] on button "SUBMIT" at bounding box center [233, 188] width 44 height 10
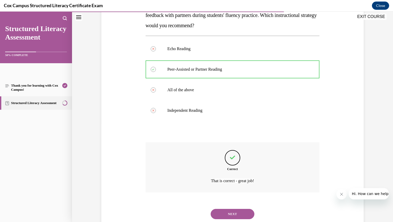
scroll to position [99, 0]
click at [225, 213] on button "NEXT" at bounding box center [233, 214] width 44 height 10
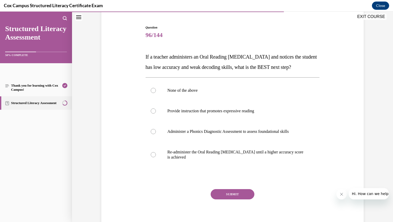
scroll to position [47, 0]
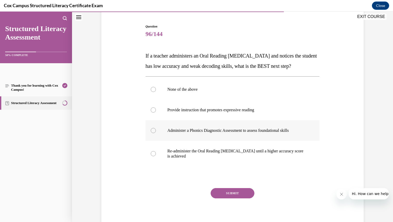
click at [153, 141] on label "Administer a Phonics Diagnostic Assessment to assess foundational skills" at bounding box center [233, 130] width 174 height 21
click at [153, 133] on input "Administer a Phonics Diagnostic Assessment to assess foundational skills" at bounding box center [153, 130] width 5 height 5
radio input "true"
click at [224, 198] on button "SUBMIT" at bounding box center [233, 193] width 44 height 10
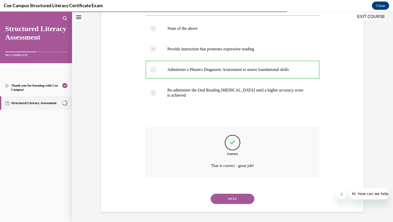
scroll to position [118, 0]
click at [218, 196] on button "NEXT" at bounding box center [233, 199] width 44 height 10
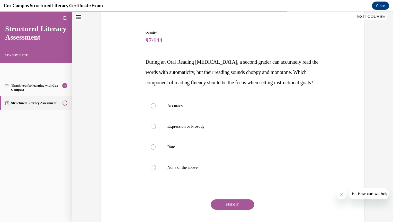
scroll to position [43, 0]
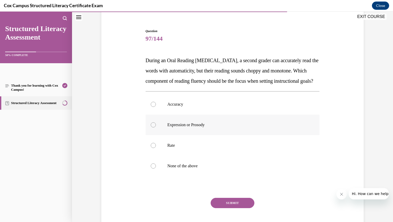
click at [152, 135] on label "Expression or Prosody" at bounding box center [233, 125] width 174 height 21
click at [152, 128] on input "Expression or Prosody" at bounding box center [153, 124] width 5 height 5
radio input "true"
click at [224, 208] on button "SUBMIT" at bounding box center [233, 203] width 44 height 10
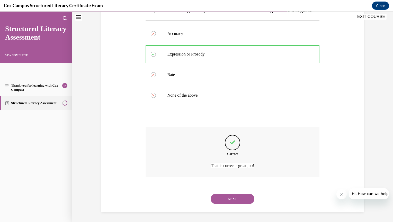
scroll to position [123, 0]
click at [223, 201] on button "NEXT" at bounding box center [233, 199] width 44 height 10
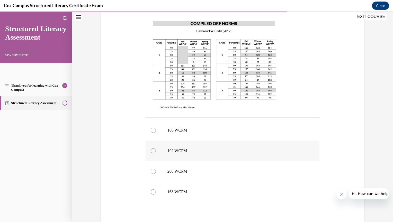
scroll to position [140, 0]
click at [151, 191] on div at bounding box center [153, 191] width 5 height 5
click at [151, 191] on input "168 WCPM" at bounding box center [153, 191] width 5 height 5
radio input "true"
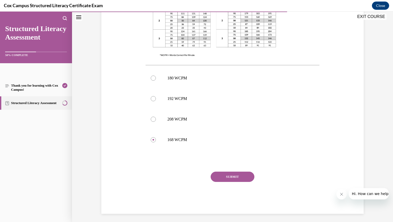
click at [222, 176] on button "SUBMIT" at bounding box center [233, 177] width 44 height 10
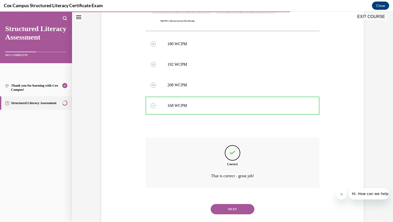
scroll to position [235, 0]
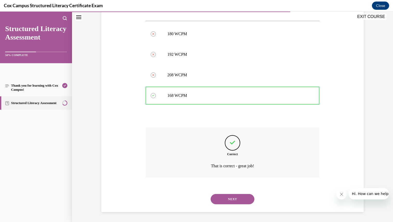
click at [237, 197] on button "NEXT" at bounding box center [233, 199] width 44 height 10
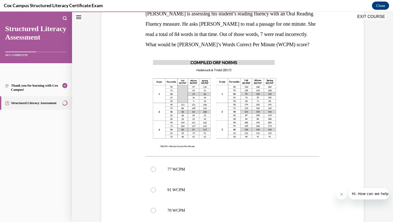
scroll to position [129, 0]
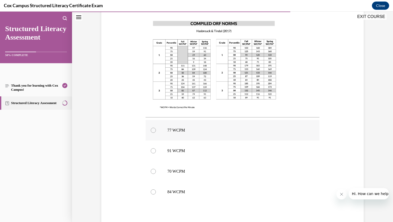
click at [151, 129] on div at bounding box center [153, 130] width 5 height 5
click at [151, 129] on input "77 WCPM" at bounding box center [153, 130] width 5 height 5
radio input "true"
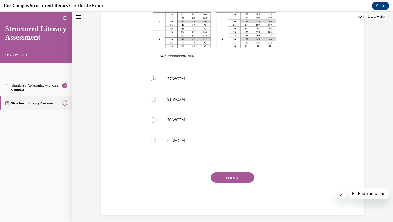
click at [239, 177] on button "SUBMIT" at bounding box center [233, 178] width 44 height 10
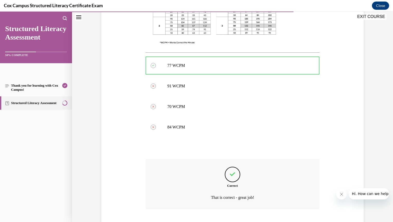
scroll to position [225, 0]
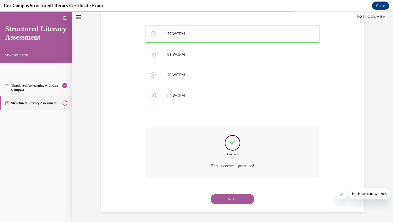
click at [242, 197] on button "NEXT" at bounding box center [233, 199] width 44 height 10
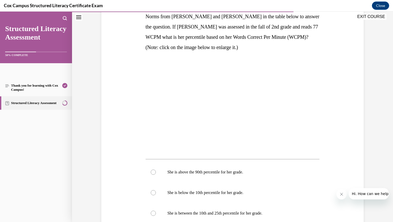
scroll to position [103, 0]
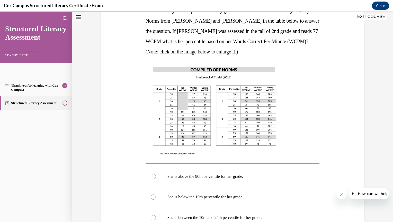
click at [242, 131] on img at bounding box center [215, 111] width 138 height 98
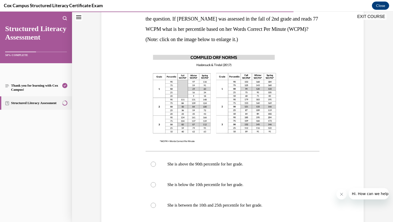
scroll to position [154, 0]
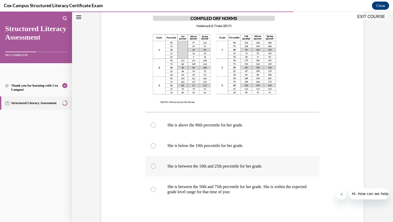
click at [152, 165] on div at bounding box center [153, 166] width 5 height 5
click at [152, 165] on input "She is between the 10th and 25th percentile for her grade." at bounding box center [153, 166] width 5 height 5
radio input "true"
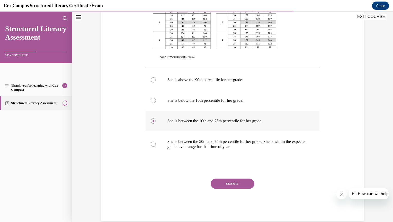
scroll to position [208, 0]
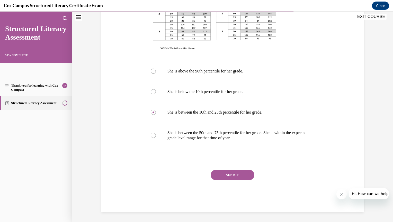
click at [230, 175] on button "SUBMIT" at bounding box center [233, 175] width 44 height 10
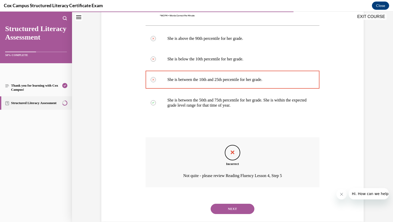
scroll to position [251, 0]
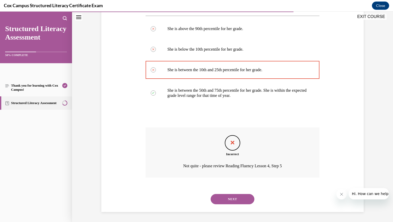
click at [228, 197] on button "NEXT" at bounding box center [233, 199] width 44 height 10
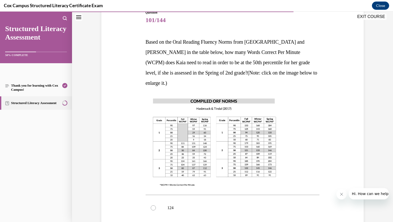
scroll to position [62, 0]
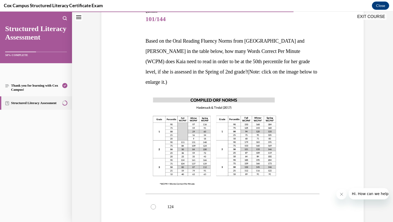
click at [261, 140] on img at bounding box center [215, 141] width 138 height 98
click at [262, 142] on img at bounding box center [215, 141] width 138 height 98
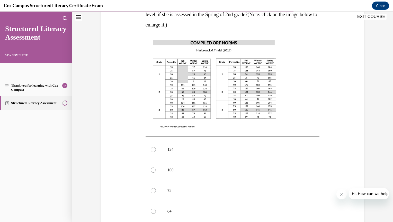
scroll to position [121, 0]
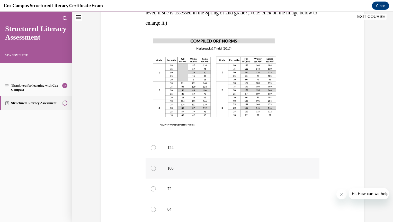
click at [153, 166] on div at bounding box center [153, 168] width 5 height 5
click at [153, 166] on input "100" at bounding box center [153, 168] width 5 height 5
radio input "true"
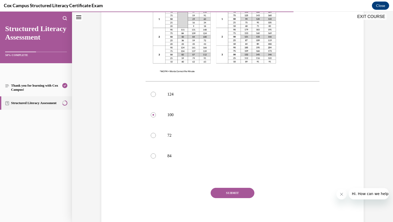
click at [238, 188] on button "SUBMIT" at bounding box center [233, 193] width 44 height 10
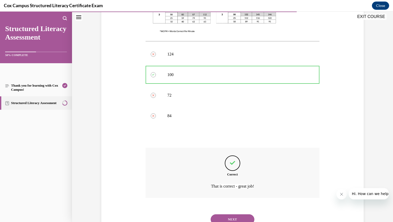
scroll to position [225, 0]
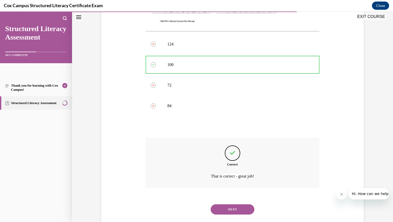
click at [223, 204] on button "NEXT" at bounding box center [233, 209] width 44 height 10
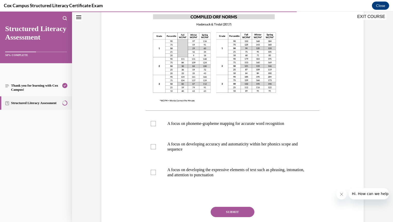
scroll to position [135, 0]
click at [153, 177] on label "A focus on developing the expressive elements of text such as phrasing, intonat…" at bounding box center [233, 173] width 174 height 26
click at [153, 175] on input "A focus on developing the expressive elements of text such as phrasing, intonat…" at bounding box center [153, 172] width 5 height 5
checkbox input "true"
click at [220, 212] on button "SUBMIT" at bounding box center [233, 212] width 44 height 10
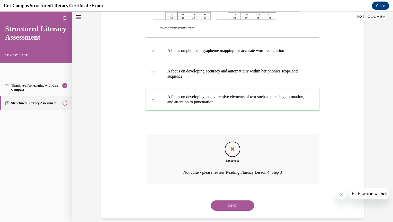
scroll to position [215, 0]
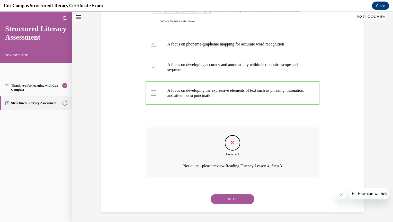
click at [222, 201] on button "NEXT" at bounding box center [233, 199] width 44 height 10
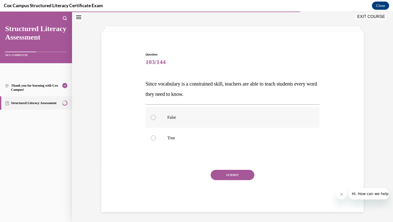
click at [152, 121] on label "False" at bounding box center [233, 117] width 174 height 21
click at [152, 120] on input "False" at bounding box center [153, 117] width 5 height 5
radio input "true"
click at [227, 175] on button "SUBMIT" at bounding box center [233, 175] width 44 height 10
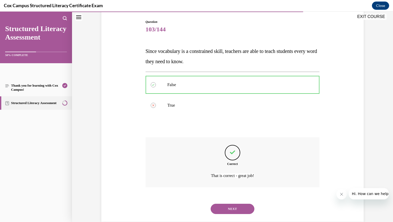
scroll to position [62, 0]
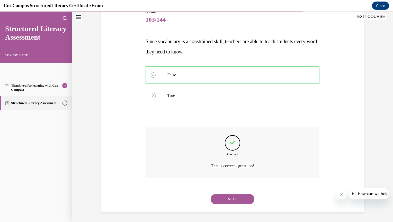
click at [227, 202] on button "NEXT" at bounding box center [233, 199] width 44 height 10
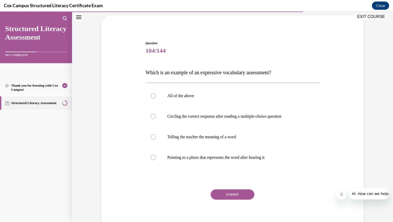
scroll to position [31, 0]
click at [153, 139] on label "Telling the teacher the meaning of a word" at bounding box center [233, 136] width 174 height 21
click at [153, 139] on input "Telling the teacher the meaning of a word" at bounding box center [153, 136] width 5 height 5
radio input "true"
click at [226, 198] on button "SUBMIT" at bounding box center [233, 194] width 44 height 10
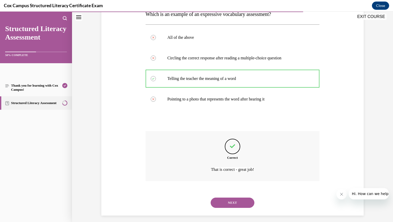
scroll to position [93, 0]
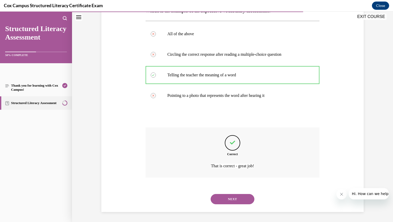
click at [222, 203] on button "NEXT" at bounding box center [233, 199] width 44 height 10
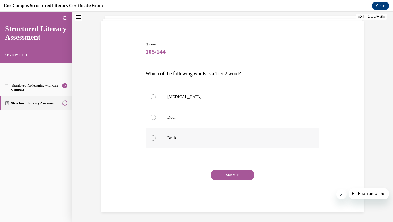
click at [152, 144] on label "Brisk" at bounding box center [233, 138] width 174 height 21
click at [152, 141] on input "Brisk" at bounding box center [153, 137] width 5 height 5
radio input "true"
click at [223, 176] on button "SUBMIT" at bounding box center [233, 175] width 44 height 10
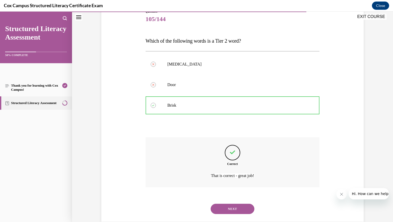
scroll to position [72, 0]
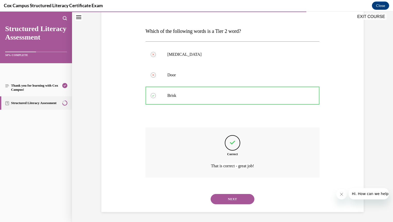
click at [221, 200] on button "NEXT" at bounding box center [233, 199] width 44 height 10
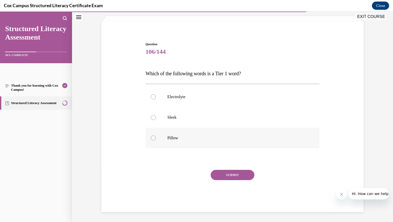
click at [151, 142] on label "Pillow" at bounding box center [233, 138] width 174 height 21
click at [151, 141] on input "Pillow" at bounding box center [153, 137] width 5 height 5
radio input "true"
click at [222, 178] on button "SUBMIT" at bounding box center [233, 175] width 44 height 10
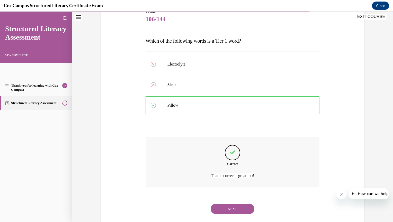
scroll to position [72, 0]
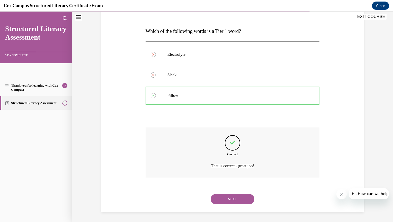
click at [223, 200] on button "NEXT" at bounding box center [233, 199] width 44 height 10
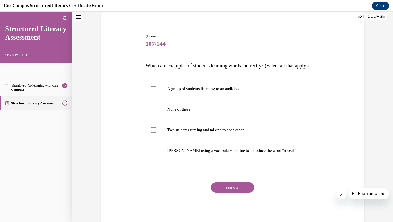
scroll to position [38, 0]
click at [152, 99] on label "A group of students listening to an audiobook" at bounding box center [233, 88] width 174 height 21
click at [152, 91] on input "A group of students listening to an audiobook" at bounding box center [153, 88] width 5 height 5
checkbox input "true"
click at [153, 140] on label "Two students turning and talking to each other" at bounding box center [233, 129] width 174 height 21
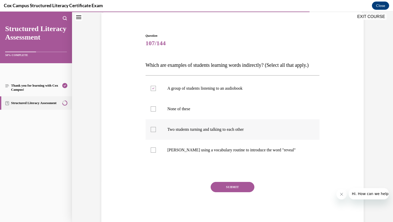
click at [153, 132] on input "Two students turning and talking to each other" at bounding box center [153, 129] width 5 height 5
checkbox input "true"
click at [225, 192] on button "SUBMIT" at bounding box center [233, 187] width 44 height 10
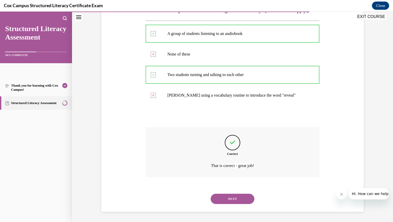
scroll to position [103, 0]
click at [225, 199] on button "NEXT" at bounding box center [233, 199] width 44 height 10
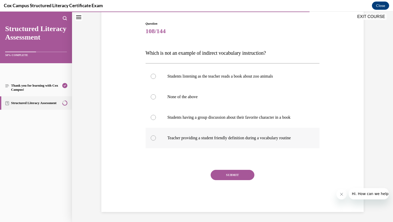
click at [155, 138] on label "Teacher providing a student friendly definition during a vocabulary routine" at bounding box center [233, 138] width 174 height 21
click at [155, 138] on input "Teacher providing a student friendly definition during a vocabulary routine" at bounding box center [153, 137] width 5 height 5
radio input "true"
click at [227, 177] on button "SUBMIT" at bounding box center [233, 175] width 44 height 10
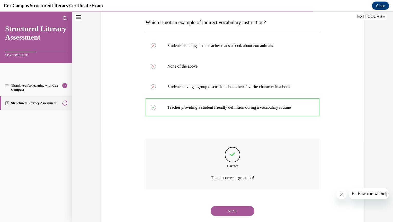
scroll to position [93, 0]
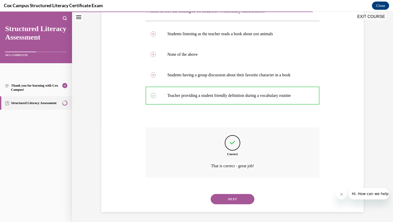
click at [225, 201] on button "NEXT" at bounding box center [233, 199] width 44 height 10
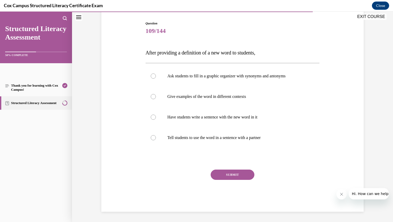
scroll to position [50, 0]
click at [152, 100] on label "Give examples of the word in different contexts" at bounding box center [233, 97] width 174 height 21
click at [152, 99] on input "Give examples of the word in different contexts" at bounding box center [153, 96] width 5 height 5
radio input "true"
click at [225, 175] on button "SUBMIT" at bounding box center [233, 175] width 44 height 10
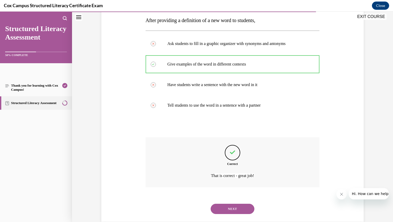
scroll to position [93, 0]
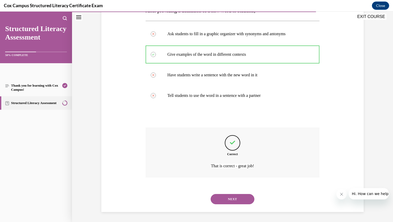
click at [223, 198] on button "NEXT" at bounding box center [233, 199] width 44 height 10
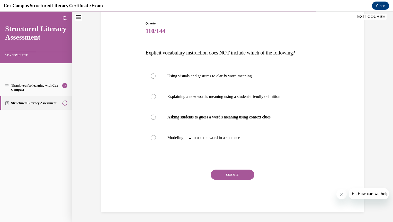
scroll to position [50, 0]
click at [156, 122] on label "Asking students to guess a word's meaning using context clues" at bounding box center [233, 117] width 174 height 21
click at [156, 120] on input "Asking students to guess a word's meaning using context clues" at bounding box center [153, 117] width 5 height 5
radio input "true"
click at [228, 176] on button "SUBMIT" at bounding box center [233, 175] width 44 height 10
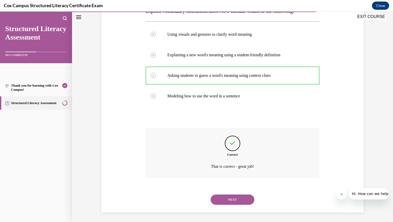
scroll to position [93, 0]
click at [225, 197] on button "NEXT" at bounding box center [233, 199] width 44 height 10
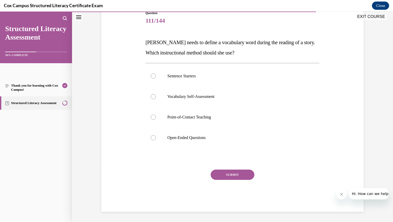
scroll to position [57, 0]
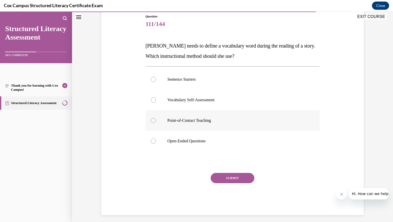
click at [152, 122] on div at bounding box center [153, 120] width 5 height 5
click at [152, 122] on input "Point-of-Contact Teaching" at bounding box center [153, 120] width 5 height 5
radio input "true"
click at [228, 178] on button "SUBMIT" at bounding box center [233, 178] width 44 height 10
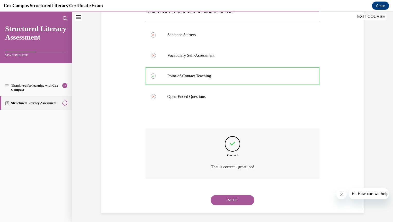
scroll to position [103, 0]
click at [219, 199] on button "NEXT" at bounding box center [233, 199] width 44 height 10
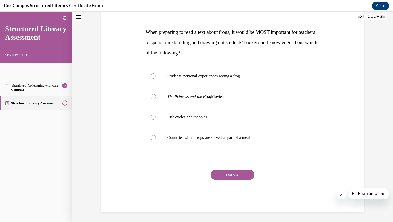
scroll to position [57, 0]
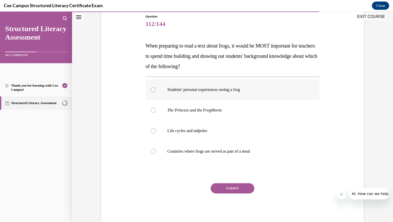
click at [153, 93] on label "Students' personal experiences seeing a frog" at bounding box center [233, 89] width 174 height 21
click at [153, 92] on input "Students' personal experiences seeing a frog" at bounding box center [153, 89] width 5 height 5
radio input "true"
click at [228, 188] on button "SUBMIT" at bounding box center [233, 188] width 44 height 10
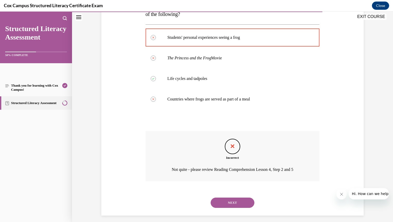
scroll to position [113, 0]
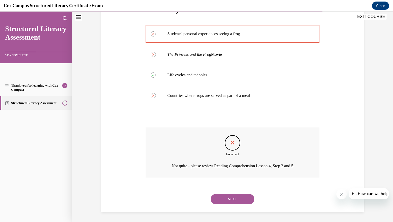
click at [231, 199] on button "NEXT" at bounding box center [233, 199] width 44 height 10
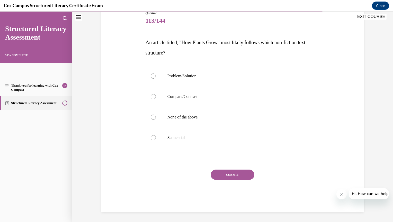
scroll to position [57, 0]
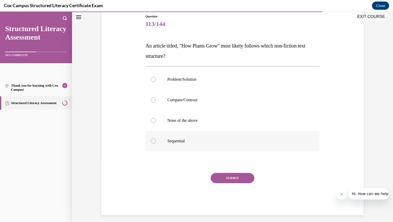
click at [151, 141] on div at bounding box center [153, 141] width 5 height 5
click at [151, 141] on input "Sequential" at bounding box center [153, 141] width 5 height 5
radio input "true"
click at [230, 178] on button "SUBMIT" at bounding box center [233, 178] width 44 height 10
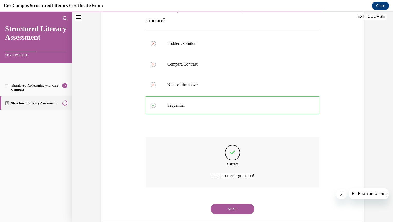
scroll to position [103, 0]
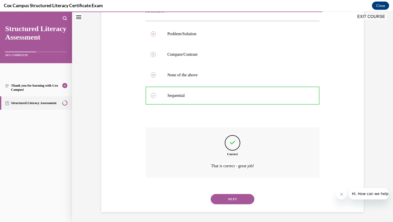
click at [227, 192] on div "NEXT" at bounding box center [233, 199] width 174 height 21
click at [229, 200] on button "NEXT" at bounding box center [233, 199] width 44 height 10
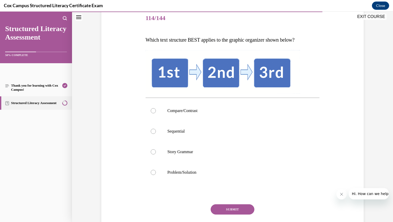
scroll to position [64, 0]
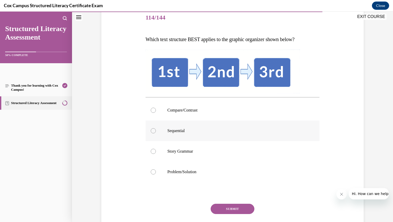
click at [151, 135] on label "Sequential" at bounding box center [233, 131] width 174 height 21
click at [151, 133] on input "Sequential" at bounding box center [153, 130] width 5 height 5
radio input "true"
click at [222, 207] on button "SUBMIT" at bounding box center [233, 209] width 44 height 10
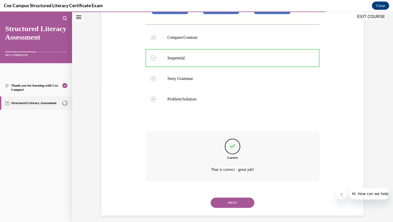
scroll to position [140, 0]
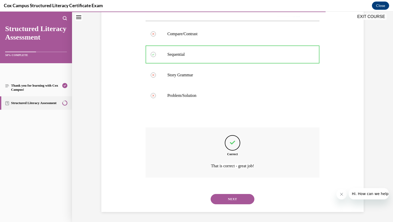
click at [219, 198] on button "NEXT" at bounding box center [233, 199] width 44 height 10
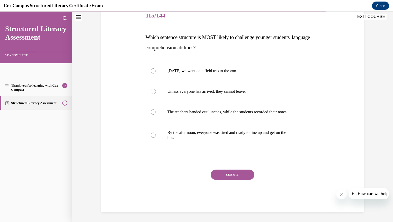
scroll to position [57, 0]
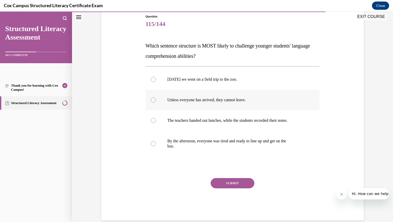
click at [151, 104] on label "Unless everyone has arrived, they cannot leave." at bounding box center [233, 100] width 174 height 21
click at [151, 103] on input "Unless everyone has arrived, they cannot leave." at bounding box center [153, 99] width 5 height 5
radio input "true"
click at [225, 182] on button "SUBMIT" at bounding box center [233, 183] width 44 height 10
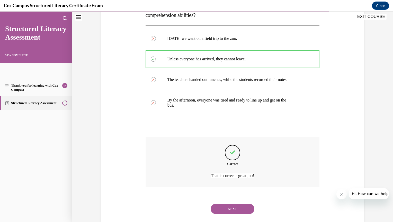
scroll to position [108, 0]
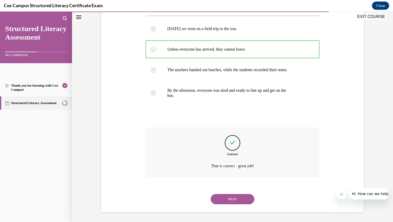
click at [227, 198] on button "NEXT" at bounding box center [233, 199] width 44 height 10
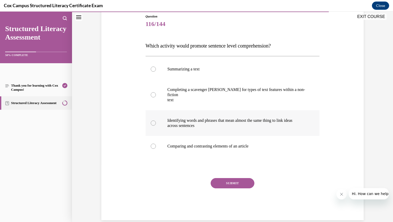
click at [151, 121] on div at bounding box center [153, 123] width 5 height 5
click at [151, 121] on input "Identifying words and phrases that mean almost the same thing to link ideas acr…" at bounding box center [153, 123] width 5 height 5
radio input "true"
click at [223, 178] on button "SUBMIT" at bounding box center [233, 183] width 44 height 10
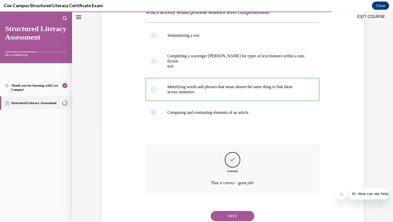
scroll to position [103, 0]
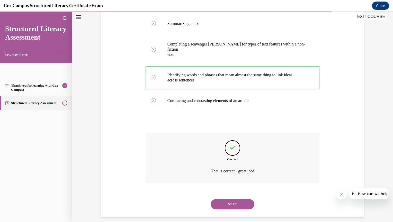
click at [221, 199] on button "NEXT" at bounding box center [233, 204] width 44 height 10
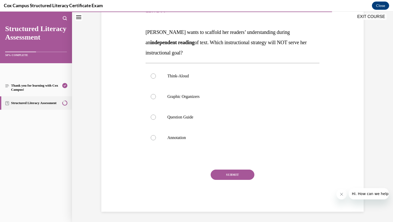
scroll to position [57, 0]
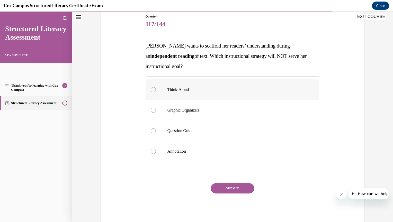
click at [151, 93] on label "Think-Aloud" at bounding box center [233, 89] width 174 height 21
click at [151, 92] on input "Think-Aloud" at bounding box center [153, 89] width 5 height 5
radio input "true"
click at [226, 191] on button "SUBMIT" at bounding box center [233, 188] width 44 height 10
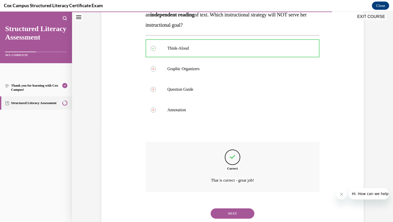
scroll to position [113, 0]
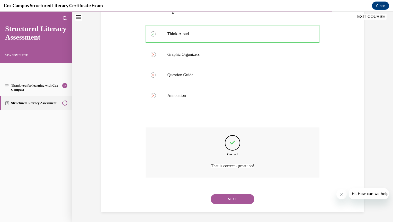
click at [224, 203] on button "NEXT" at bounding box center [233, 199] width 44 height 10
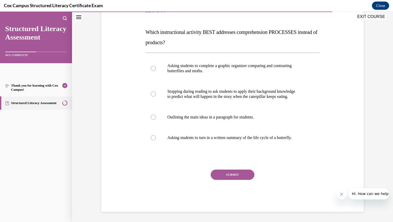
scroll to position [57, 0]
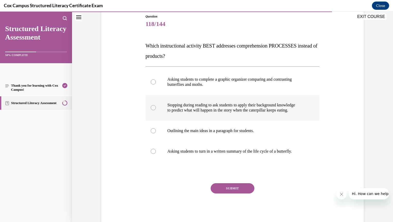
click at [156, 109] on label "Stopping during reading to ask students to apply their background knowledge to …" at bounding box center [233, 108] width 174 height 26
click at [156, 109] on input "Stopping during reading to ask students to apply their background knowledge to …" at bounding box center [153, 107] width 5 height 5
radio input "true"
click at [228, 190] on button "SUBMIT" at bounding box center [233, 188] width 44 height 10
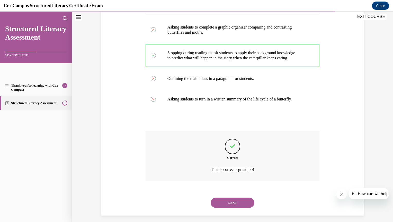
scroll to position [113, 0]
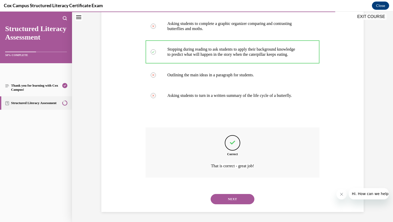
click at [227, 201] on button "NEXT" at bounding box center [233, 199] width 44 height 10
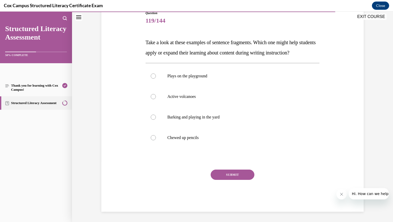
scroll to position [57, 0]
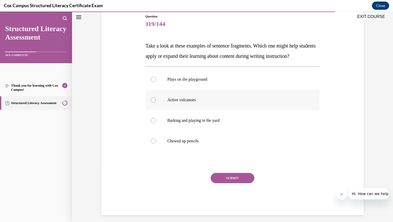
click at [150, 110] on label "Active volcanoes" at bounding box center [233, 100] width 174 height 21
click at [151, 103] on input "Active volcanoes" at bounding box center [153, 99] width 5 height 5
radio input "true"
click at [229, 183] on button "SUBMIT" at bounding box center [233, 178] width 44 height 10
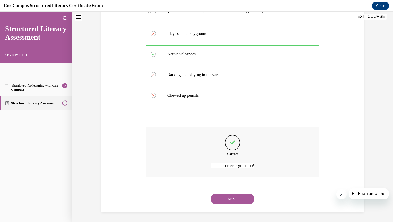
scroll to position [113, 0]
click at [225, 202] on button "NEXT" at bounding box center [233, 199] width 44 height 10
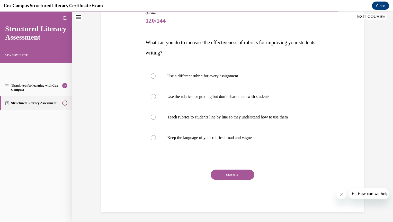
scroll to position [57, 0]
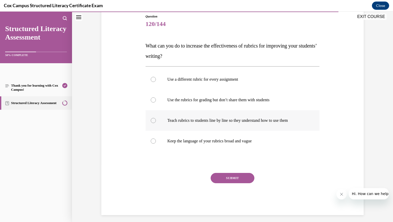
click at [153, 123] on label "Teach rubrics to students line by line so they understand how to use them" at bounding box center [233, 120] width 174 height 21
click at [153, 123] on input "Teach rubrics to students line by line so they understand how to use them" at bounding box center [153, 120] width 5 height 5
radio input "true"
click at [219, 178] on button "SUBMIT" at bounding box center [233, 178] width 44 height 10
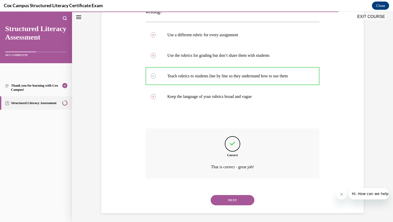
scroll to position [103, 0]
click at [223, 202] on button "NEXT" at bounding box center [233, 199] width 44 height 10
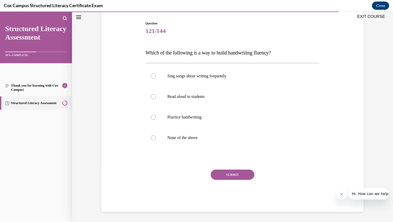
scroll to position [50, 0]
click at [153, 122] on label "Practice handwriting" at bounding box center [233, 117] width 174 height 21
click at [153, 120] on input "Practice handwriting" at bounding box center [153, 117] width 5 height 5
radio input "true"
click at [221, 175] on button "SUBMIT" at bounding box center [233, 175] width 44 height 10
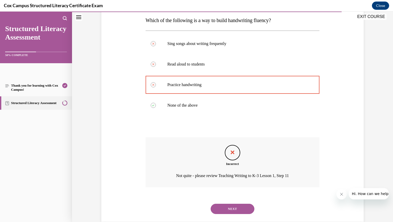
scroll to position [93, 0]
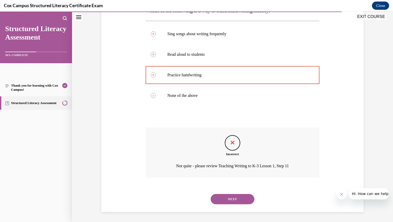
click at [225, 203] on button "NEXT" at bounding box center [233, 199] width 44 height 10
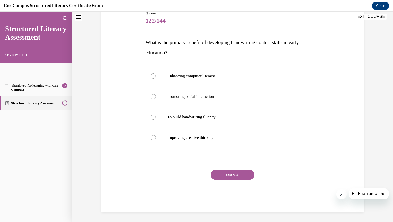
scroll to position [57, 0]
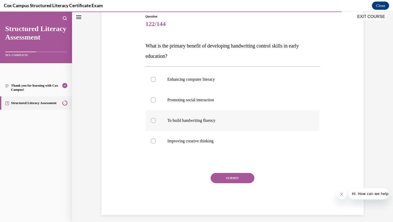
click at [155, 126] on label "To build handwriting fluency" at bounding box center [233, 120] width 174 height 21
click at [155, 123] on input "To build handwriting fluency" at bounding box center [153, 120] width 5 height 5
radio input "true"
click at [223, 179] on button "SUBMIT" at bounding box center [233, 178] width 44 height 10
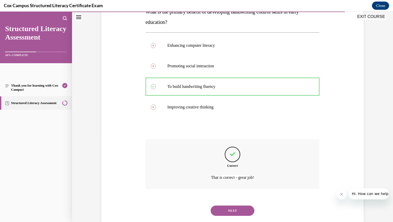
scroll to position [103, 0]
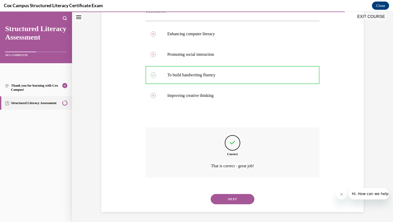
click at [227, 199] on button "NEXT" at bounding box center [233, 199] width 44 height 10
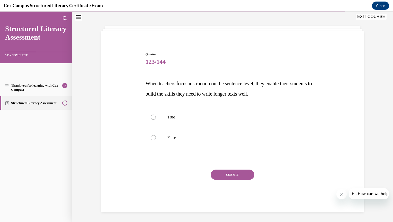
scroll to position [19, 0]
click at [153, 121] on label "True" at bounding box center [233, 117] width 174 height 21
click at [153, 120] on input "True" at bounding box center [153, 117] width 5 height 5
radio input "true"
click at [223, 175] on button "SUBMIT" at bounding box center [233, 175] width 44 height 10
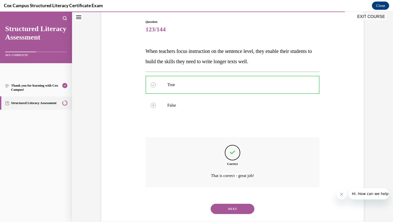
scroll to position [62, 0]
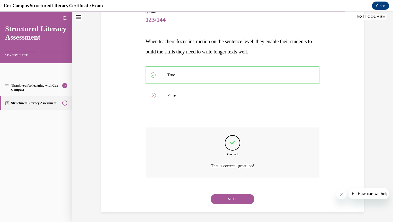
click at [225, 199] on button "NEXT" at bounding box center [233, 199] width 44 height 10
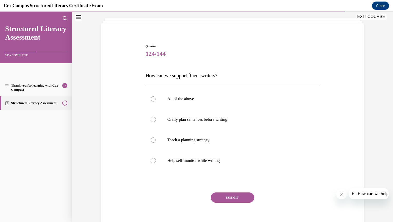
scroll to position [31, 0]
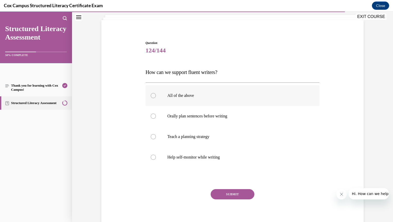
click at [151, 99] on label "All of the above" at bounding box center [233, 95] width 174 height 21
click at [151, 98] on input "All of the above" at bounding box center [153, 95] width 5 height 5
radio input "true"
click at [225, 193] on button "SUBMIT" at bounding box center [233, 194] width 44 height 10
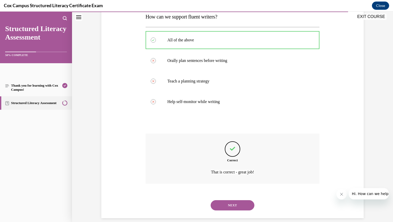
scroll to position [93, 0]
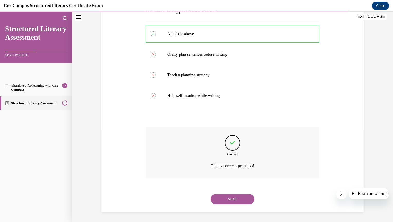
click at [223, 197] on button "NEXT" at bounding box center [233, 199] width 44 height 10
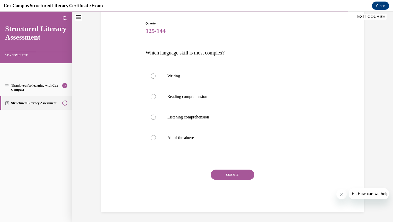
scroll to position [50, 0]
click at [149, 80] on label "Writing" at bounding box center [233, 76] width 174 height 21
click at [151, 79] on input "Writing" at bounding box center [153, 76] width 5 height 5
radio input "true"
click at [223, 177] on button "SUBMIT" at bounding box center [233, 175] width 44 height 10
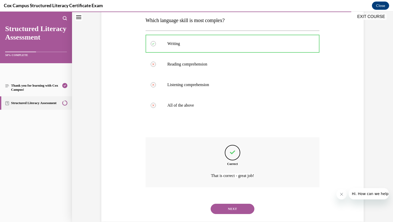
scroll to position [93, 0]
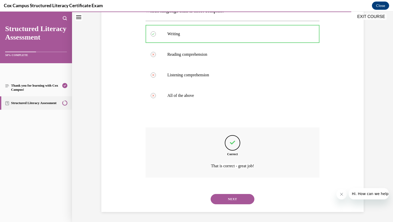
click at [222, 198] on button "NEXT" at bounding box center [233, 199] width 44 height 10
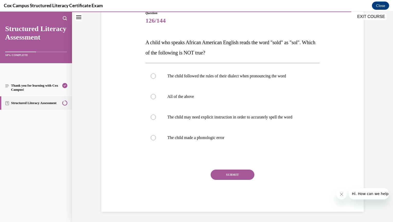
scroll to position [57, 0]
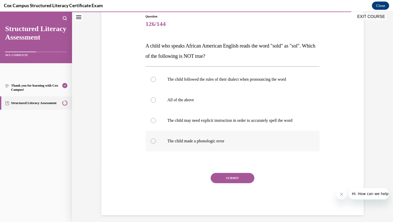
click at [151, 143] on label "The child made a phonologic error" at bounding box center [233, 141] width 174 height 21
click at [151, 143] on input "The child made a phonologic error" at bounding box center [153, 141] width 5 height 5
radio input "true"
click at [224, 181] on button "SUBMIT" at bounding box center [233, 178] width 44 height 10
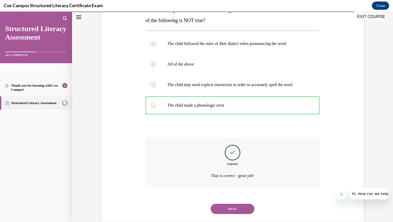
scroll to position [103, 0]
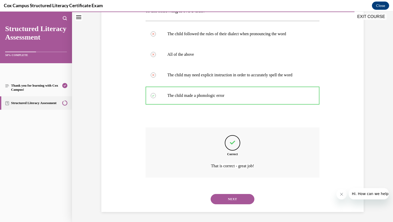
click at [223, 200] on button "NEXT" at bounding box center [233, 199] width 44 height 10
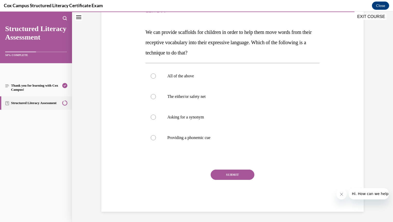
scroll to position [57, 0]
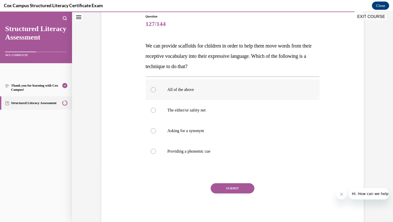
click at [151, 94] on label "All of the above" at bounding box center [233, 89] width 174 height 21
click at [151, 92] on input "All of the above" at bounding box center [153, 89] width 5 height 5
radio input "true"
click at [220, 188] on button "SUBMIT" at bounding box center [233, 188] width 44 height 10
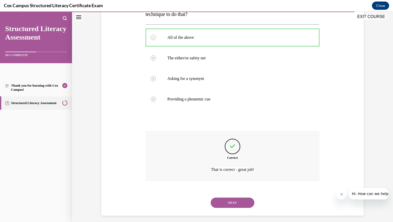
scroll to position [113, 0]
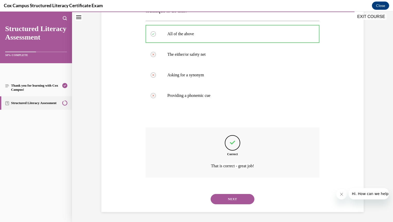
click at [221, 200] on button "NEXT" at bounding box center [233, 199] width 44 height 10
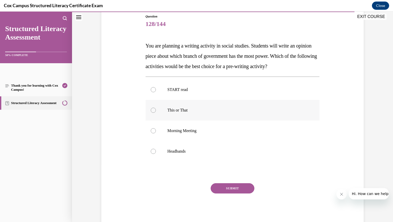
click at [155, 114] on label "This or That" at bounding box center [233, 110] width 174 height 21
click at [155, 113] on input "This or That" at bounding box center [153, 110] width 5 height 5
radio input "true"
click at [226, 187] on button "SUBMIT" at bounding box center [233, 188] width 44 height 10
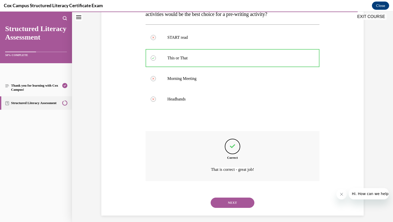
scroll to position [113, 0]
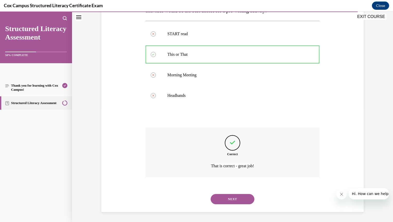
click at [229, 199] on button "NEXT" at bounding box center [233, 199] width 44 height 10
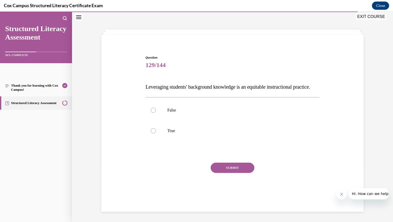
scroll to position [19, 0]
click at [153, 140] on label "True" at bounding box center [233, 131] width 174 height 21
click at [153, 133] on input "True" at bounding box center [153, 130] width 5 height 5
radio input "true"
click at [221, 173] on button "SUBMIT" at bounding box center [233, 168] width 44 height 10
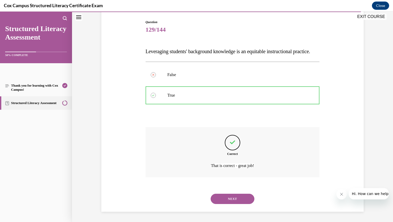
scroll to position [62, 0]
click at [225, 203] on button "NEXT" at bounding box center [233, 199] width 44 height 10
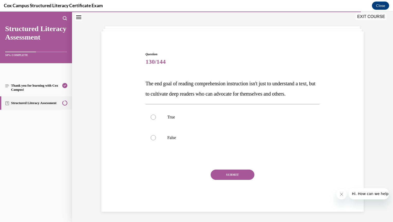
scroll to position [30, 0]
click at [154, 122] on label "True" at bounding box center [233, 117] width 174 height 21
click at [154, 120] on input "True" at bounding box center [153, 117] width 5 height 5
radio input "true"
click at [224, 175] on button "SUBMIT" at bounding box center [233, 175] width 44 height 10
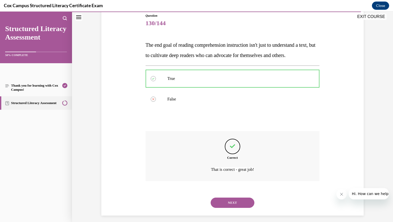
scroll to position [72, 0]
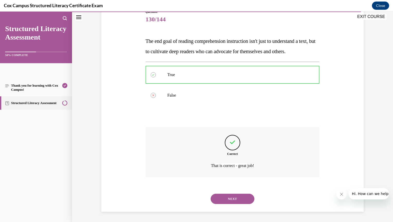
click at [225, 200] on button "NEXT" at bounding box center [233, 199] width 44 height 10
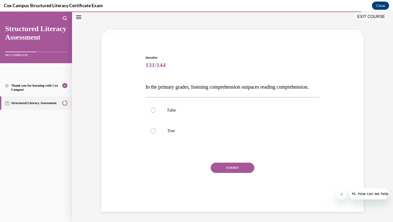
scroll to position [19, 0]
click at [152, 121] on label "False" at bounding box center [233, 110] width 174 height 21
click at [152, 113] on input "False" at bounding box center [153, 110] width 5 height 5
radio input "true"
click at [154, 141] on label "True" at bounding box center [233, 131] width 174 height 21
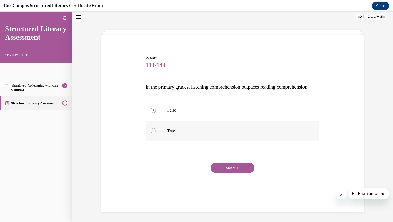
click at [154, 133] on input "True" at bounding box center [153, 130] width 5 height 5
radio input "true"
click at [226, 173] on button "SUBMIT" at bounding box center [233, 168] width 44 height 10
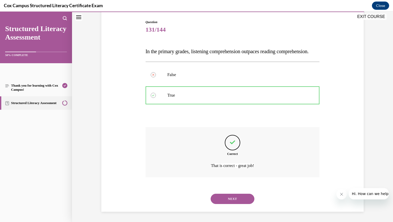
scroll to position [62, 0]
click at [224, 204] on button "NEXT" at bounding box center [233, 199] width 44 height 10
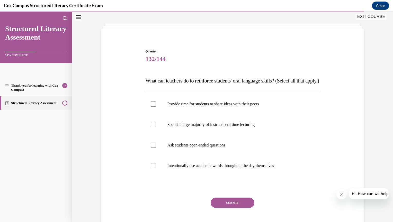
scroll to position [26, 0]
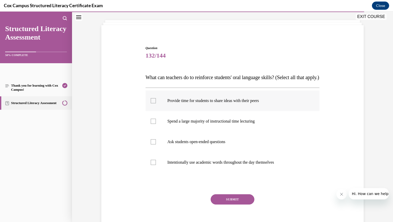
click at [151, 111] on label "Provide time for students to share ideas with their peers" at bounding box center [233, 100] width 174 height 21
click at [151, 103] on input "Provide time for students to share ideas with their peers" at bounding box center [153, 100] width 5 height 5
checkbox input "true"
click at [152, 152] on label "Ask students open-ended questions" at bounding box center [233, 142] width 174 height 21
click at [152, 144] on input "Ask students open-ended questions" at bounding box center [153, 141] width 5 height 5
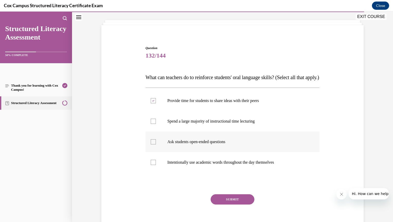
checkbox input "true"
click at [153, 165] on div at bounding box center [153, 162] width 5 height 5
click at [153, 165] on input "Intentionally use academic words throughout the day themselves" at bounding box center [153, 162] width 5 height 5
checkbox input "true"
click at [225, 205] on button "SUBMIT" at bounding box center [233, 199] width 44 height 10
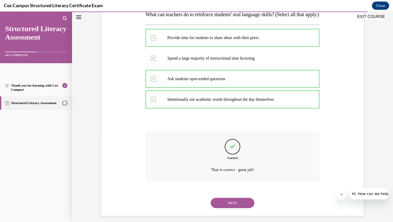
scroll to position [92, 0]
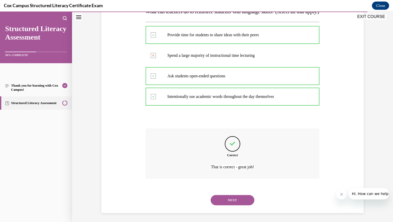
click at [226, 205] on button "NEXT" at bounding box center [233, 200] width 44 height 10
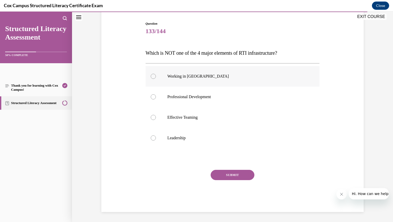
click at [152, 79] on label "Working in Silos" at bounding box center [233, 76] width 174 height 21
click at [152, 79] on input "Working in Silos" at bounding box center [153, 76] width 5 height 5
radio input "true"
click at [224, 174] on button "SUBMIT" at bounding box center [233, 175] width 44 height 10
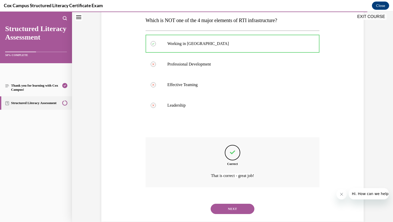
scroll to position [93, 0]
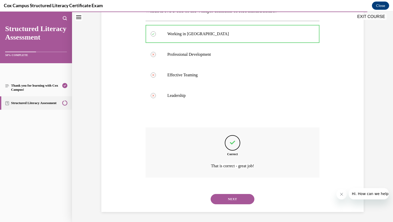
click at [227, 199] on button "NEXT" at bounding box center [233, 199] width 44 height 10
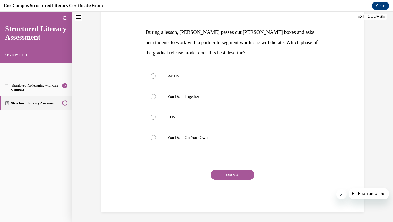
scroll to position [57, 0]
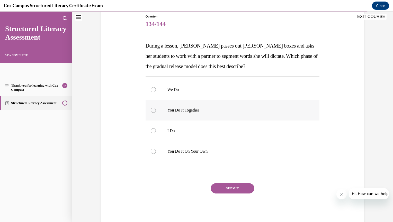
click at [152, 114] on label "You Do It Together" at bounding box center [233, 110] width 174 height 21
click at [152, 113] on input "You Do It Together" at bounding box center [153, 110] width 5 height 5
radio input "true"
click at [224, 191] on button "SUBMIT" at bounding box center [233, 188] width 44 height 10
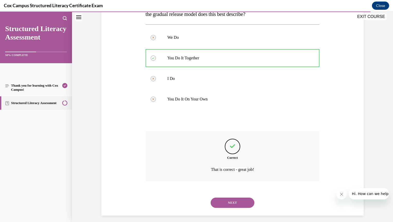
scroll to position [113, 0]
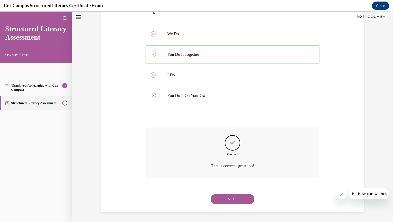
click at [225, 198] on button "NEXT" at bounding box center [233, 199] width 44 height 10
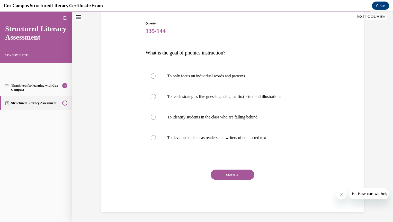
scroll to position [50, 0]
click at [153, 81] on label "To only focus on individual words and patterns" at bounding box center [233, 76] width 174 height 21
click at [153, 79] on input "To only focus on individual words and patterns" at bounding box center [153, 76] width 5 height 5
radio input "true"
click at [226, 174] on button "SUBMIT" at bounding box center [233, 175] width 44 height 10
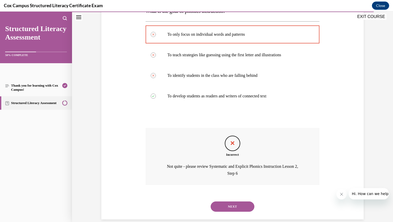
scroll to position [95, 0]
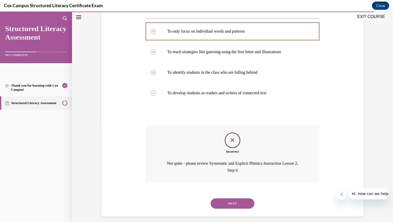
click at [229, 200] on button "NEXT" at bounding box center [233, 203] width 44 height 10
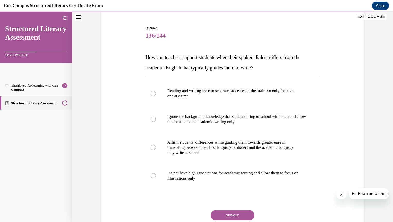
scroll to position [47, 0]
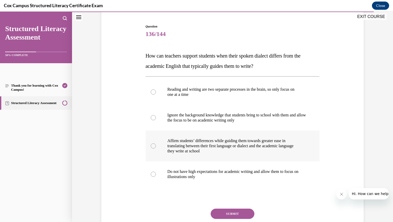
click at [153, 153] on label "Affirm students’ differences while guiding them towards greater ease in transla…" at bounding box center [233, 146] width 174 height 31
click at [153, 149] on input "Affirm students’ differences while guiding them towards greater ease in transla…" at bounding box center [153, 145] width 5 height 5
radio input "true"
click at [218, 211] on button "SUBMIT" at bounding box center [233, 214] width 44 height 10
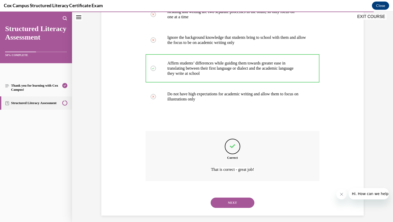
scroll to position [129, 0]
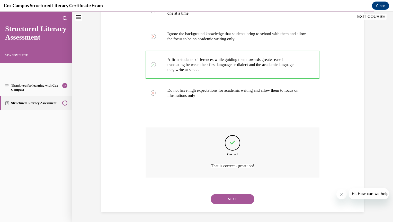
click at [222, 197] on button "NEXT" at bounding box center [233, 199] width 44 height 10
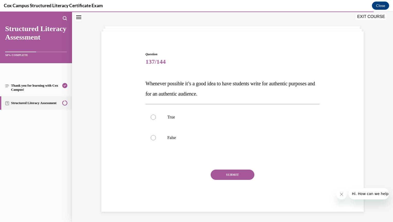
scroll to position [19, 0]
click at [152, 125] on label "True" at bounding box center [233, 117] width 174 height 21
click at [152, 120] on input "True" at bounding box center [153, 117] width 5 height 5
radio input "true"
click at [219, 179] on button "SUBMIT" at bounding box center [233, 175] width 44 height 10
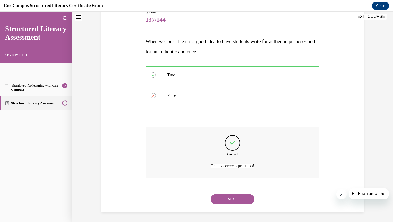
scroll to position [62, 0]
click at [224, 196] on button "NEXT" at bounding box center [233, 199] width 44 height 10
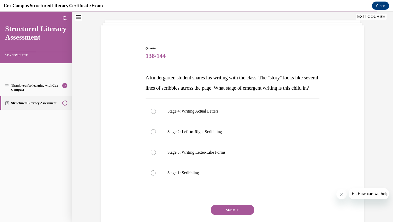
scroll to position [26, 0]
click at [151, 142] on label "Stage 2: Left-to-Right Scribbling" at bounding box center [233, 131] width 174 height 21
click at [151, 134] on input "Stage 2: Left-to-Right Scribbling" at bounding box center [153, 131] width 5 height 5
radio input "true"
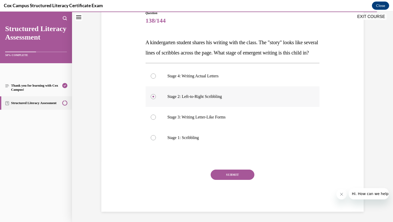
scroll to position [66, 0]
click at [222, 180] on button "SUBMIT" at bounding box center [233, 175] width 44 height 10
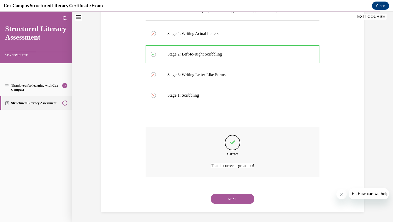
scroll to position [113, 0]
click at [235, 200] on button "NEXT" at bounding box center [233, 199] width 44 height 10
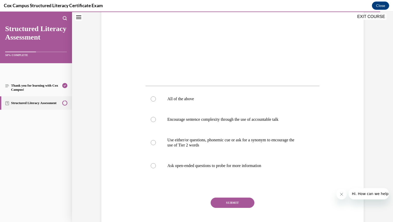
scroll to position [170, 0]
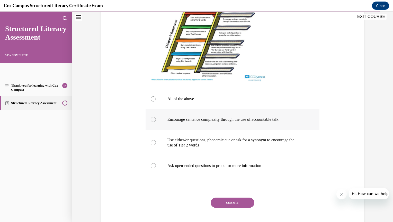
click at [152, 124] on label "Encourage sentence complexity through the use of accountable talk" at bounding box center [233, 119] width 174 height 21
click at [152, 122] on input "Encourage sentence complexity through the use of accountable talk" at bounding box center [153, 119] width 5 height 5
radio input "true"
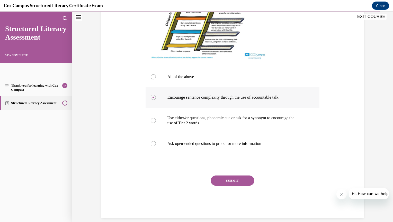
scroll to position [194, 0]
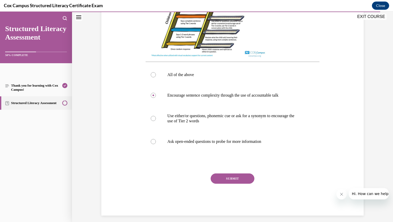
click at [227, 182] on button "SUBMIT" at bounding box center [233, 179] width 44 height 10
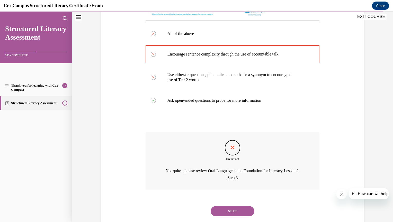
scroll to position [252, 0]
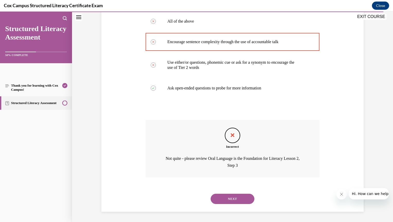
click at [230, 197] on button "NEXT" at bounding box center [233, 199] width 44 height 10
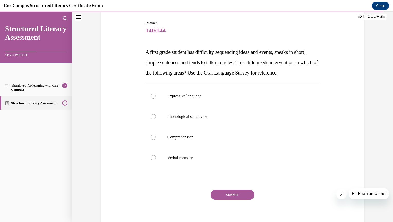
scroll to position [56, 0]
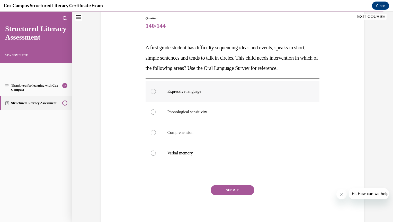
click at [153, 102] on label "Expressive language" at bounding box center [233, 91] width 174 height 21
click at [153, 94] on input "Expressive language" at bounding box center [153, 91] width 5 height 5
radio input "true"
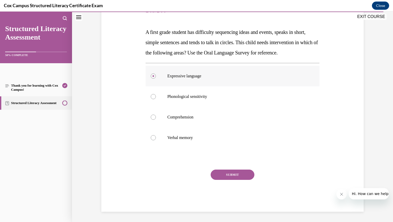
scroll to position [81, 0]
click at [229, 175] on button "SUBMIT" at bounding box center [233, 175] width 44 height 10
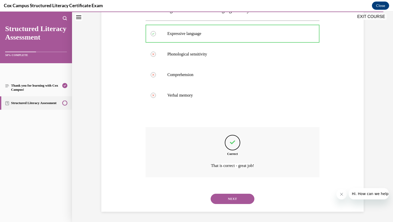
scroll to position [123, 0]
click at [225, 199] on button "NEXT" at bounding box center [233, 199] width 44 height 10
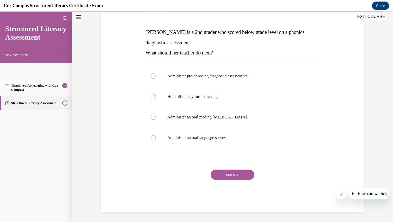
scroll to position [57, 0]
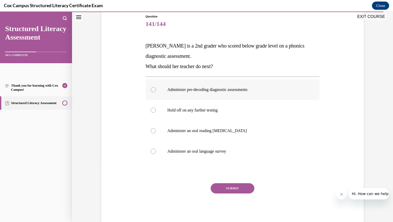
click at [151, 91] on div at bounding box center [153, 89] width 5 height 5
click at [151, 91] on input "Administer pre-decoding diagnostic assessments" at bounding box center [153, 89] width 5 height 5
radio input "true"
click at [226, 192] on button "SUBMIT" at bounding box center [233, 188] width 44 height 10
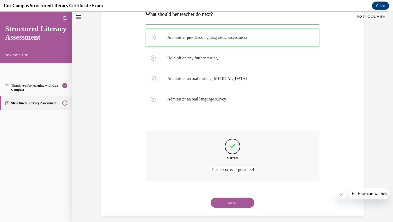
scroll to position [113, 0]
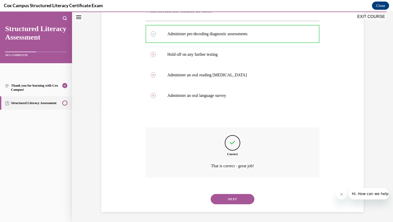
click at [227, 201] on button "NEXT" at bounding box center [233, 199] width 44 height 10
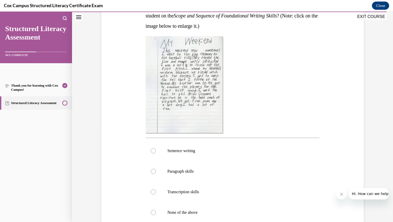
scroll to position [98, 0]
click at [148, 175] on label "Paragraph skills" at bounding box center [233, 171] width 174 height 21
click at [151, 174] on input "Paragraph skills" at bounding box center [153, 170] width 5 height 5
radio input "true"
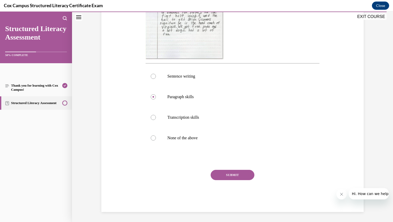
click at [227, 174] on button "SUBMIT" at bounding box center [233, 175] width 44 height 10
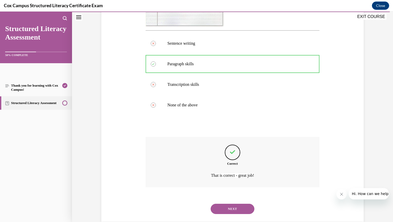
scroll to position [215, 0]
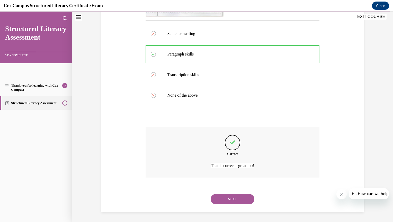
click at [224, 201] on button "NEXT" at bounding box center [233, 199] width 44 height 10
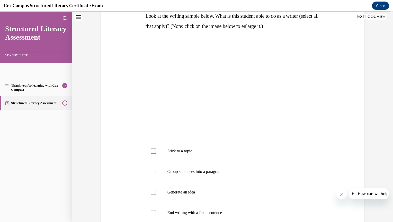
scroll to position [87, 0]
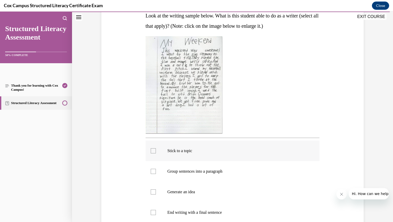
click at [152, 159] on label "Stick to a topic" at bounding box center [233, 151] width 174 height 21
click at [152, 153] on input "Stick to a topic" at bounding box center [153, 150] width 5 height 5
checkbox input "true"
click at [151, 174] on label "Group sentences into a paragraph" at bounding box center [233, 171] width 174 height 21
click at [151, 174] on input "Group sentences into a paragraph" at bounding box center [153, 171] width 5 height 5
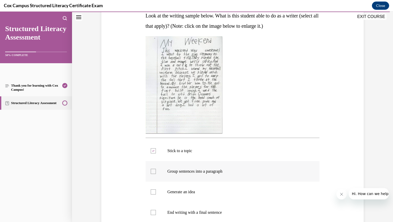
checkbox input "true"
click at [151, 195] on label "Generate an idea" at bounding box center [233, 192] width 174 height 21
click at [151, 195] on input "Generate an idea" at bounding box center [153, 191] width 5 height 5
checkbox input "true"
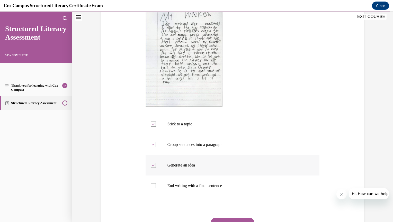
scroll to position [115, 0]
click at [151, 187] on div at bounding box center [153, 185] width 5 height 5
click at [151, 187] on input "End writing with a final sentence" at bounding box center [153, 185] width 5 height 5
checkbox input "true"
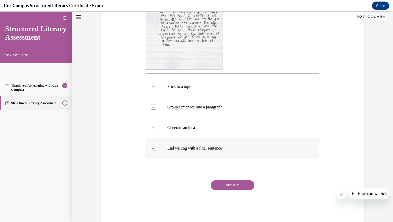
scroll to position [153, 0]
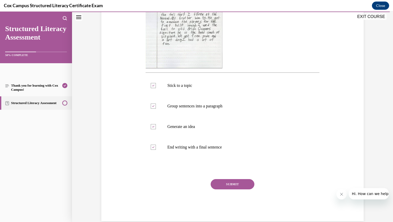
click at [225, 188] on button "SUBMIT" at bounding box center [233, 184] width 44 height 10
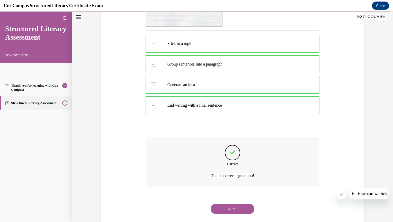
scroll to position [204, 0]
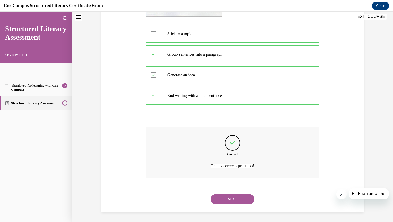
click at [227, 197] on button "NEXT" at bounding box center [233, 199] width 44 height 10
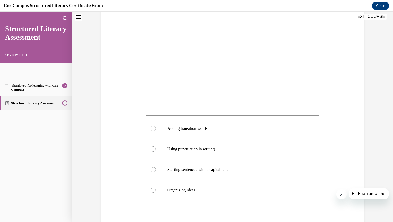
scroll to position [110, 0]
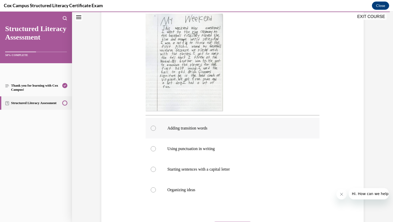
click at [152, 134] on label "Adding transition words" at bounding box center [233, 128] width 174 height 21
click at [152, 131] on input "Adding transition words" at bounding box center [153, 128] width 5 height 5
radio input "true"
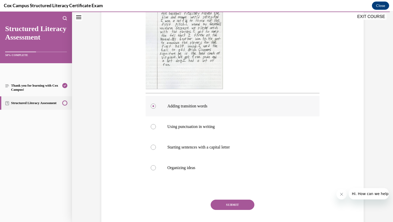
scroll to position [137, 0]
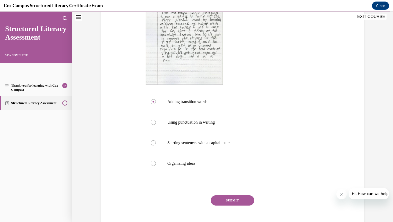
click at [228, 199] on button "SUBMIT" at bounding box center [233, 200] width 44 height 10
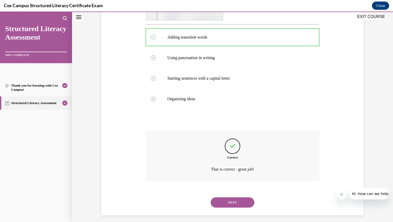
scroll to position [205, 0]
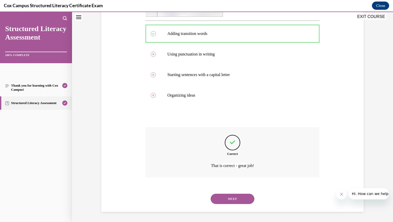
click at [225, 201] on button "NEXT" at bounding box center [233, 199] width 44 height 10
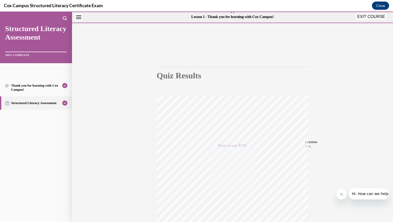
scroll to position [0, 0]
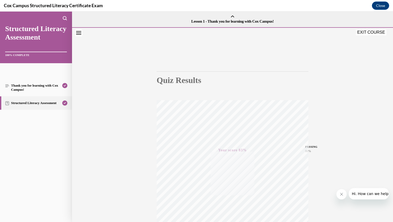
click at [366, 32] on button "EXIT COURSE" at bounding box center [371, 32] width 31 height 6
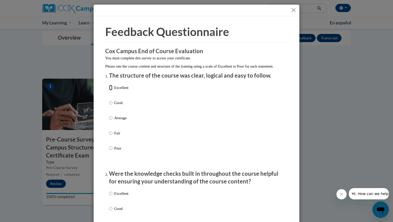
click at [109, 90] on input "Excellent" at bounding box center [110, 88] width 3 height 6
radio input "true"
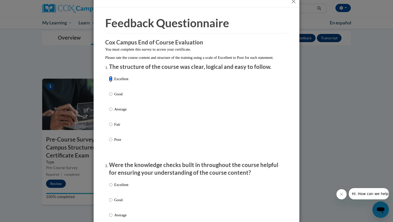
scroll to position [51, 0]
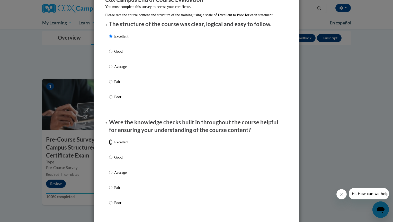
click at [109, 145] on input "Excellent" at bounding box center [110, 142] width 3 height 6
radio input "true"
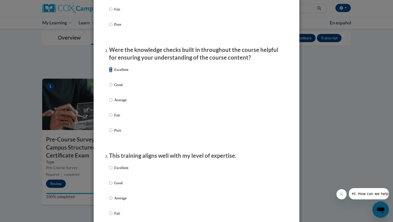
scroll to position [129, 0]
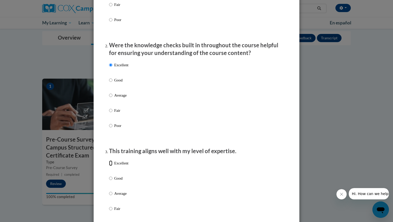
click at [109, 166] on input "Excellent" at bounding box center [110, 163] width 3 height 6
radio input "true"
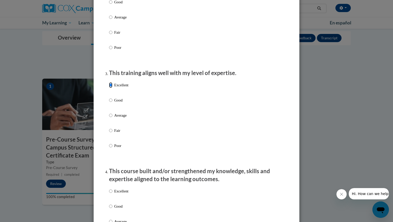
scroll to position [231, 0]
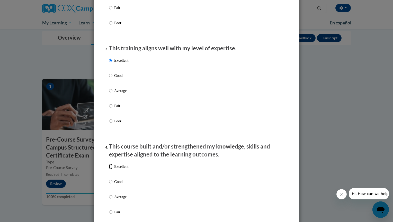
click at [110, 169] on input "Excellent" at bounding box center [110, 167] width 3 height 6
radio input "true"
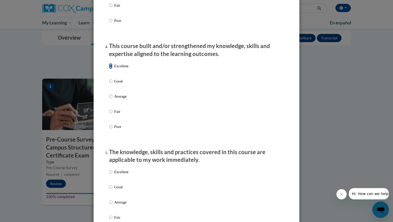
scroll to position [334, 0]
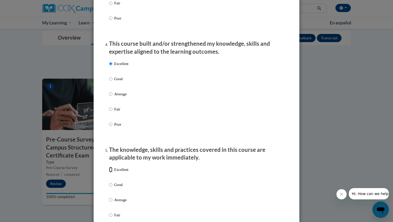
click at [109, 173] on input "Excellent" at bounding box center [110, 170] width 3 height 6
radio input "true"
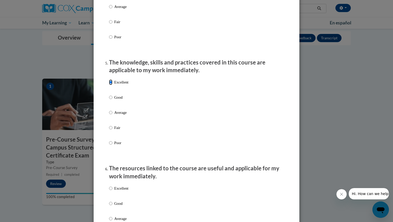
scroll to position [437, 0]
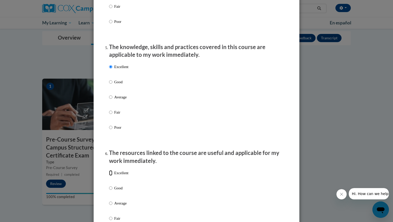
click at [109, 176] on input "Excellent" at bounding box center [110, 173] width 3 height 6
radio input "true"
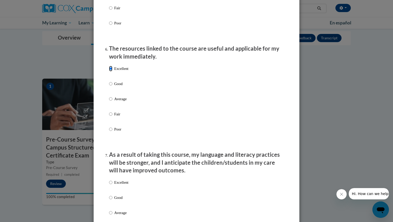
scroll to position [591, 0]
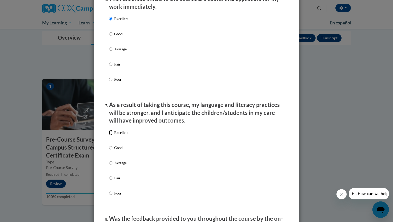
click at [109, 135] on input "Excellent" at bounding box center [110, 133] width 3 height 6
radio input "true"
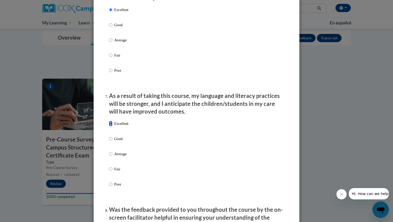
scroll to position [694, 0]
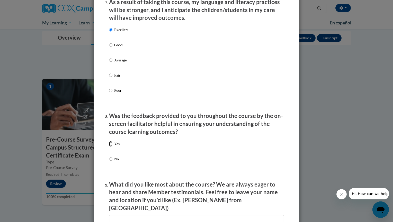
click at [110, 147] on input "Yes" at bounding box center [110, 144] width 3 height 6
radio input "true"
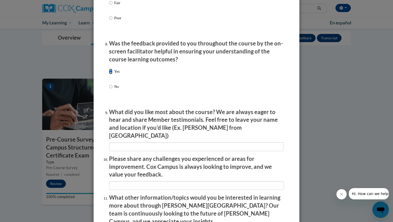
scroll to position [771, 0]
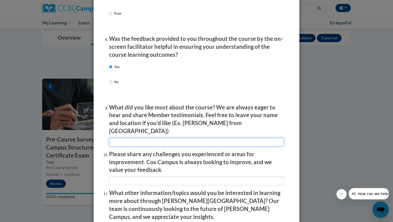
click at [122, 138] on input "textbox" at bounding box center [196, 142] width 175 height 9
type input "classroom examples"
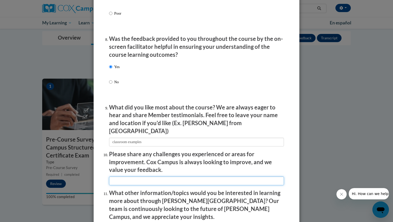
click at [122, 177] on input "textbox" at bounding box center [196, 181] width 175 height 9
click at [220, 177] on input "textbox" at bounding box center [196, 181] width 175 height 9
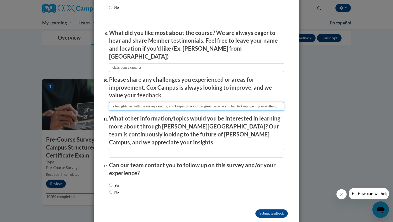
scroll to position [847, 0]
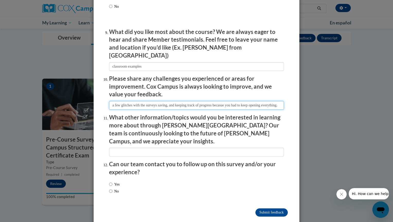
type input "a few glitches with the surveys saving, and keeping track of progress becasue y…"
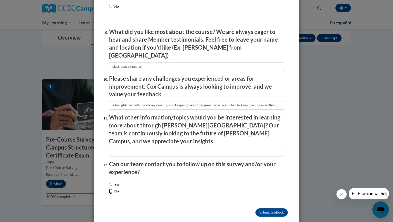
scroll to position [0, 0]
click at [109, 188] on input "No" at bounding box center [110, 191] width 3 height 6
radio input "true"
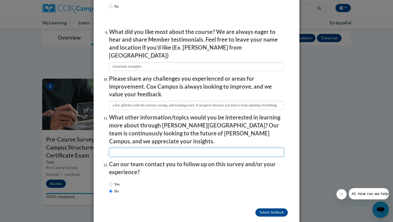
click at [164, 148] on input "textbox" at bounding box center [196, 152] width 175 height 9
type input "n/a"
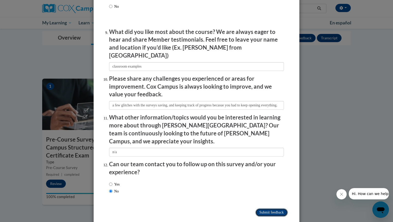
click at [270, 209] on input "Submit feedback" at bounding box center [271, 213] width 32 height 8
